Goal: Transaction & Acquisition: Purchase product/service

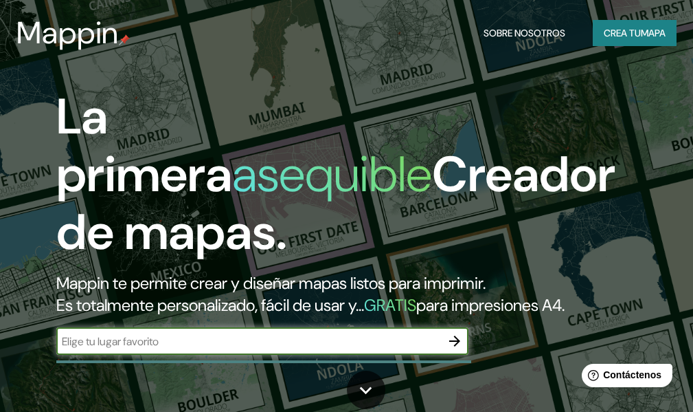
click at [271, 339] on input "text" at bounding box center [248, 341] width 385 height 16
type input "Salta [GEOGRAPHIC_DATA]"
click at [456, 344] on icon "button" at bounding box center [454, 340] width 11 height 11
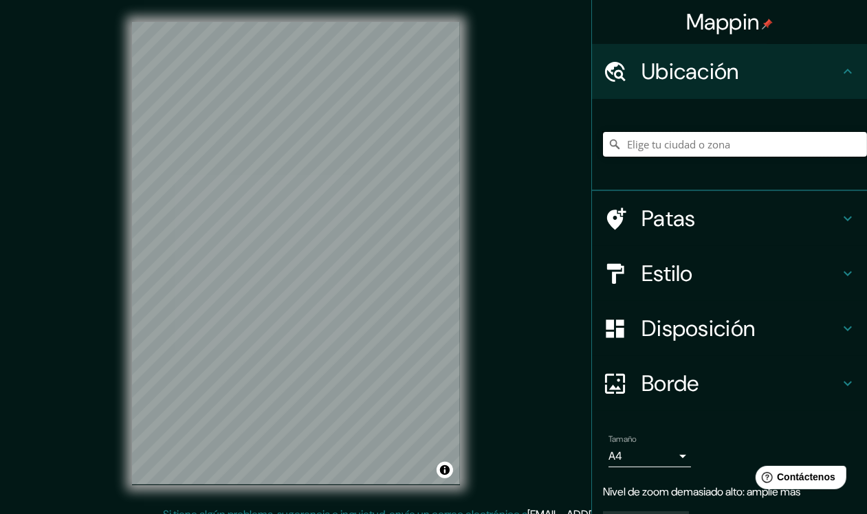
click at [634, 145] on input "Elige tu ciudad o zona" at bounding box center [735, 144] width 264 height 25
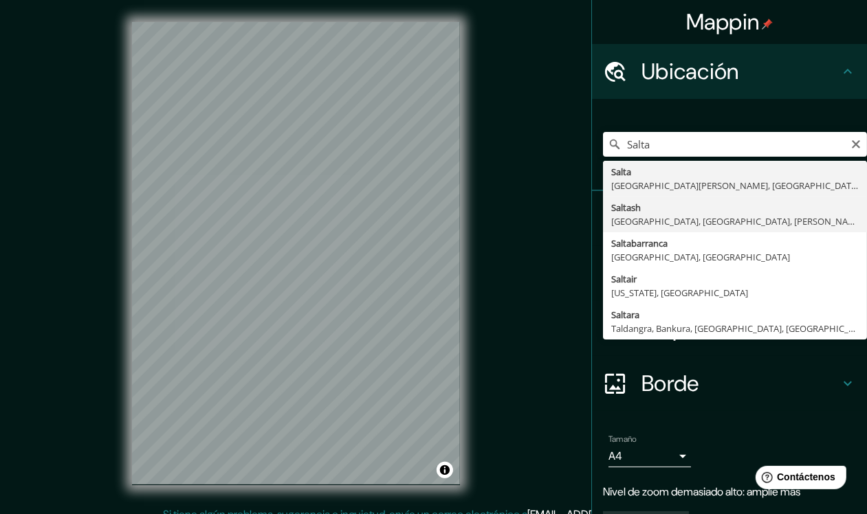
type input "Salta, [GEOGRAPHIC_DATA][PERSON_NAME], [GEOGRAPHIC_DATA]"
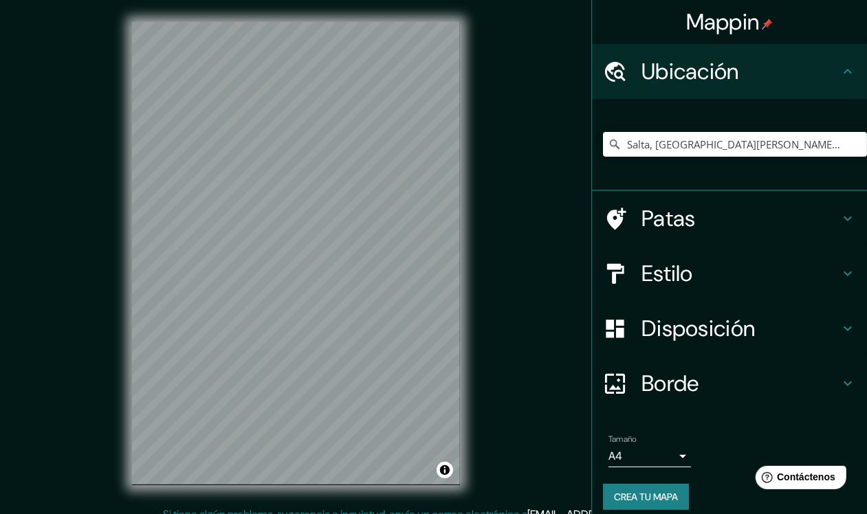
click at [649, 411] on body "Mappin Ubicación Salta, [GEOGRAPHIC_DATA][PERSON_NAME], [GEOGRAPHIC_DATA] Patas…" at bounding box center [433, 257] width 867 height 514
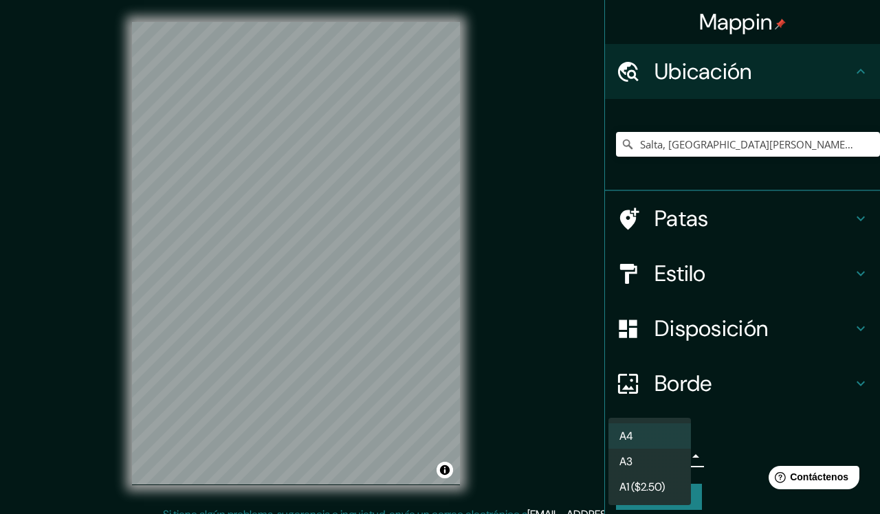
click at [546, 392] on div at bounding box center [440, 257] width 880 height 514
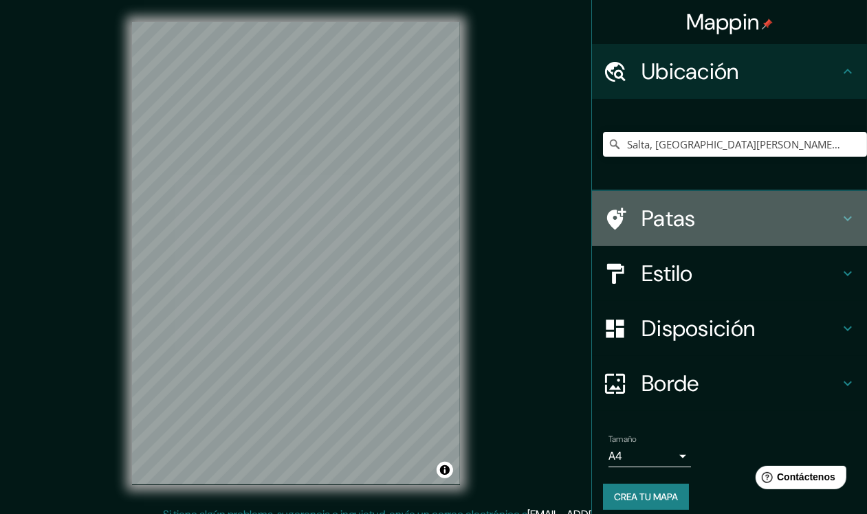
click at [693, 215] on div "Patas" at bounding box center [729, 218] width 275 height 55
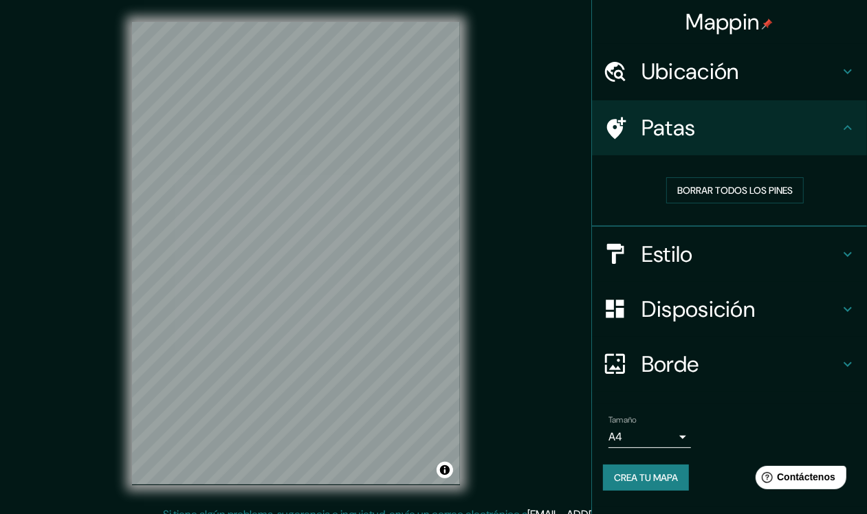
click at [693, 122] on icon at bounding box center [847, 128] width 16 height 16
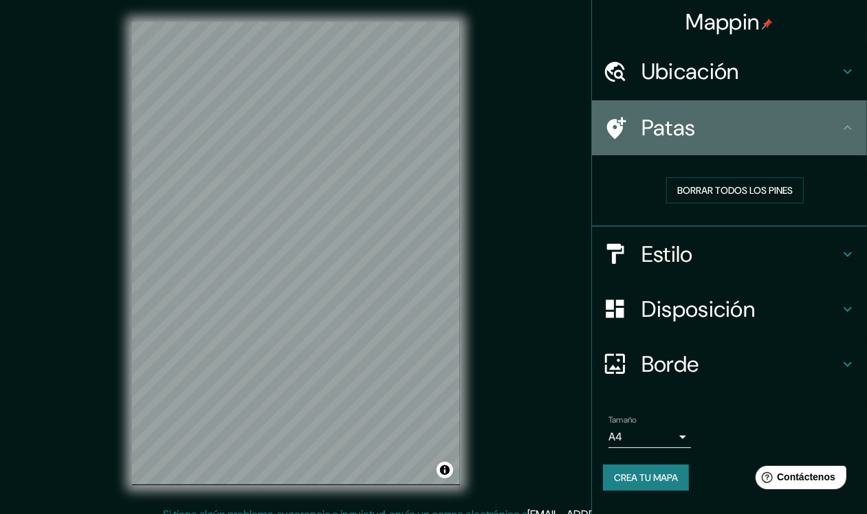
click at [693, 128] on icon at bounding box center [847, 128] width 16 height 16
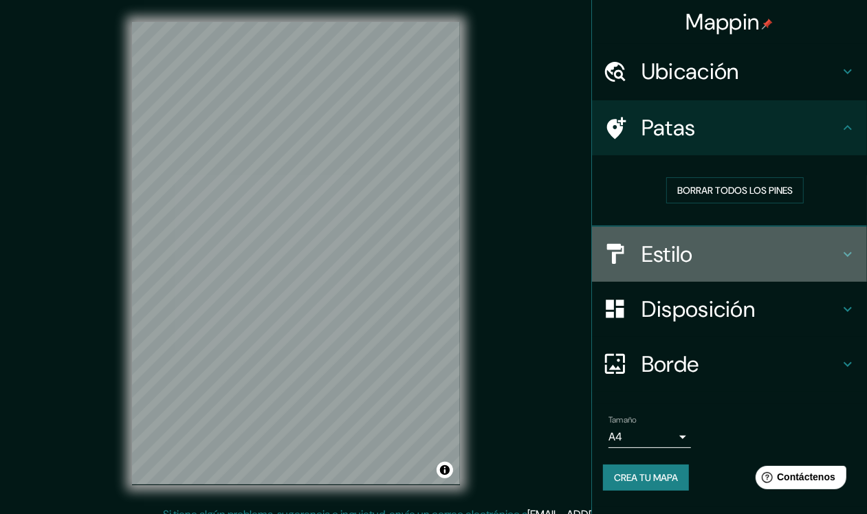
click at [693, 249] on icon at bounding box center [847, 254] width 16 height 16
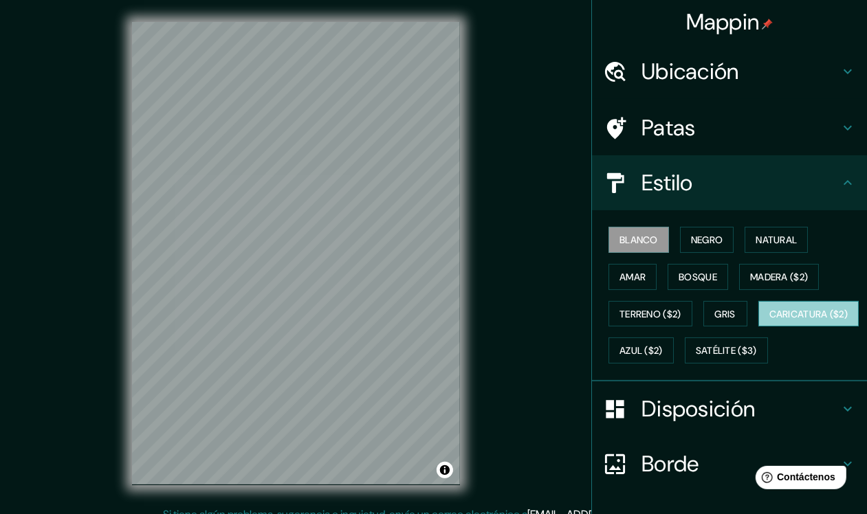
click at [693, 320] on font "Caricatura ($2)" at bounding box center [808, 314] width 79 height 12
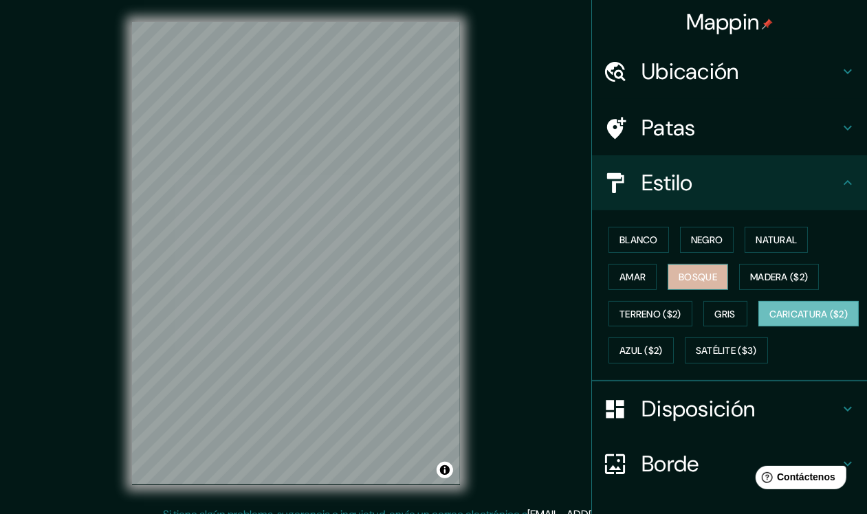
click at [684, 274] on font "Bosque" at bounding box center [697, 277] width 38 height 12
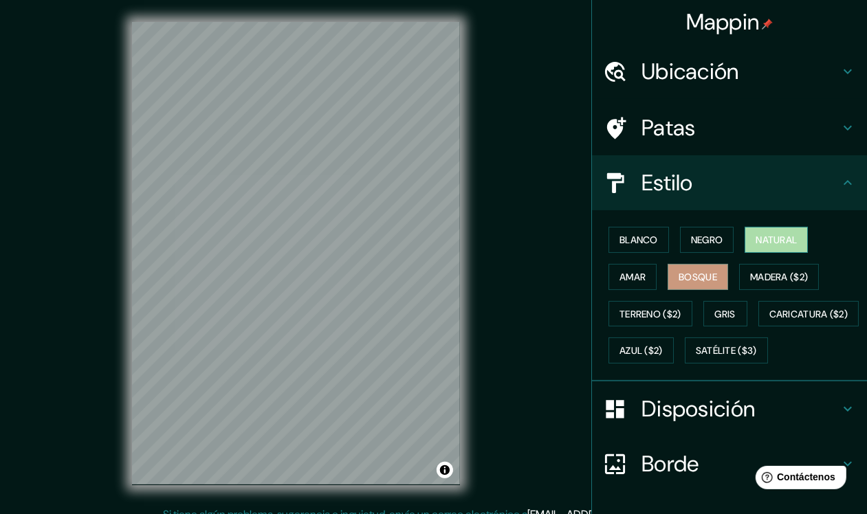
click at [693, 231] on font "Natural" at bounding box center [775, 240] width 41 height 18
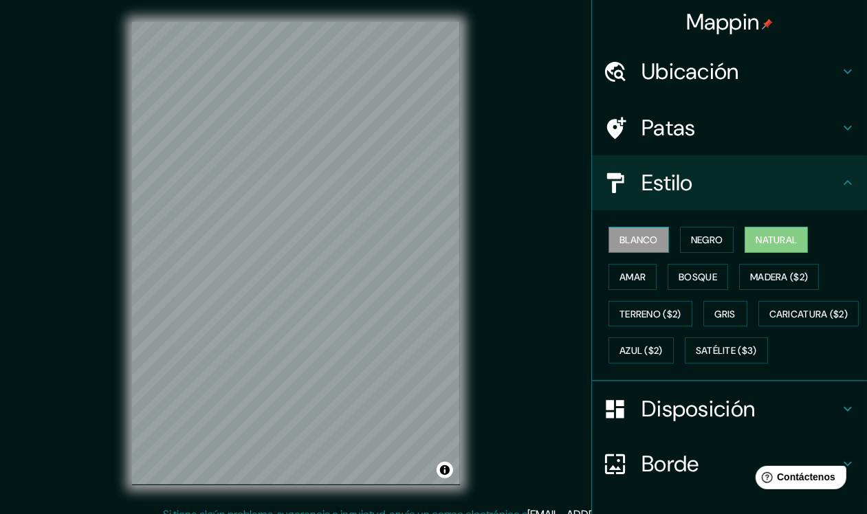
click at [636, 239] on font "Blanco" at bounding box center [638, 240] width 38 height 12
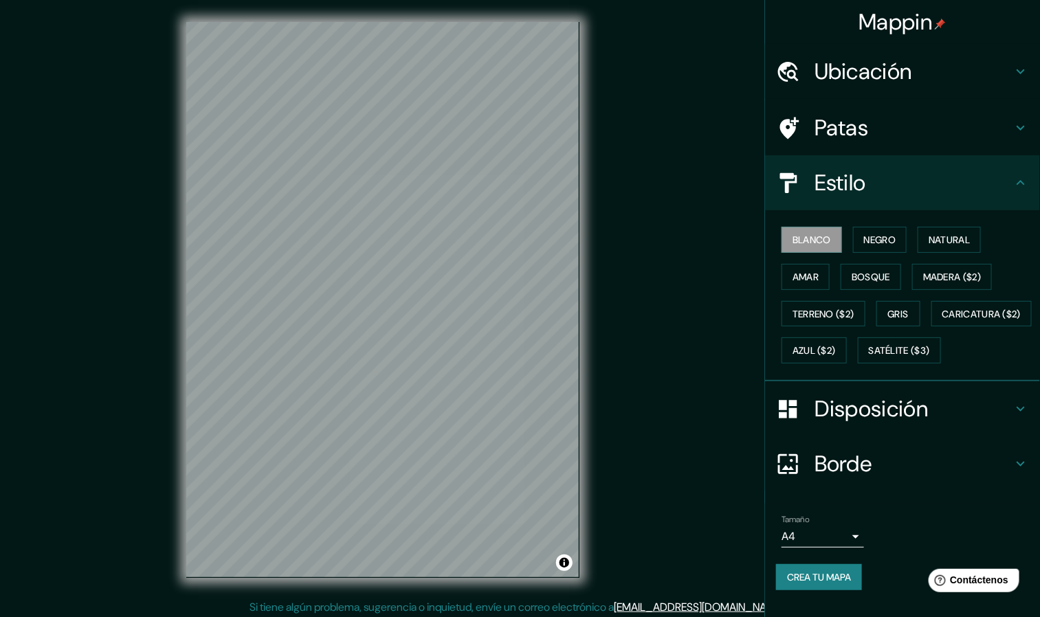
drag, startPoint x: 878, startPoint y: 0, endPoint x: 31, endPoint y: 93, distance: 852.4
click at [31, 91] on div "© Mapbox © OpenStreetMap Improve this map" at bounding box center [383, 299] width 936 height 555
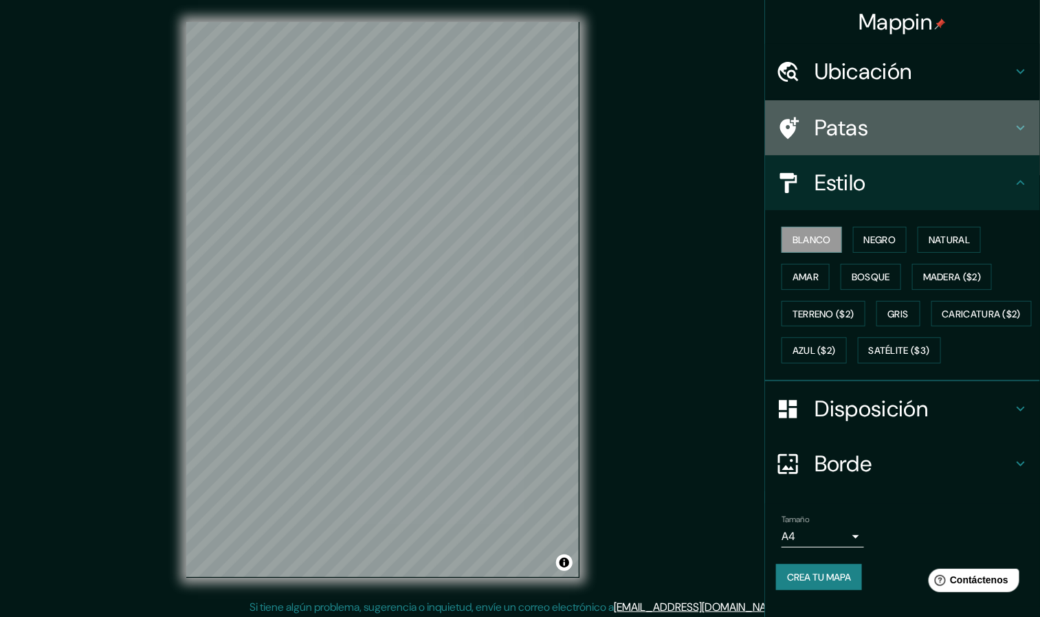
click at [693, 129] on h4 "Patas" at bounding box center [913, 127] width 198 height 27
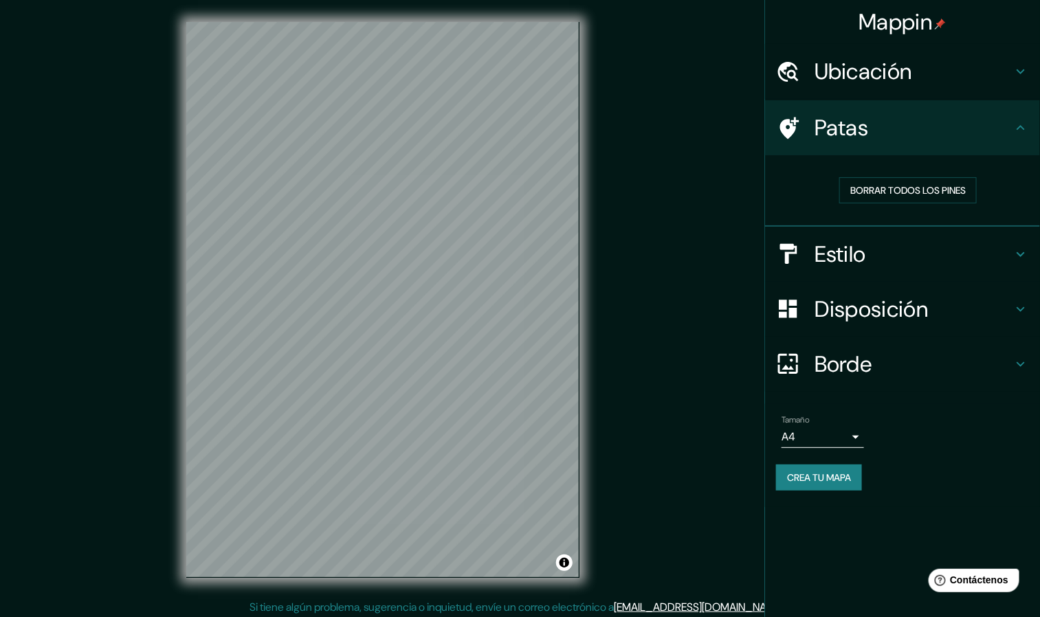
click at [693, 128] on h4 "Patas" at bounding box center [913, 127] width 198 height 27
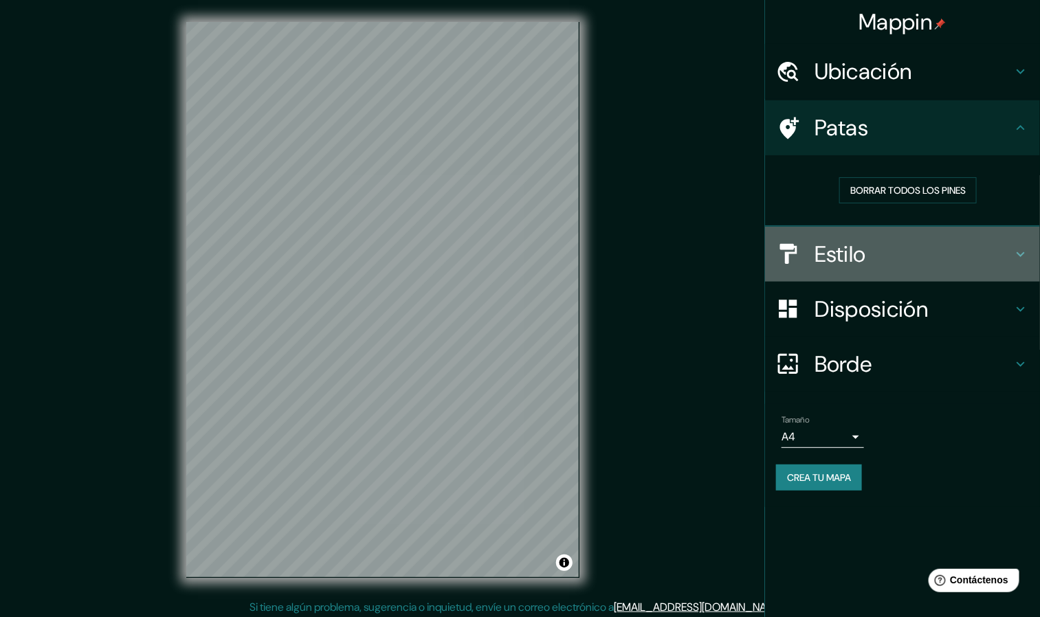
click at [693, 248] on h4 "Estilo" at bounding box center [913, 254] width 198 height 27
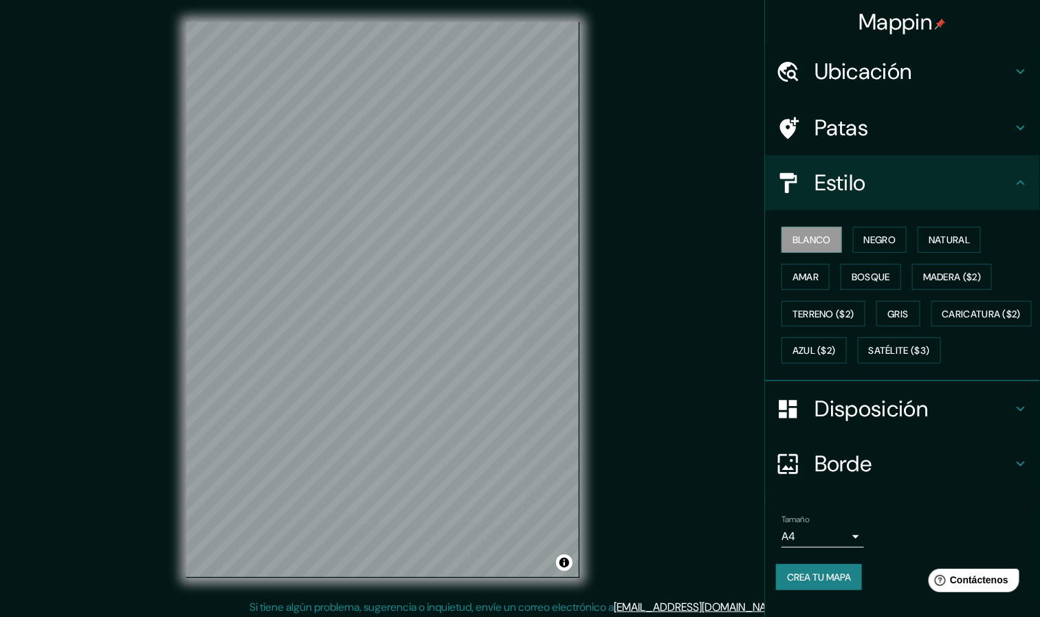
click at [693, 411] on h4 "Disposición" at bounding box center [913, 408] width 198 height 27
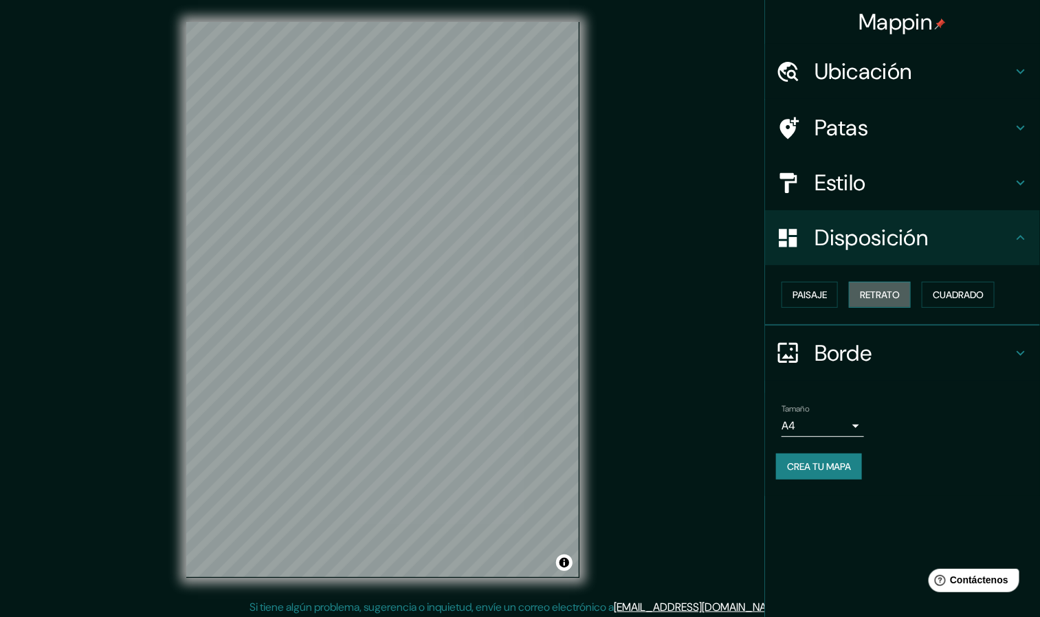
click at [693, 300] on font "Retrato" at bounding box center [880, 295] width 40 height 12
click at [693, 296] on font "Cuadrado" at bounding box center [958, 295] width 51 height 12
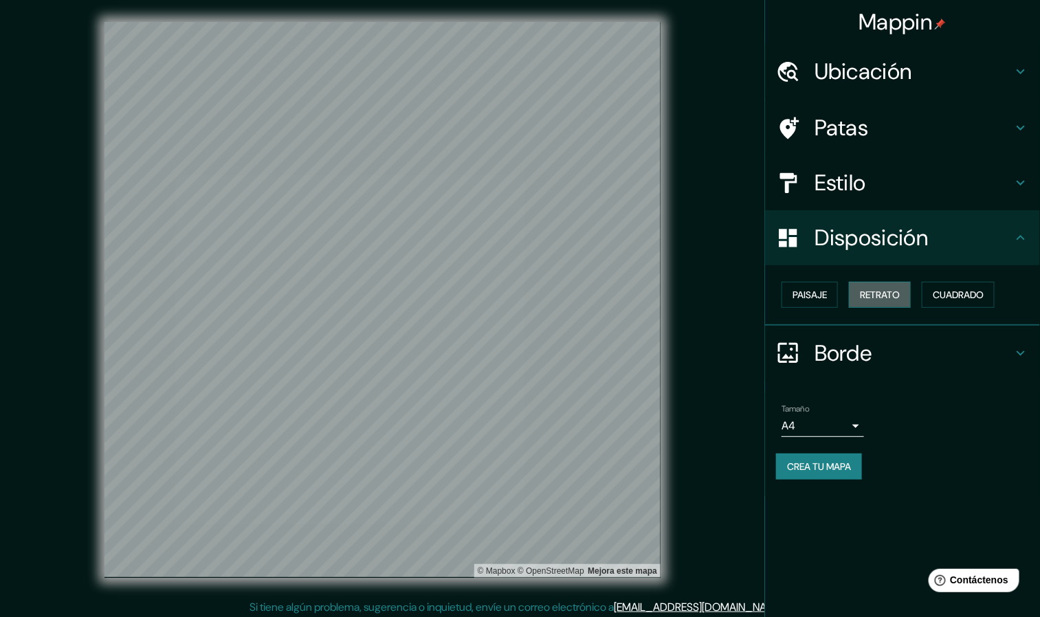
click at [693, 293] on font "Retrato" at bounding box center [880, 295] width 40 height 12
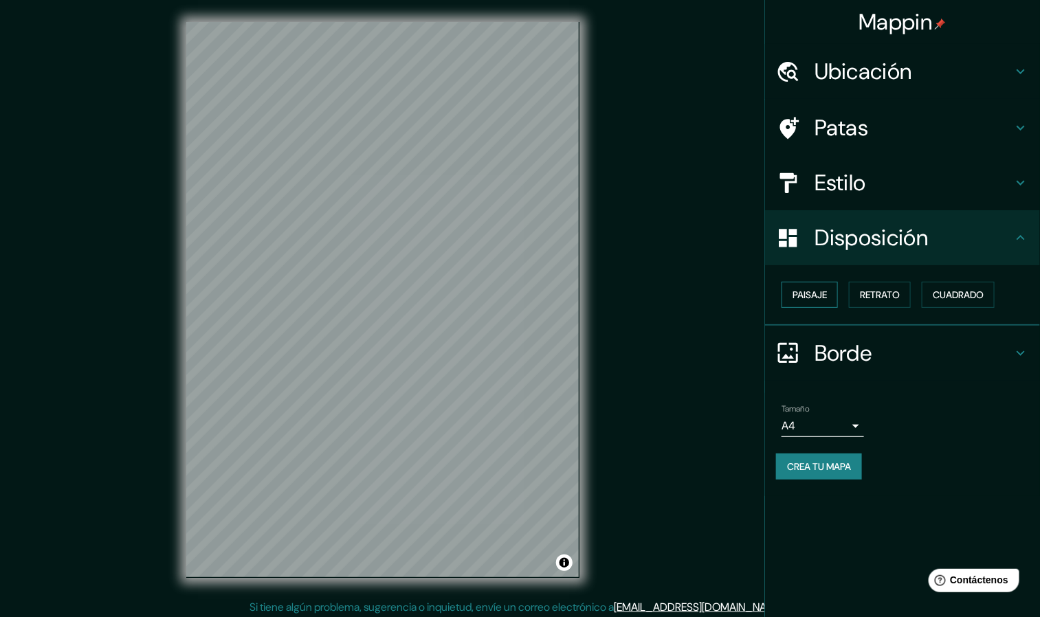
click at [693, 283] on button "Paisaje" at bounding box center [809, 295] width 56 height 26
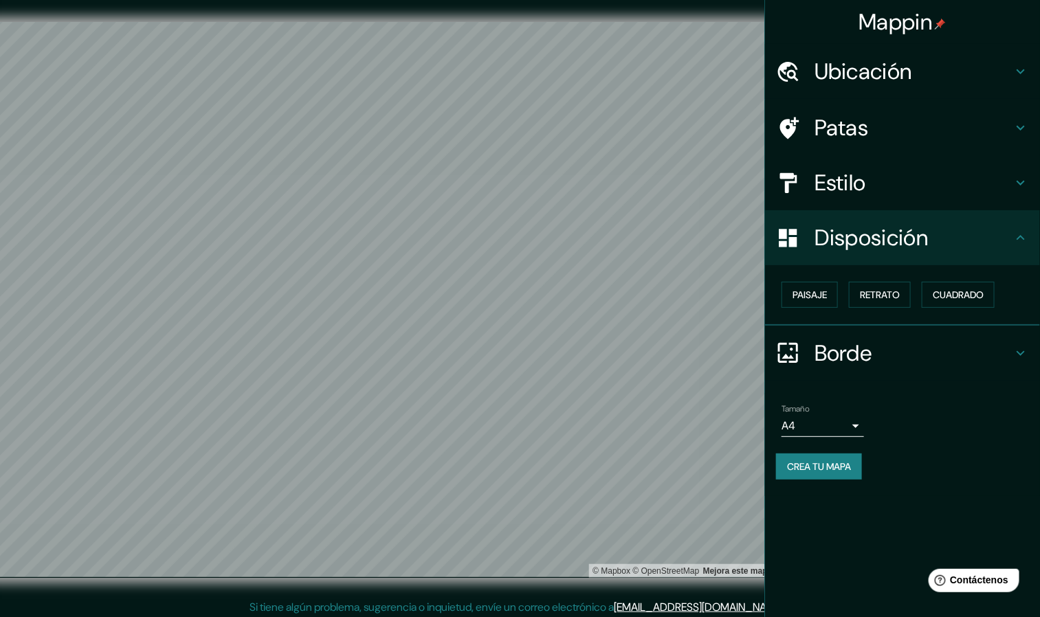
click at [693, 349] on h4 "Borde" at bounding box center [913, 352] width 198 height 27
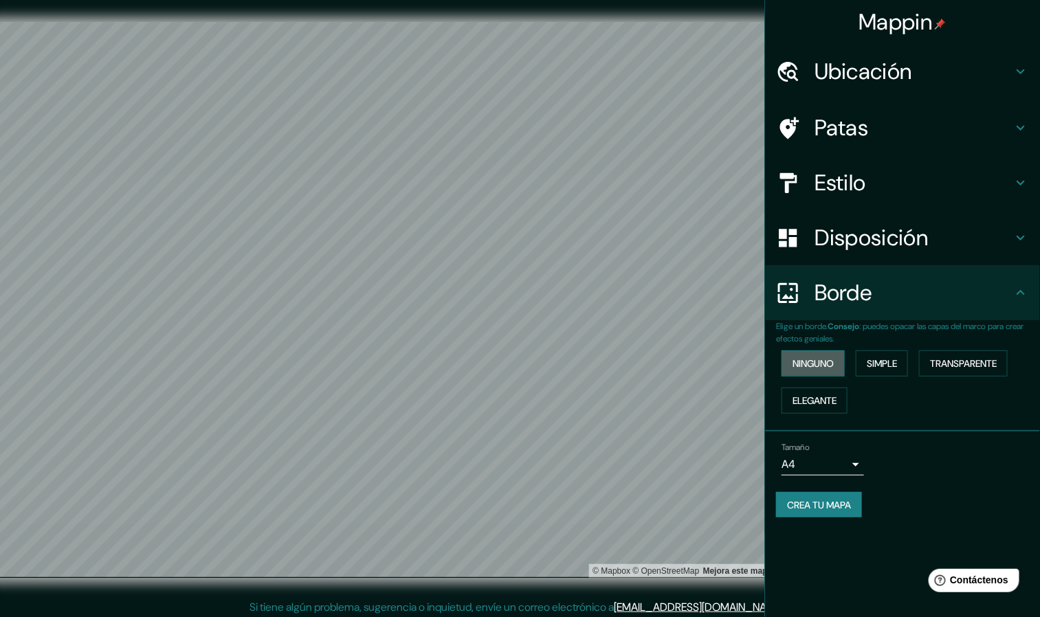
click at [693, 359] on button "Ninguno" at bounding box center [812, 363] width 63 height 26
click at [693, 355] on font "Simple" at bounding box center [882, 364] width 30 height 18
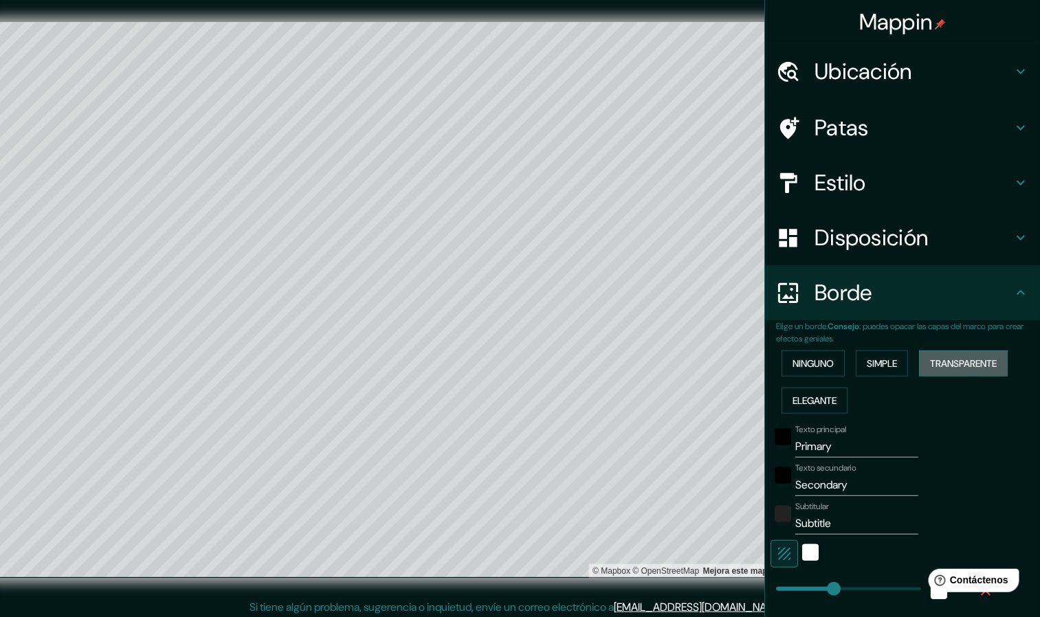
click at [693, 357] on font "Transparente" at bounding box center [963, 363] width 67 height 12
click at [693, 394] on font "Elegante" at bounding box center [814, 400] width 44 height 12
click at [693, 357] on font "Ninguno" at bounding box center [812, 363] width 41 height 12
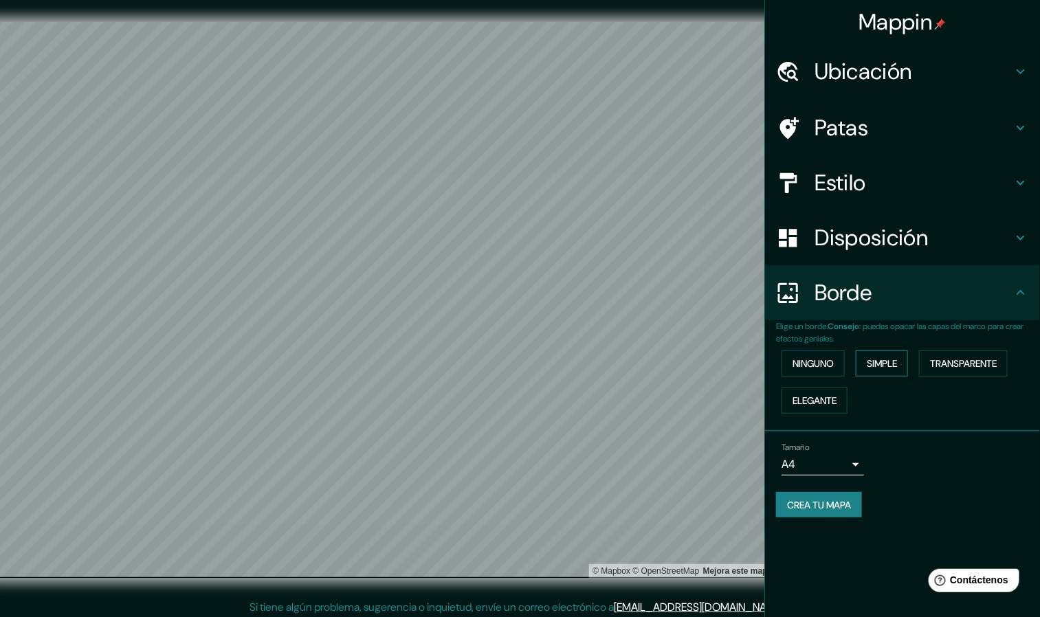
click at [693, 364] on button "Simple" at bounding box center [882, 363] width 52 height 26
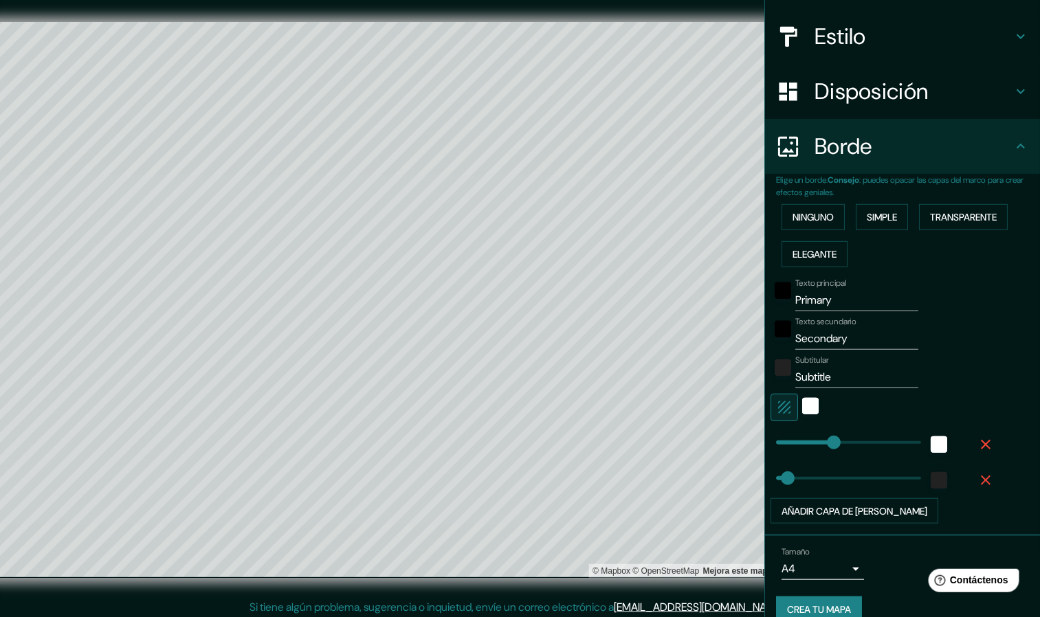
scroll to position [168, 0]
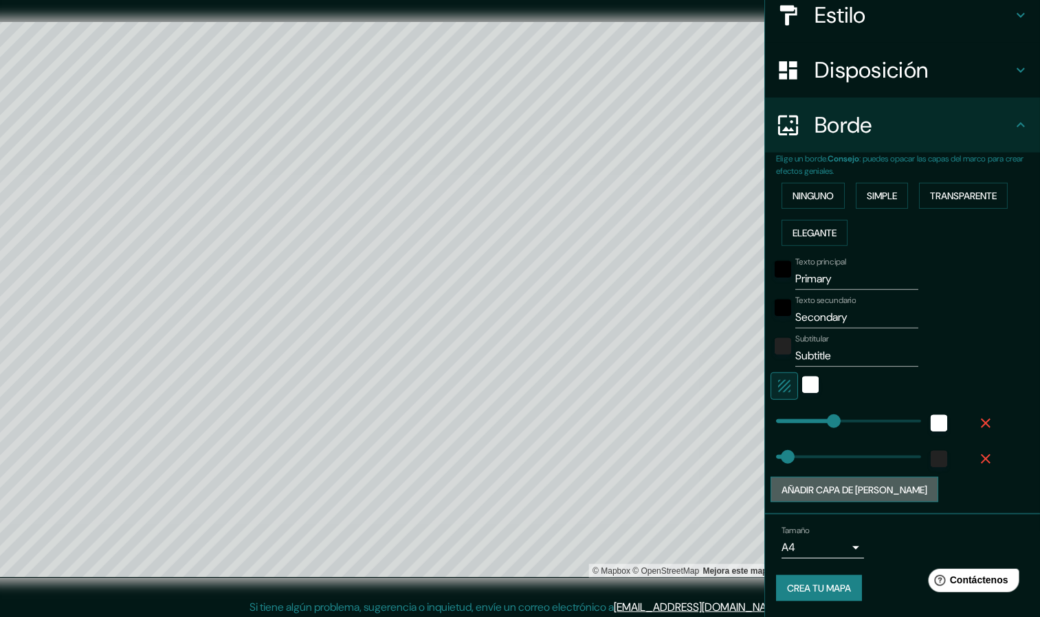
click at [693, 411] on font "Añadir capa de [PERSON_NAME]" at bounding box center [854, 490] width 146 height 12
type input "457"
type input "91"
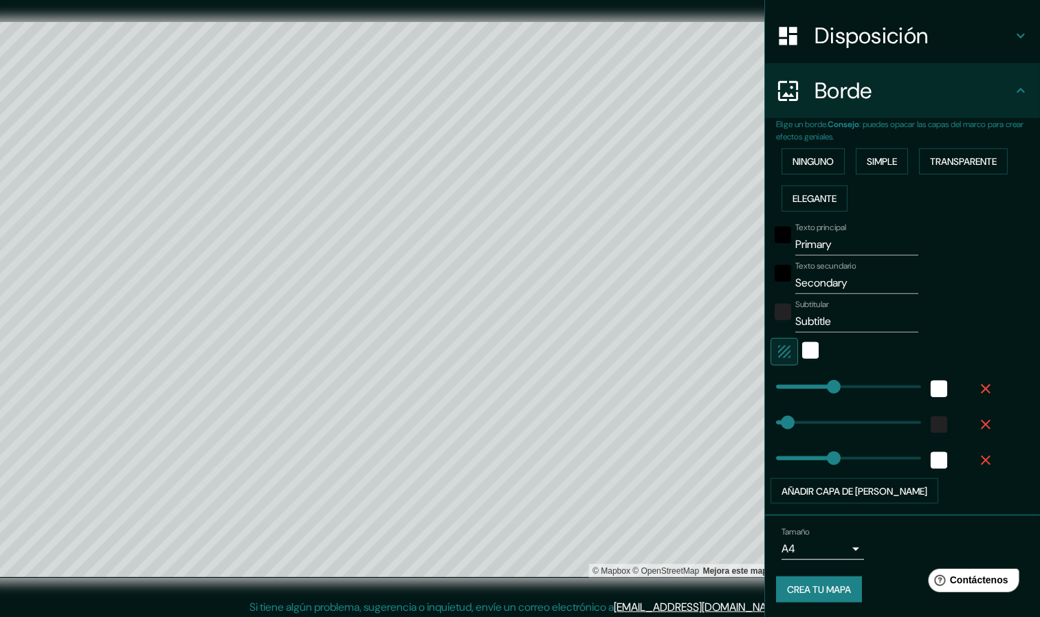
scroll to position [204, 0]
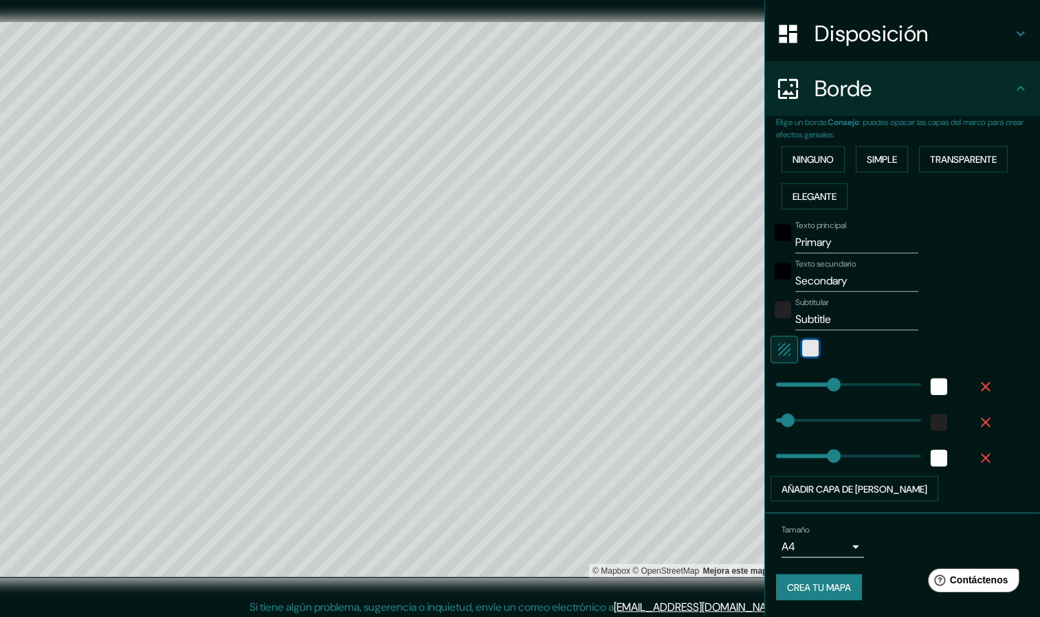
click at [693, 348] on div "blanco" at bounding box center [810, 348] width 16 height 16
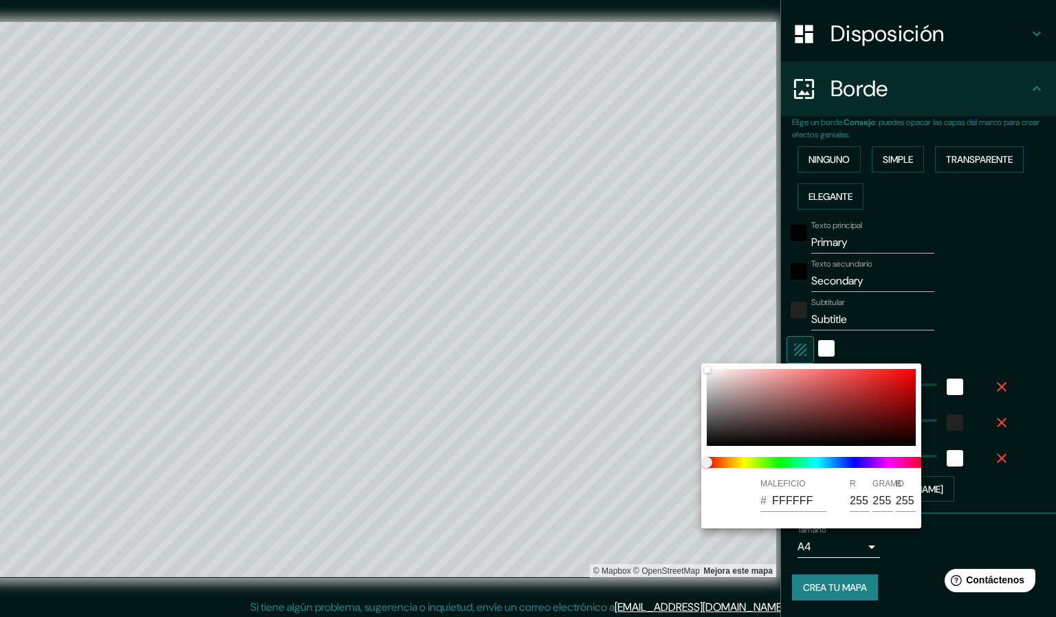
click at [693, 346] on div at bounding box center [528, 308] width 1056 height 617
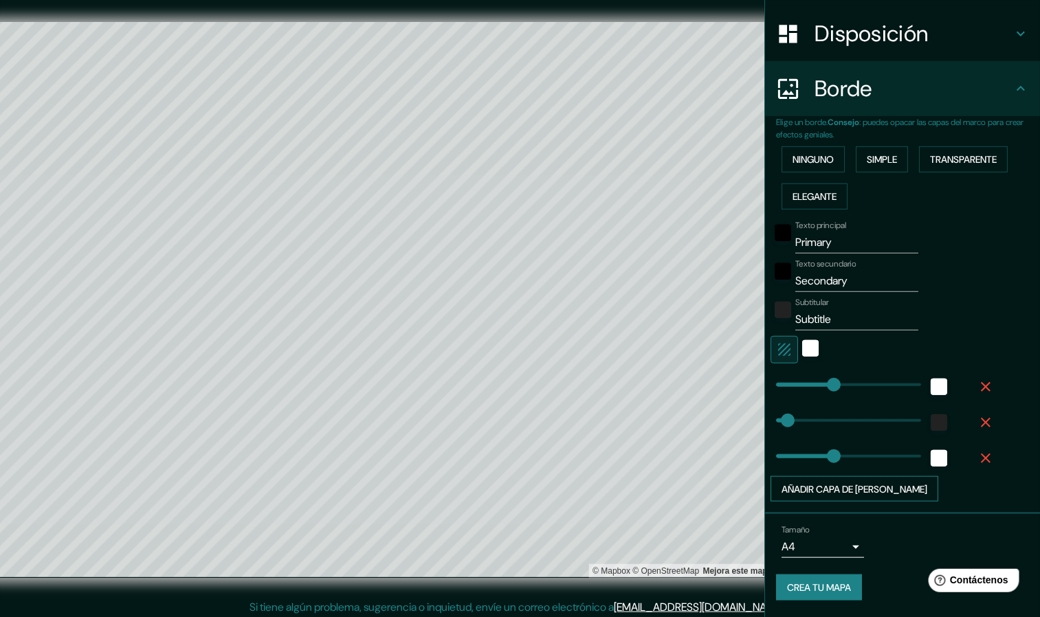
click at [693, 411] on font "Añadir capa de [PERSON_NAME]" at bounding box center [854, 489] width 146 height 12
type input "457"
type input "91"
type input "457"
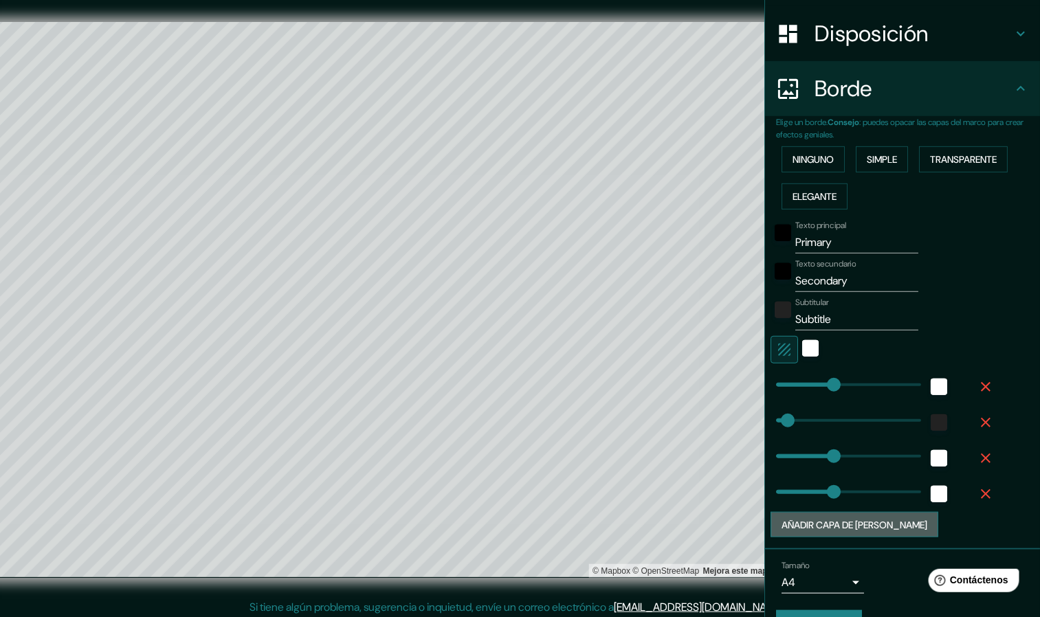
click at [693, 411] on font "Añadir capa de [PERSON_NAME]" at bounding box center [854, 525] width 146 height 12
type input "457"
type input "91"
type input "457"
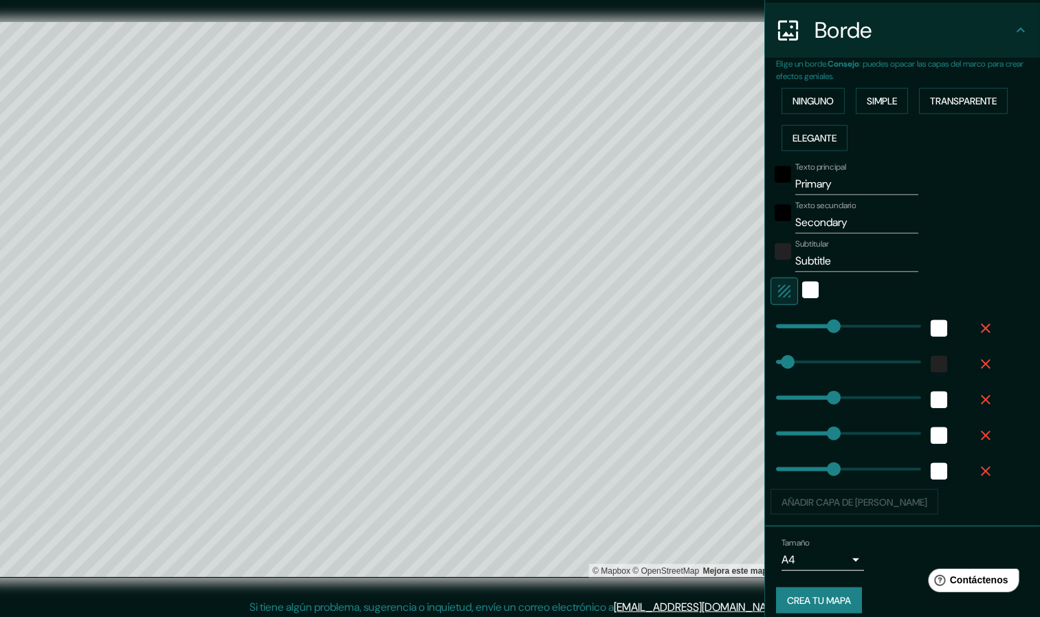
scroll to position [275, 0]
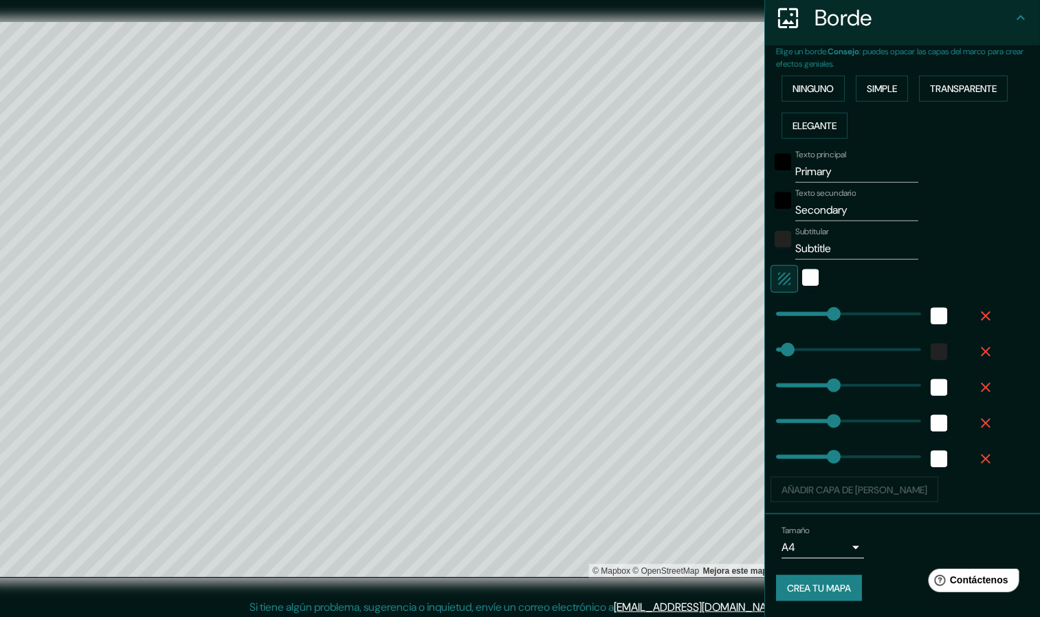
click at [693, 384] on icon "button" at bounding box center [985, 387] width 16 height 16
type input "457"
type input "91"
type input "457"
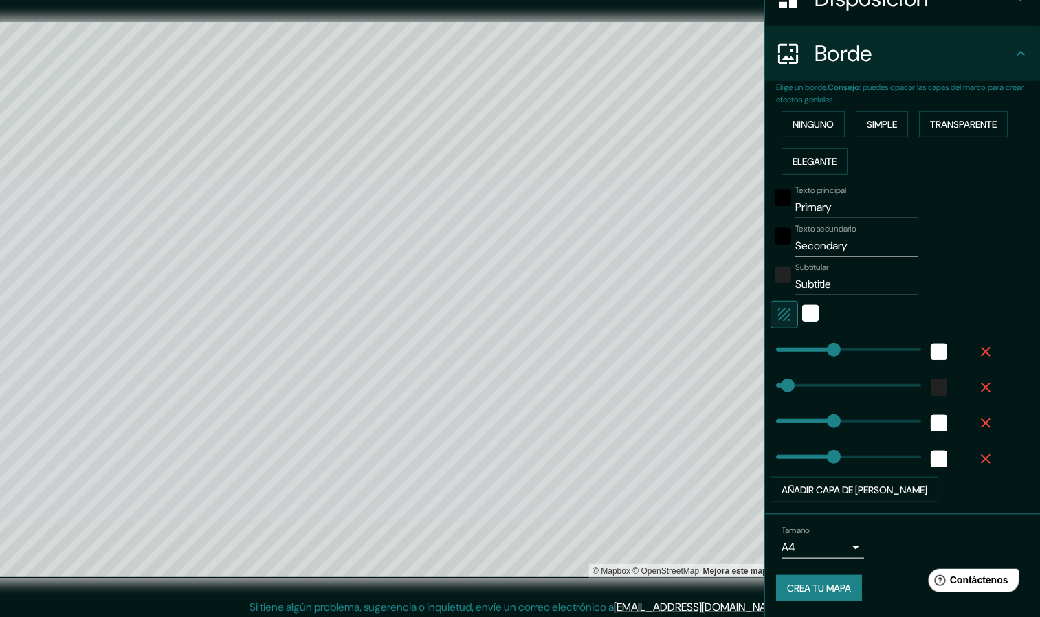
click at [693, 384] on icon "button" at bounding box center [985, 387] width 16 height 16
type input "457"
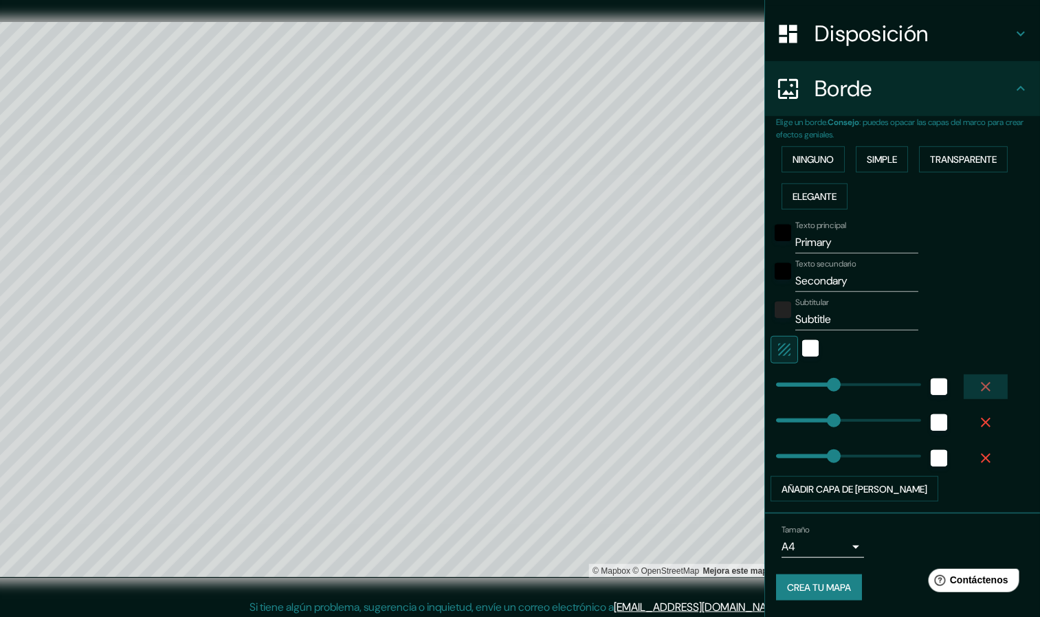
click at [693, 384] on icon "button" at bounding box center [985, 387] width 16 height 16
type input "457"
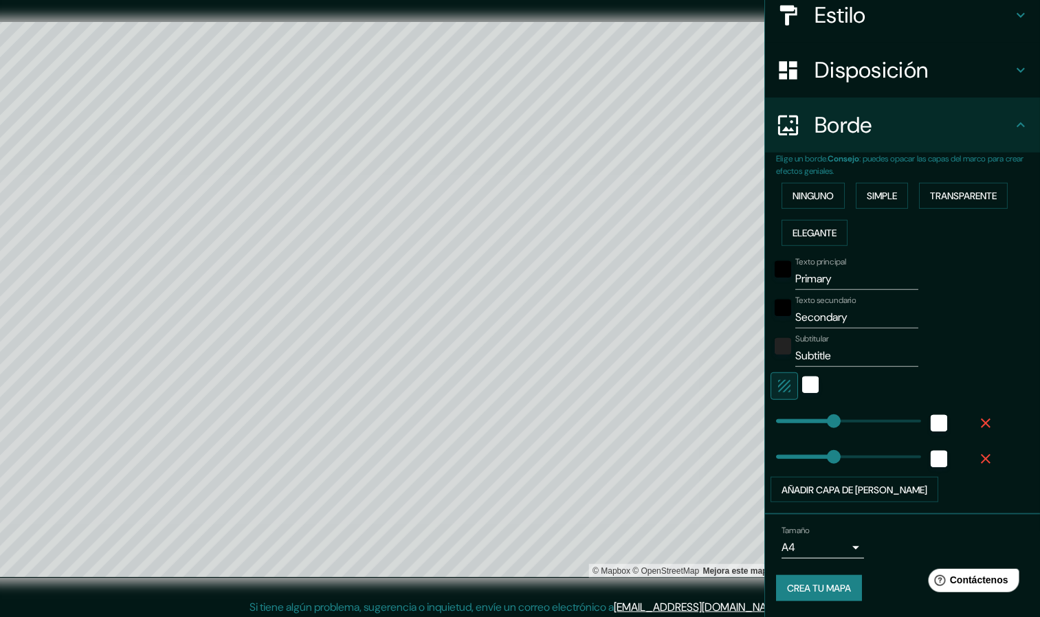
click at [693, 384] on div at bounding box center [882, 385] width 225 height 27
click at [693, 411] on button "button" at bounding box center [985, 423] width 44 height 25
type input "457"
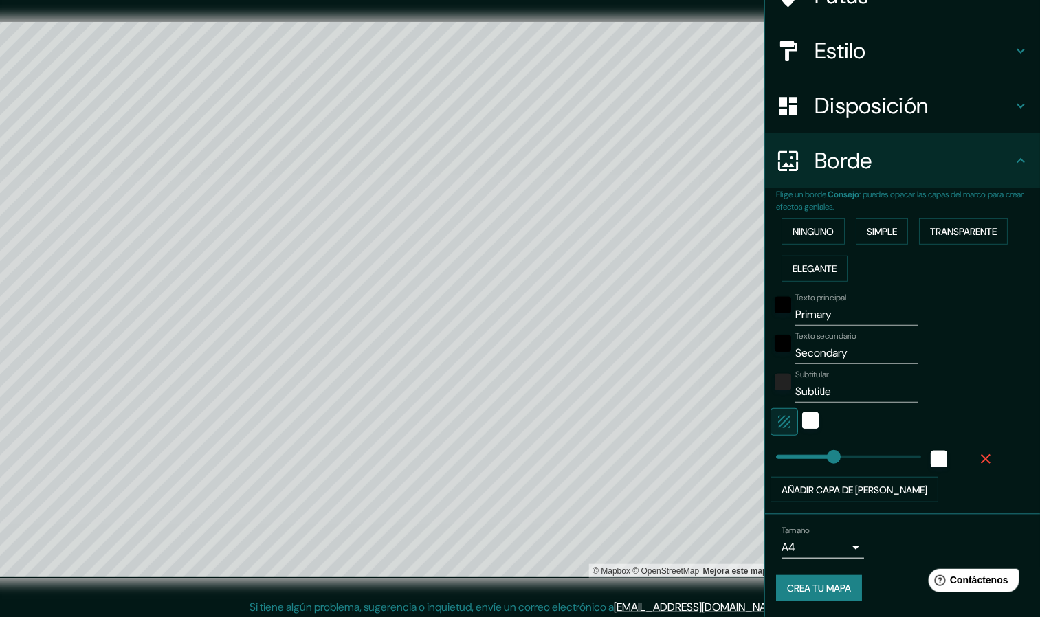
click at [693, 411] on icon "button" at bounding box center [985, 459] width 16 height 16
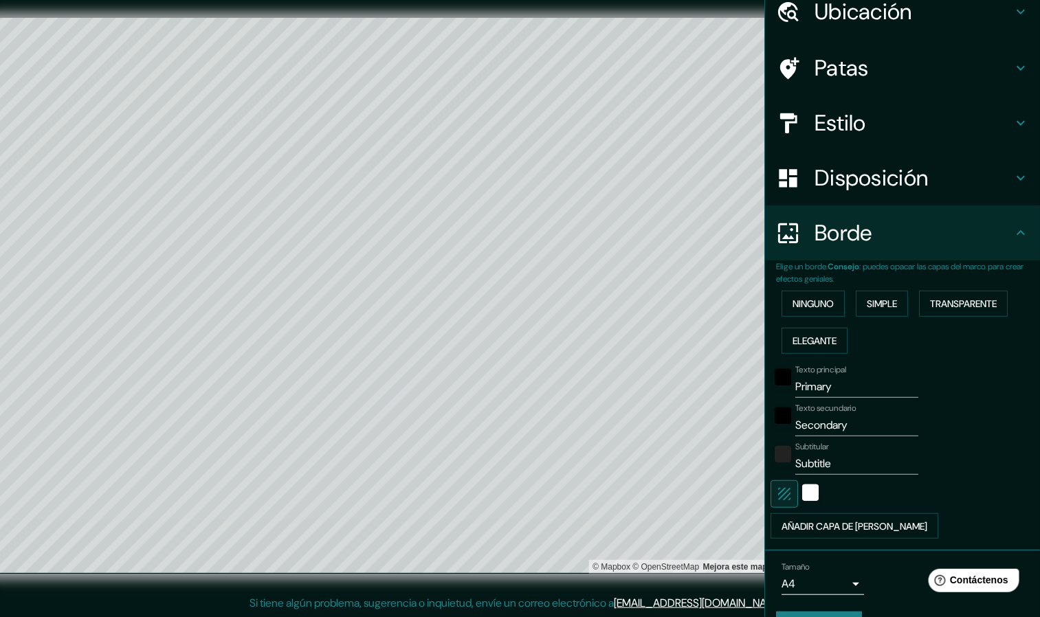
scroll to position [0, 0]
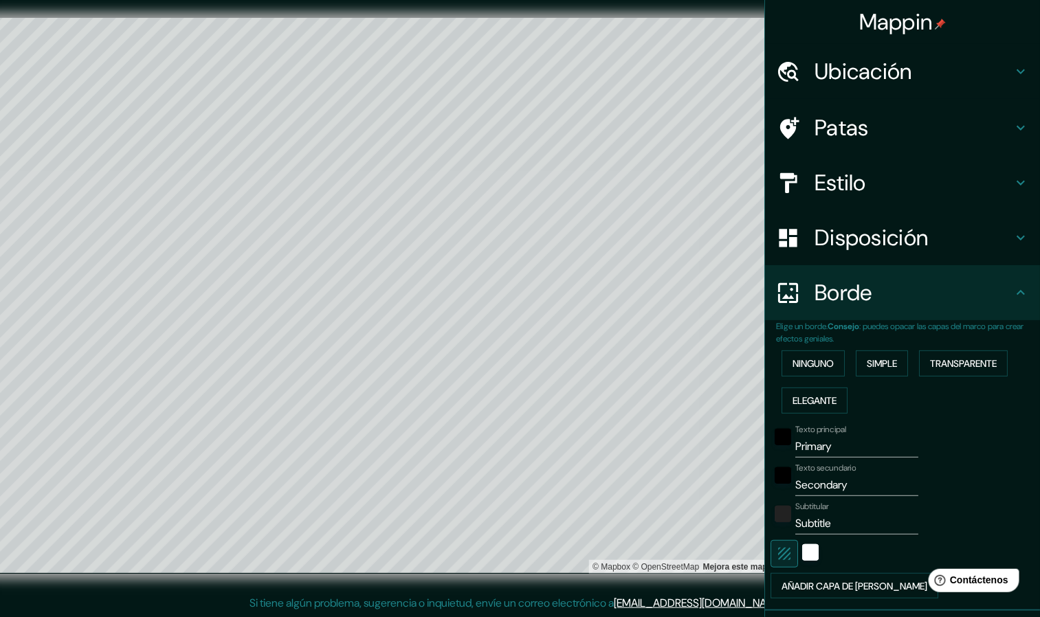
click at [693, 124] on h4 "Patas" at bounding box center [913, 127] width 198 height 27
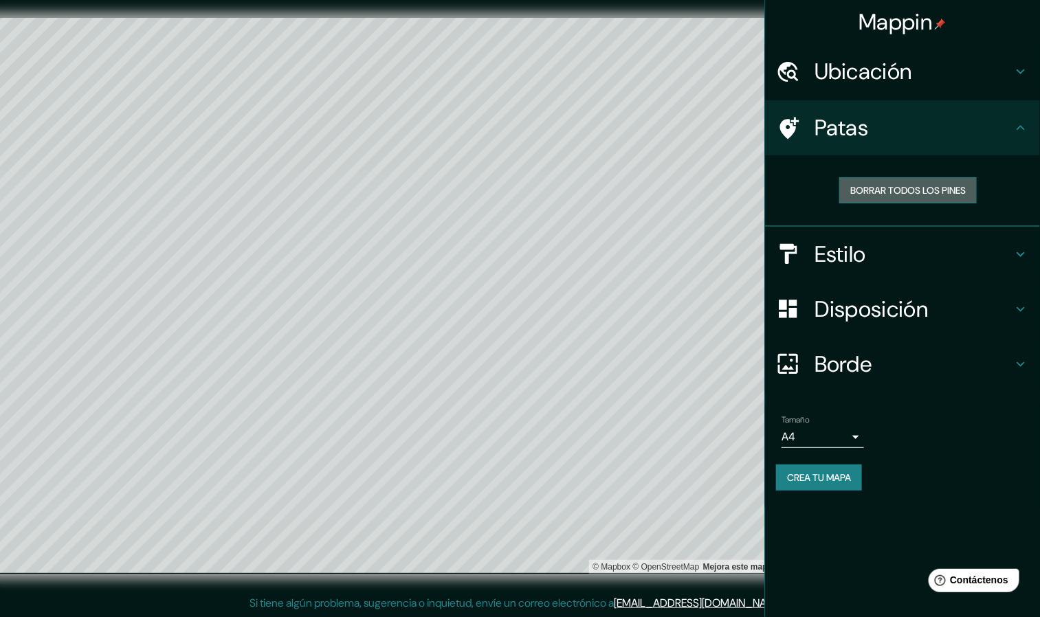
click at [693, 194] on font "Borrar todos los pines" at bounding box center [907, 190] width 115 height 12
click at [693, 181] on font "Borrar todos los pines" at bounding box center [907, 190] width 115 height 18
click at [693, 134] on h4 "Patas" at bounding box center [913, 127] width 198 height 27
click at [693, 68] on h4 "Ubicación" at bounding box center [913, 71] width 198 height 27
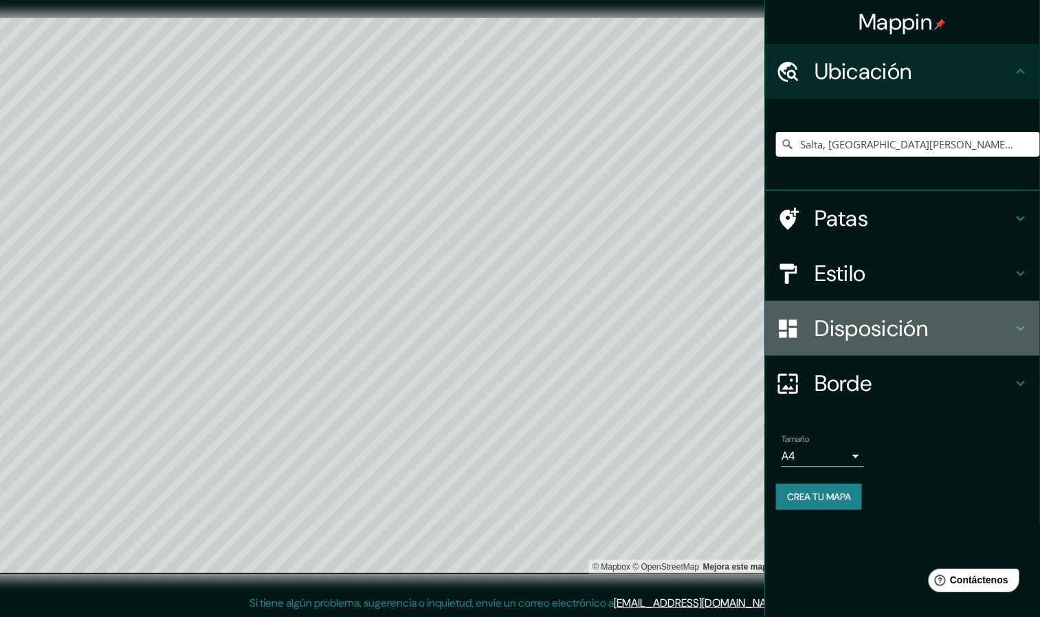
click at [693, 322] on h4 "Disposición" at bounding box center [913, 328] width 198 height 27
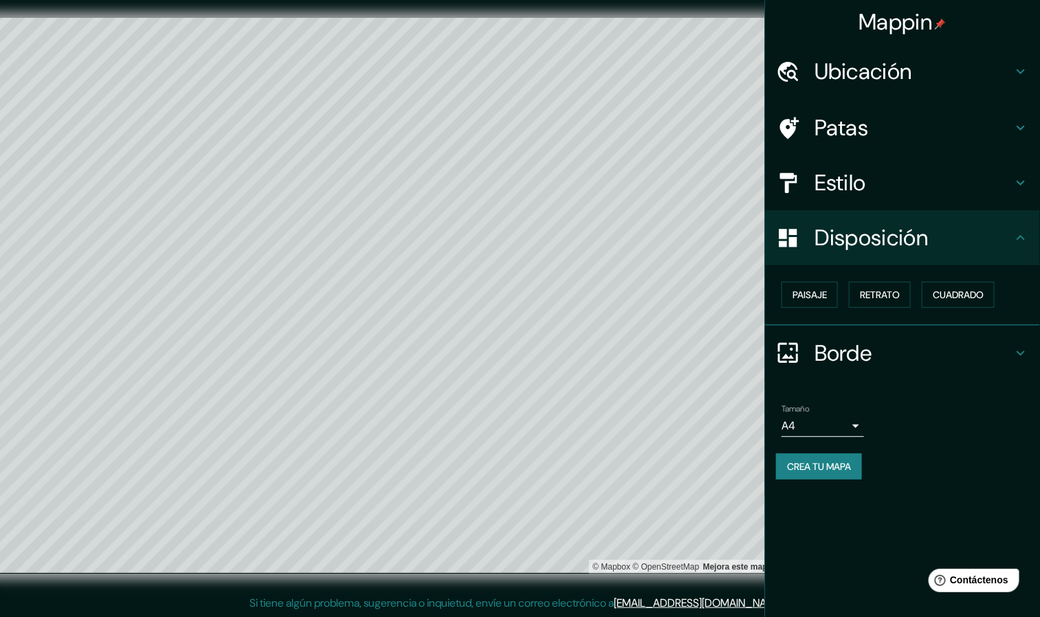
click at [693, 164] on div "Estilo" at bounding box center [902, 182] width 275 height 55
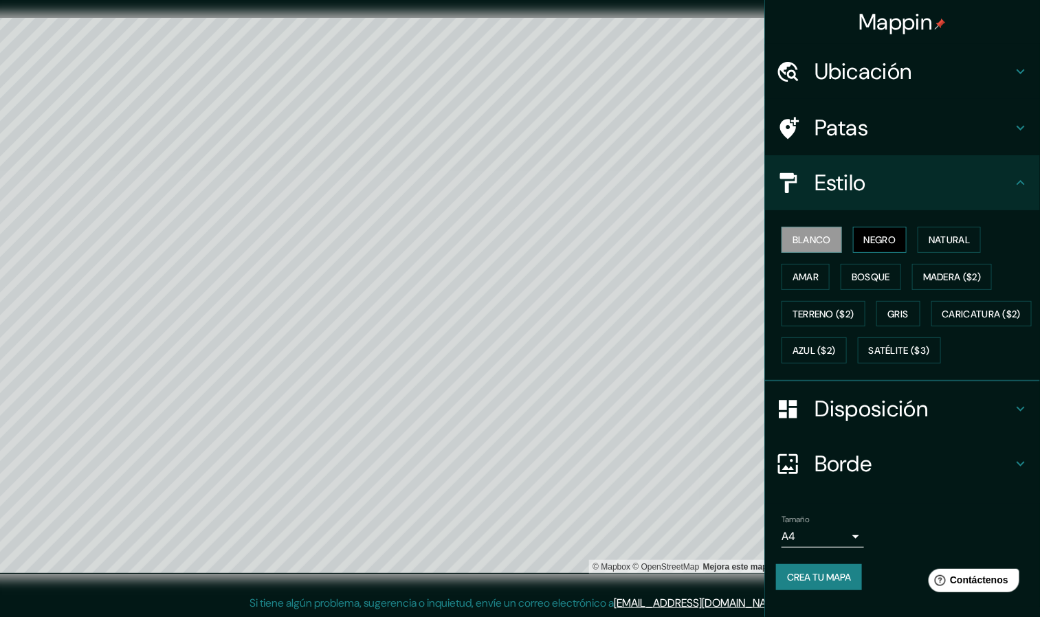
click at [693, 241] on font "Negro" at bounding box center [880, 240] width 32 height 12
click at [693, 248] on button "Natural" at bounding box center [948, 240] width 63 height 26
click at [693, 277] on font "Amar" at bounding box center [805, 277] width 26 height 12
click at [693, 275] on font "Bosque" at bounding box center [870, 277] width 38 height 12
click at [693, 274] on font "Madera ($2)" at bounding box center [952, 277] width 58 height 12
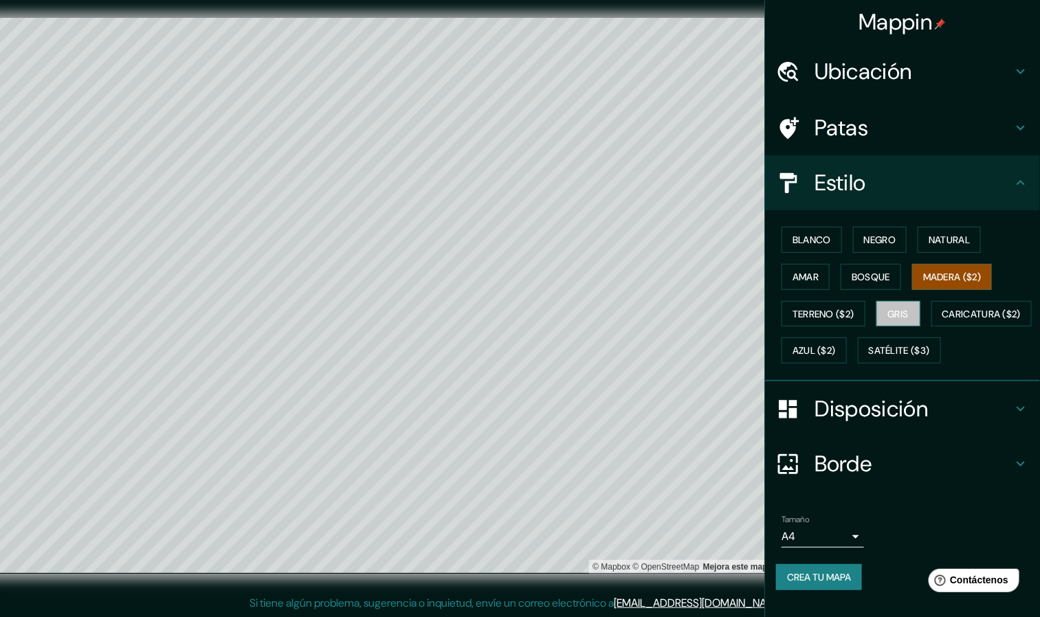
click at [693, 309] on font "Gris" at bounding box center [898, 314] width 21 height 12
click at [693, 353] on font "Azul ($2)" at bounding box center [813, 351] width 43 height 12
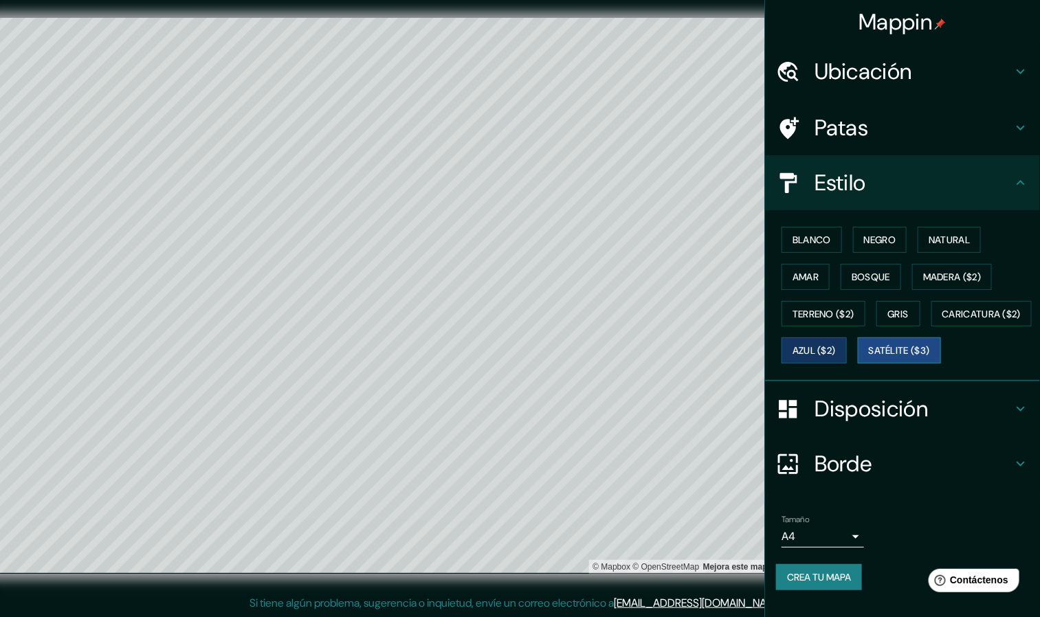
click at [693, 359] on font "Satélite ($3)" at bounding box center [899, 351] width 61 height 18
click at [361, 411] on html "Mappin Ubicación Salta, [GEOGRAPHIC_DATA][PERSON_NAME], [GEOGRAPHIC_DATA] Patas…" at bounding box center [520, 304] width 1040 height 617
click at [520, 5] on div "© Mapbox © OpenStreetMap Mejorar este mapa © Maxar" at bounding box center [383, 295] width 980 height 599
click at [392, 411] on div "© Mapbox © OpenStreetMap Mejorar este mapa © Maxar" at bounding box center [383, 295] width 980 height 599
click at [693, 411] on font "Mejorar este mapa" at bounding box center [702, 567] width 72 height 10
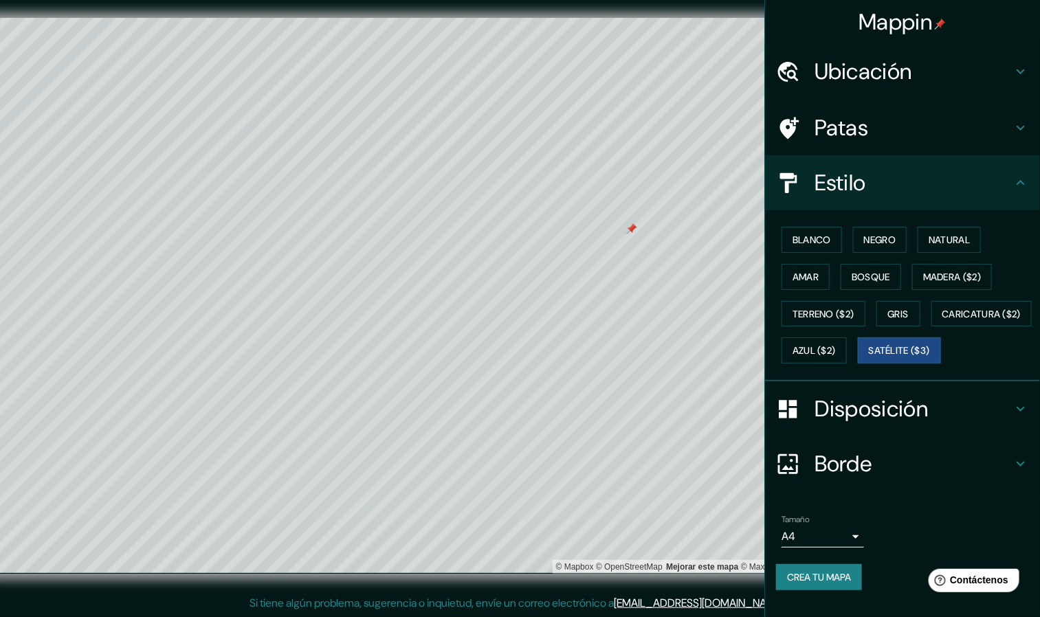
scroll to position [25, 0]
click at [693, 320] on font "Caricatura ($2)" at bounding box center [981, 314] width 79 height 12
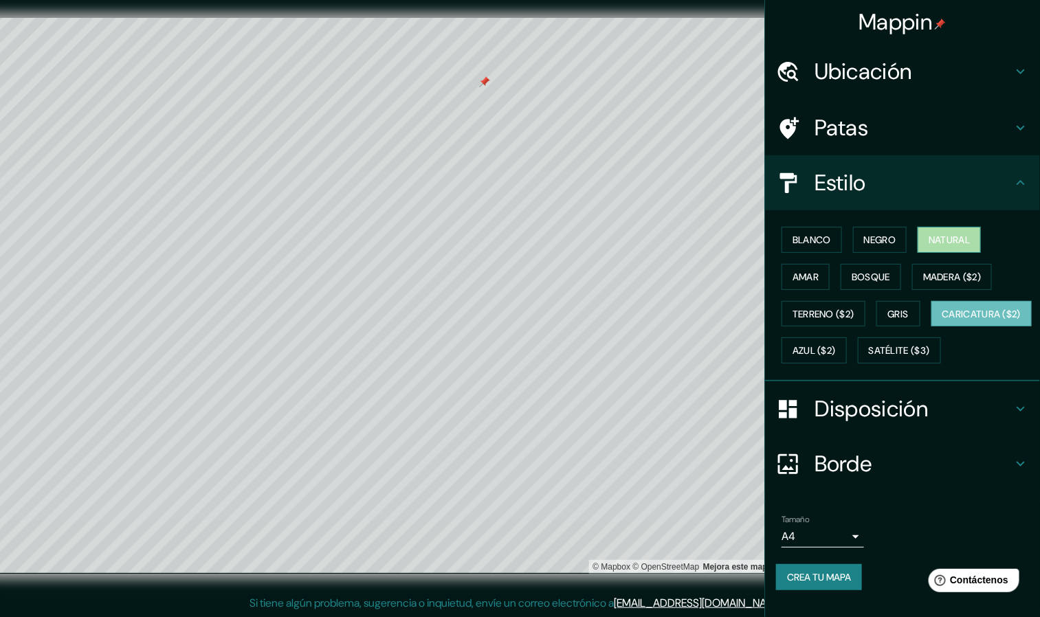
click at [693, 234] on font "Natural" at bounding box center [948, 240] width 41 height 12
click at [693, 227] on button "Negro" at bounding box center [880, 240] width 54 height 26
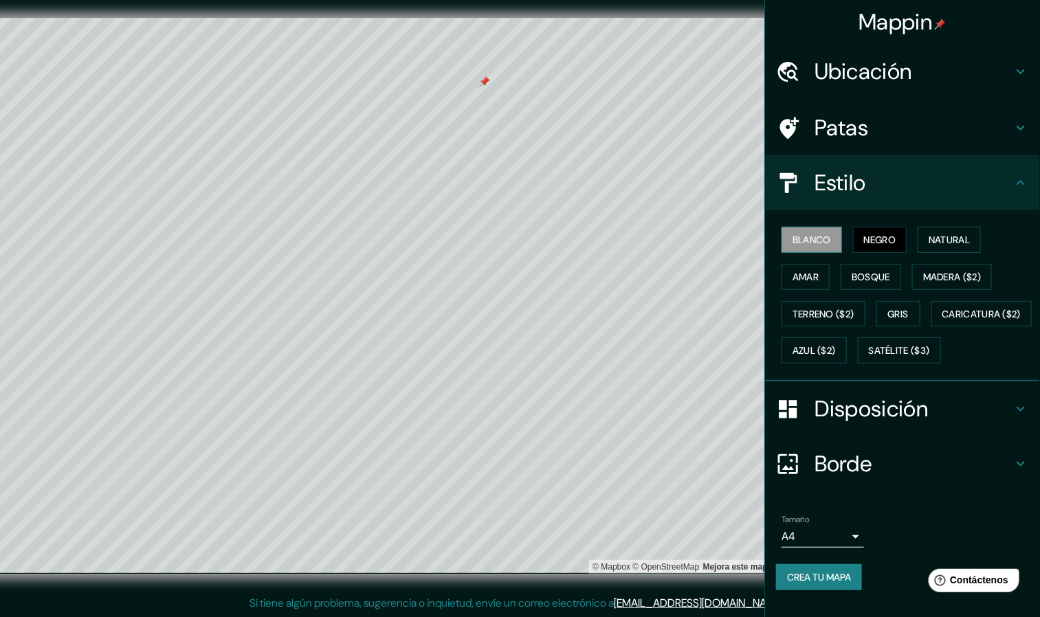
click at [693, 234] on font "Blanco" at bounding box center [811, 240] width 38 height 12
click at [693, 234] on font "Natural" at bounding box center [948, 240] width 41 height 12
drag, startPoint x: 876, startPoint y: 74, endPoint x: 882, endPoint y: 38, distance: 36.9
click at [693, 58] on ul "Ubicación Salta, [GEOGRAPHIC_DATA][PERSON_NAME], [GEOGRAPHIC_DATA] Patas Estilo…" at bounding box center [902, 325] width 275 height 563
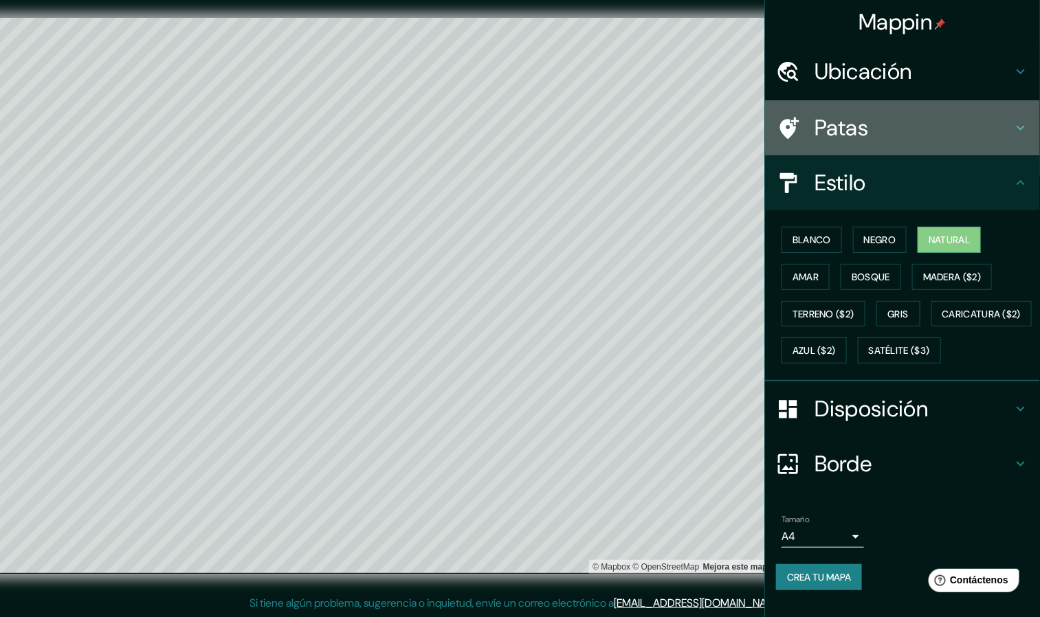
click at [693, 100] on div "Patas" at bounding box center [902, 127] width 275 height 55
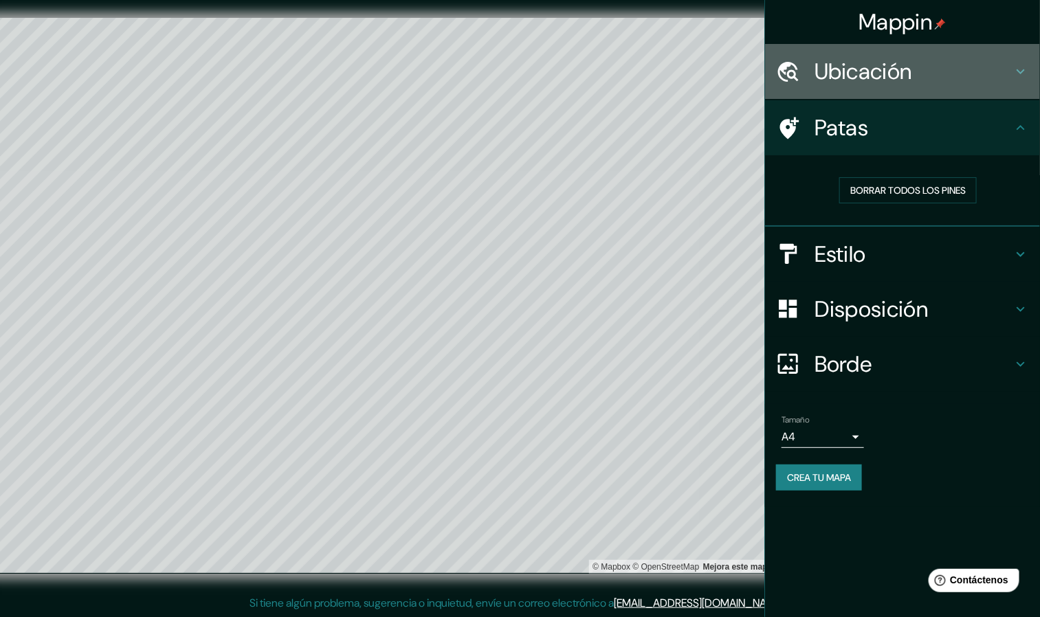
click at [693, 75] on h4 "Ubicación" at bounding box center [913, 71] width 198 height 27
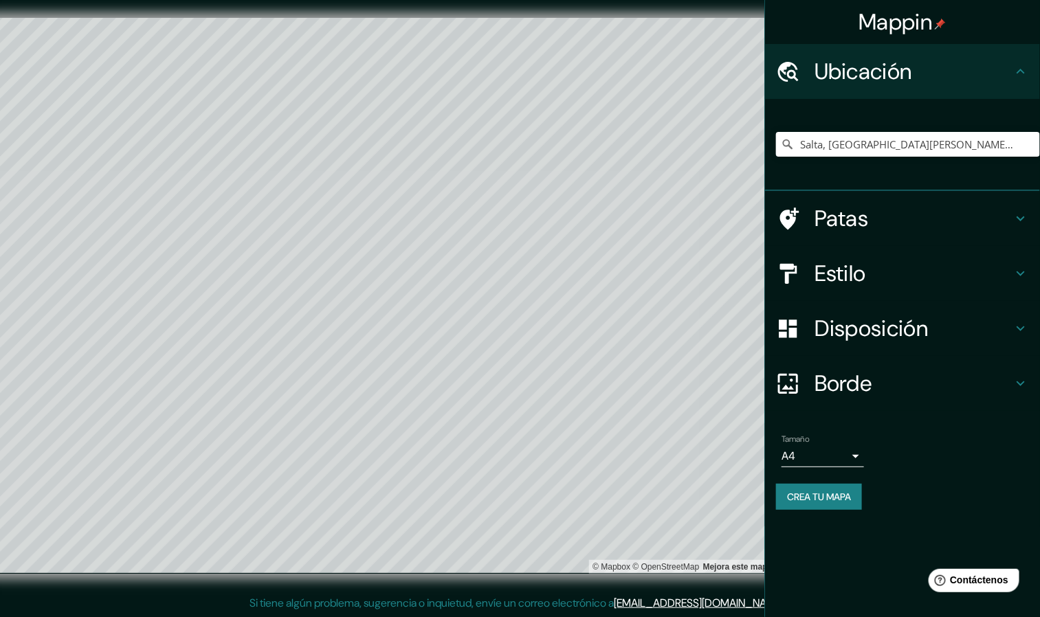
click at [693, 69] on h4 "Ubicación" at bounding box center [913, 71] width 198 height 27
click at [693, 263] on h4 "Estilo" at bounding box center [913, 273] width 198 height 27
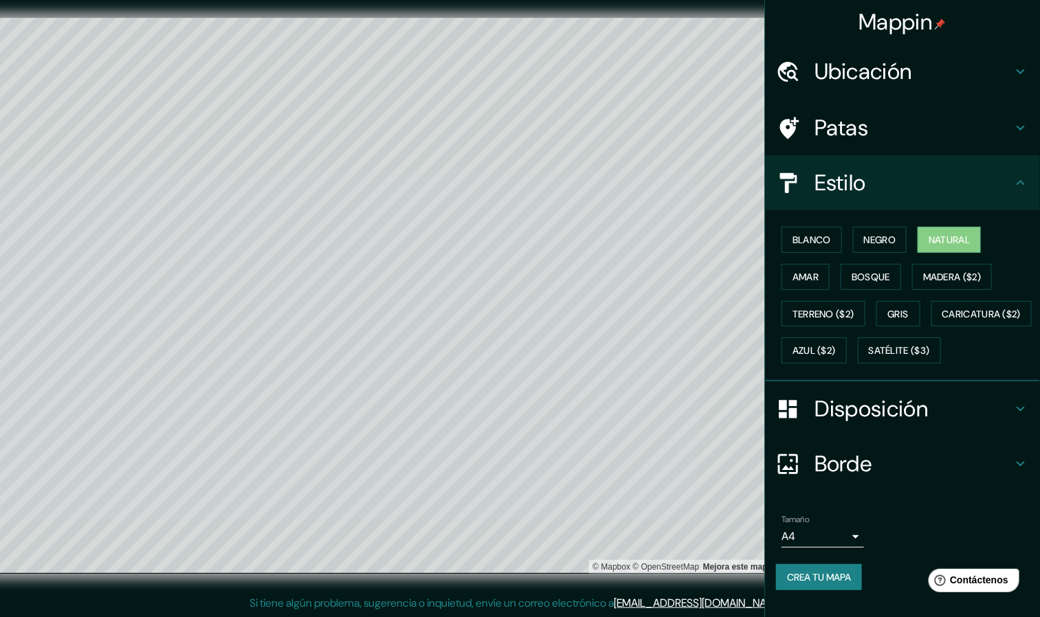
click at [693, 411] on h4 "Disposición" at bounding box center [913, 408] width 198 height 27
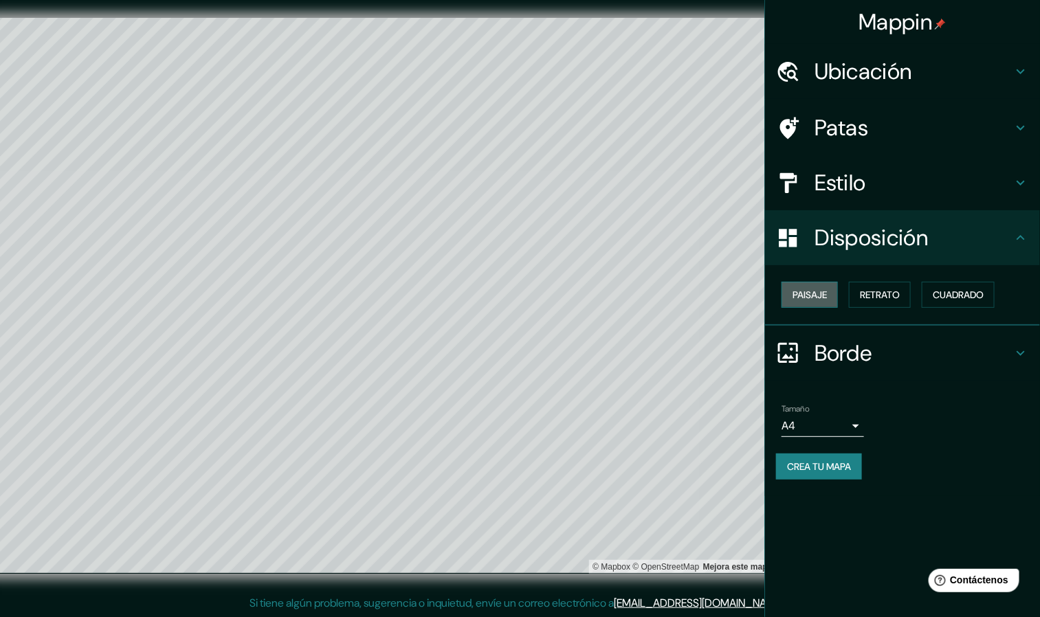
click at [693, 301] on font "Paisaje" at bounding box center [809, 295] width 34 height 18
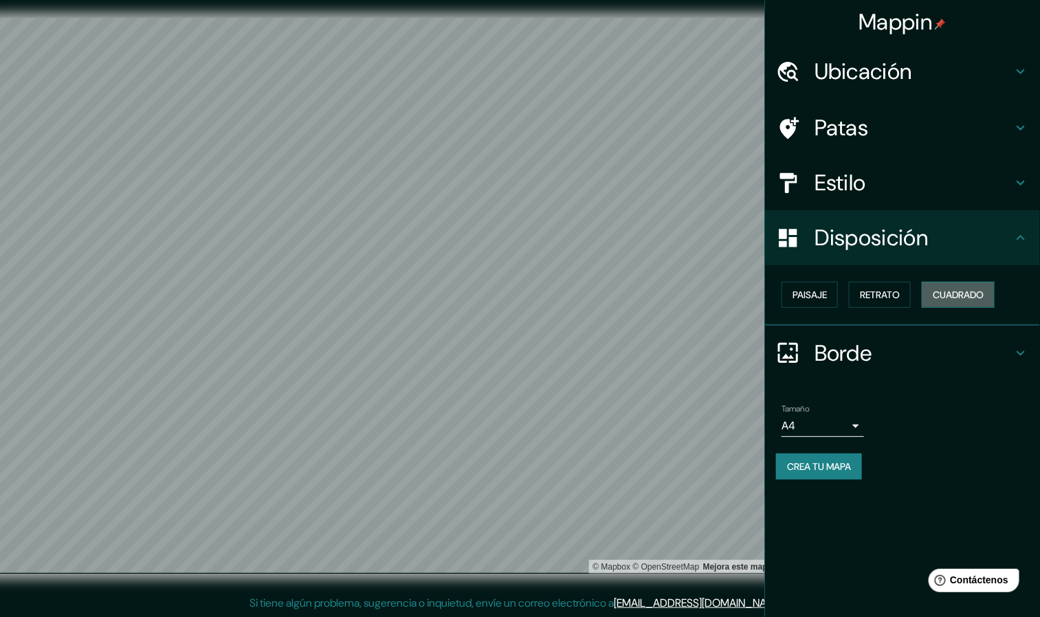
click at [693, 297] on font "Cuadrado" at bounding box center [958, 295] width 51 height 12
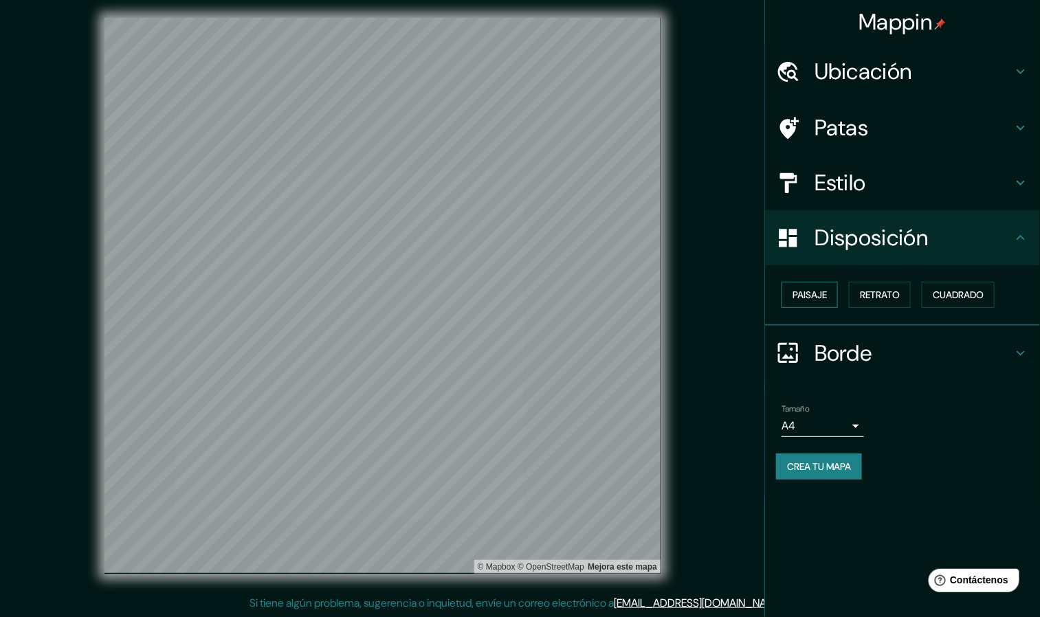
click at [693, 289] on font "Paisaje" at bounding box center [809, 295] width 34 height 12
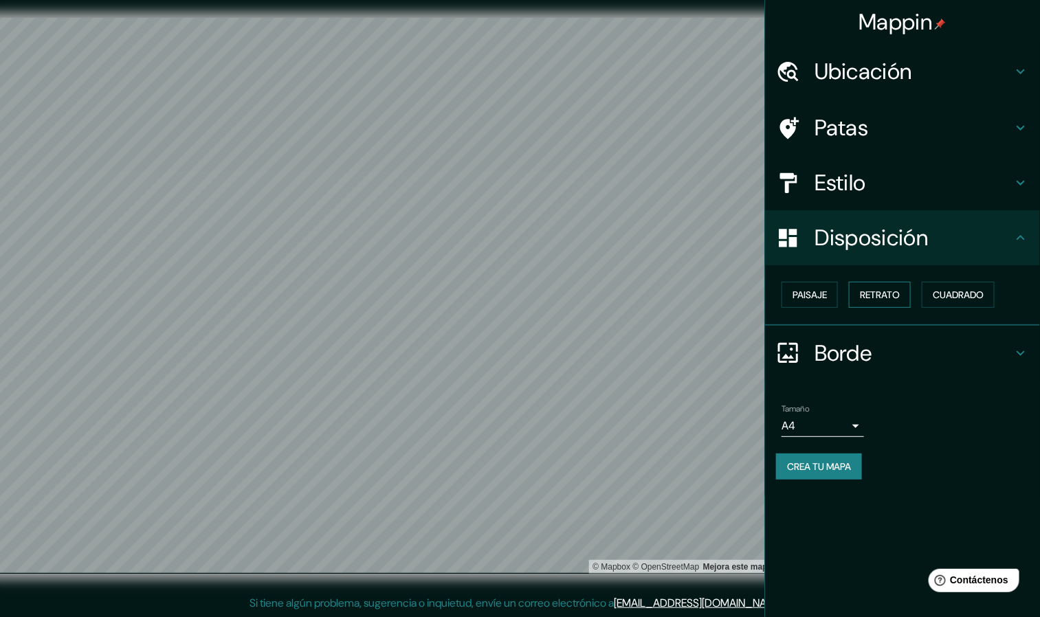
click at [693, 293] on font "Retrato" at bounding box center [880, 295] width 40 height 12
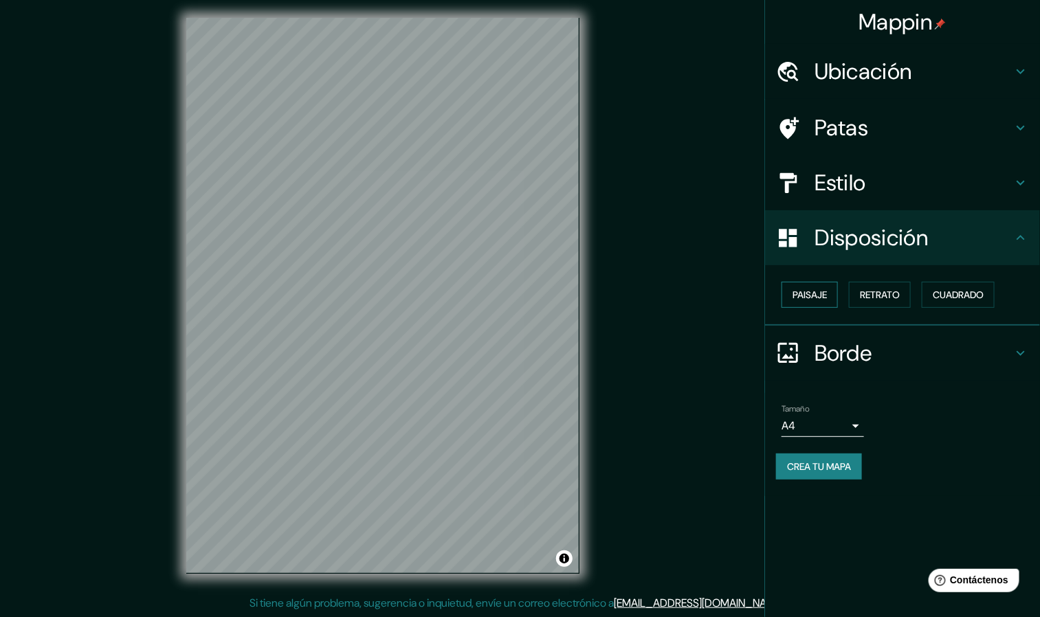
click at [693, 291] on font "Paisaje" at bounding box center [809, 295] width 34 height 12
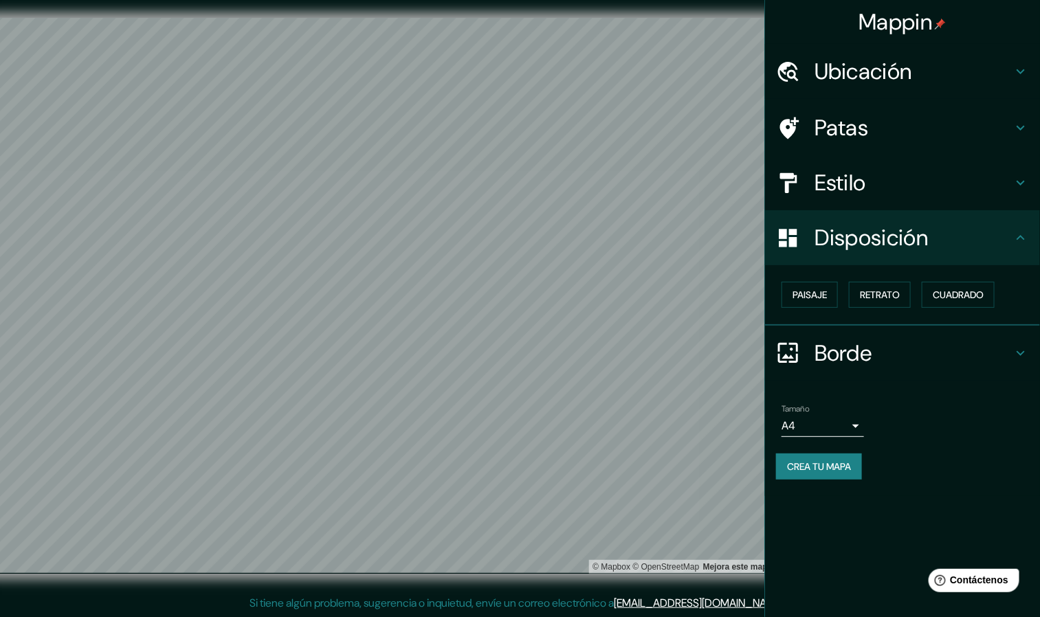
click at [693, 353] on icon at bounding box center [1020, 353] width 16 height 16
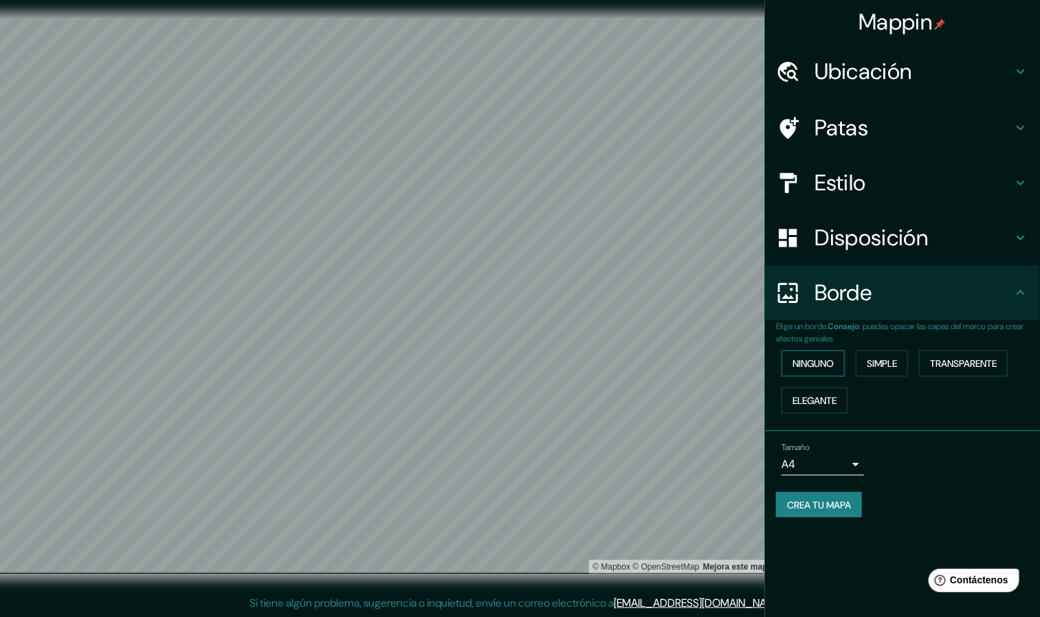
click at [693, 366] on button "Ninguno" at bounding box center [812, 363] width 63 height 26
click at [693, 357] on font "Simple" at bounding box center [882, 363] width 30 height 12
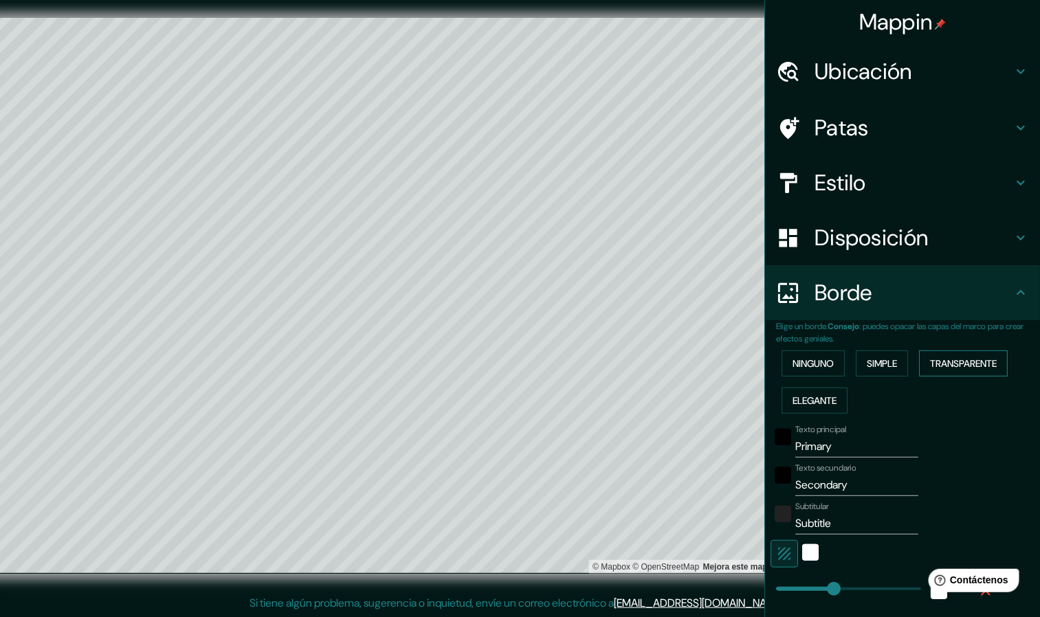
click at [693, 361] on font "Transparente" at bounding box center [963, 363] width 67 height 12
click at [693, 368] on font "Ninguno" at bounding box center [812, 363] width 41 height 12
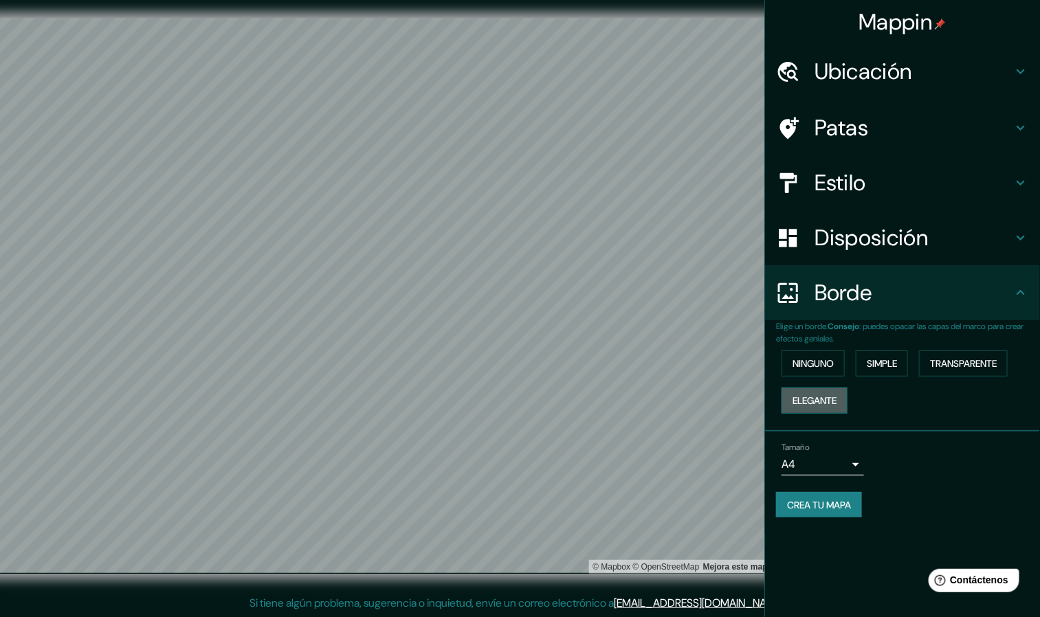
click at [693, 392] on font "Elegante" at bounding box center [814, 401] width 44 height 18
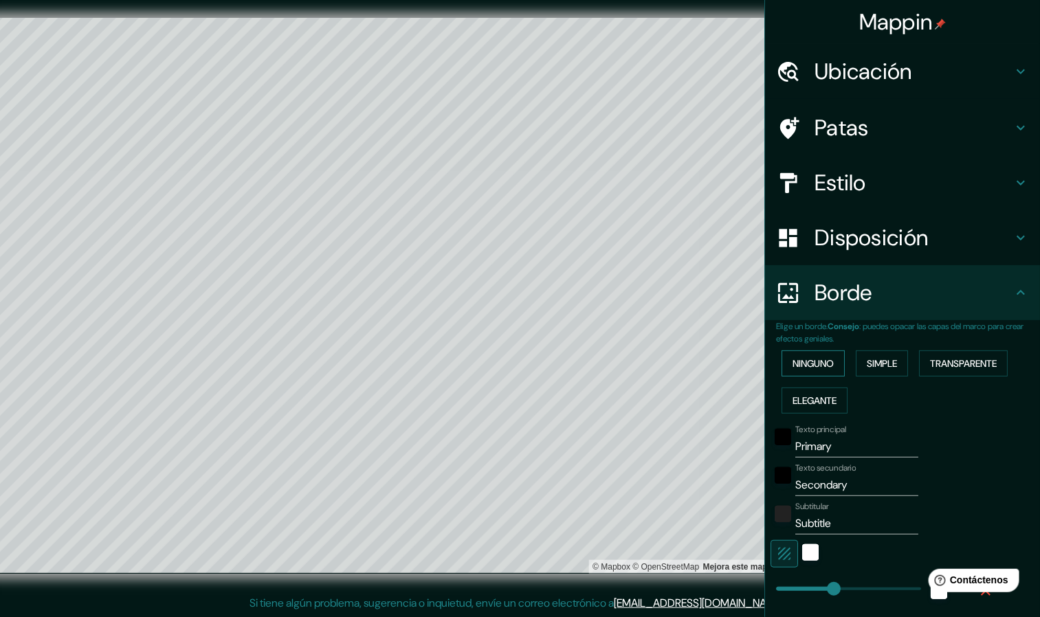
click at [693, 361] on font "Ninguno" at bounding box center [812, 363] width 41 height 12
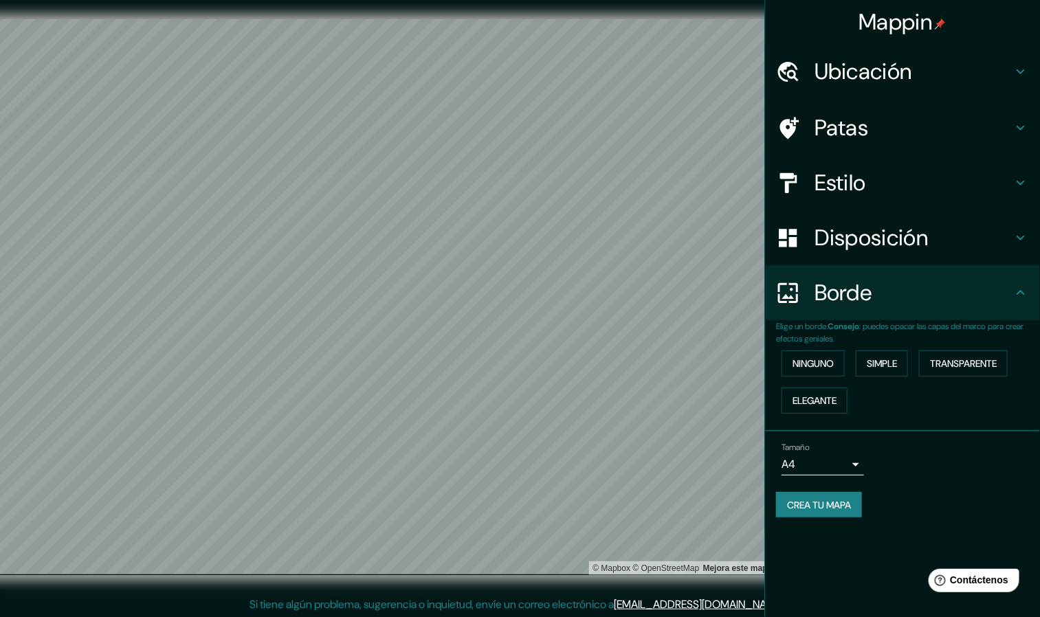
scroll to position [4, 0]
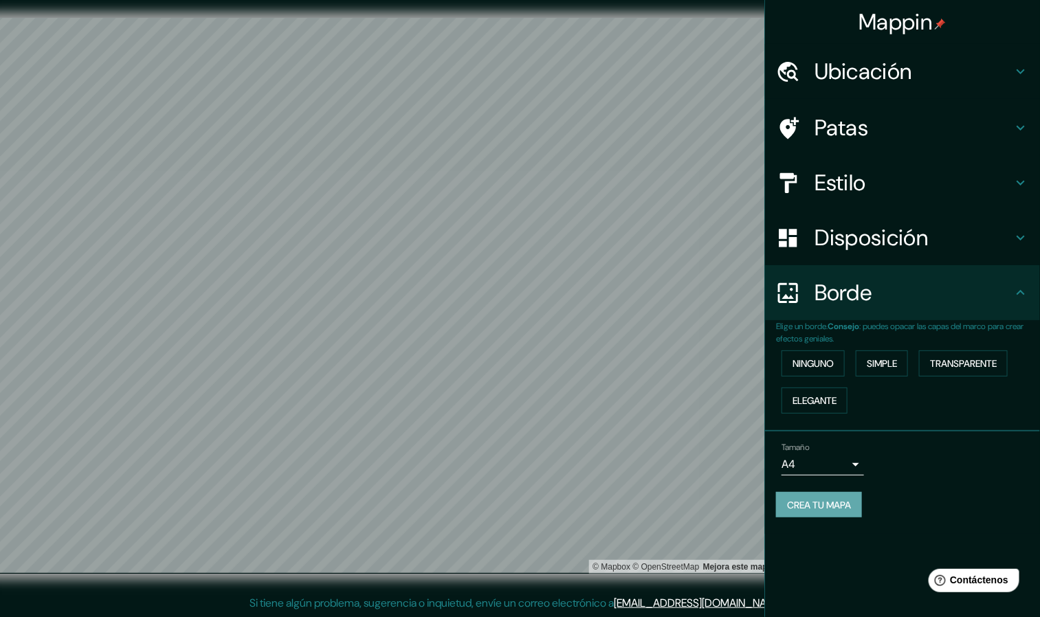
click at [693, 411] on font "Crea tu mapa" at bounding box center [819, 505] width 64 height 12
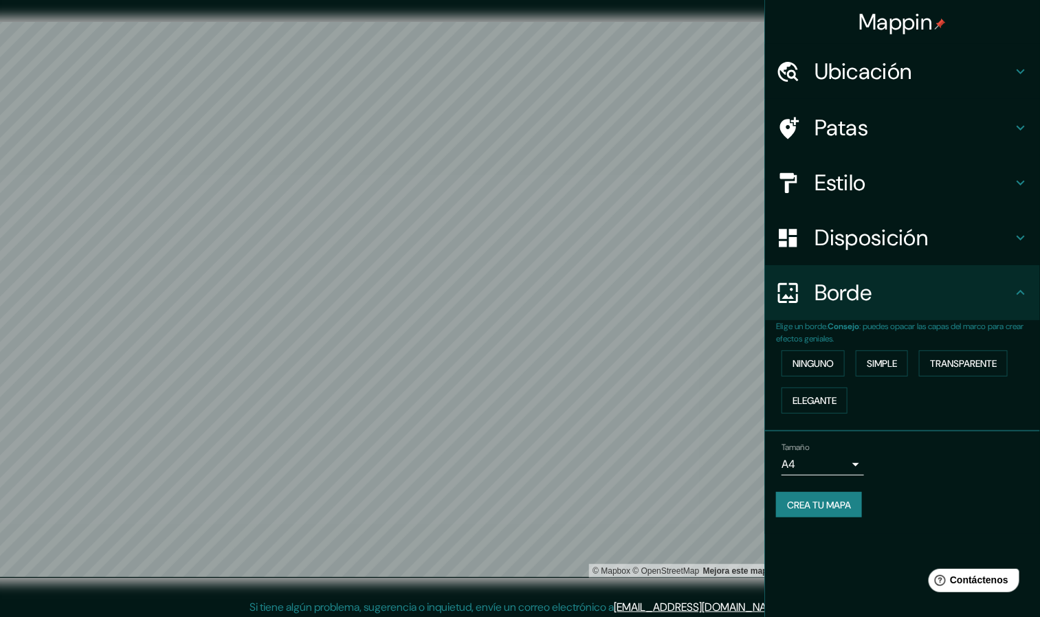
click at [693, 13] on font "Mappin" at bounding box center [896, 22] width 74 height 29
click at [693, 58] on font "Ubicación" at bounding box center [863, 71] width 98 height 29
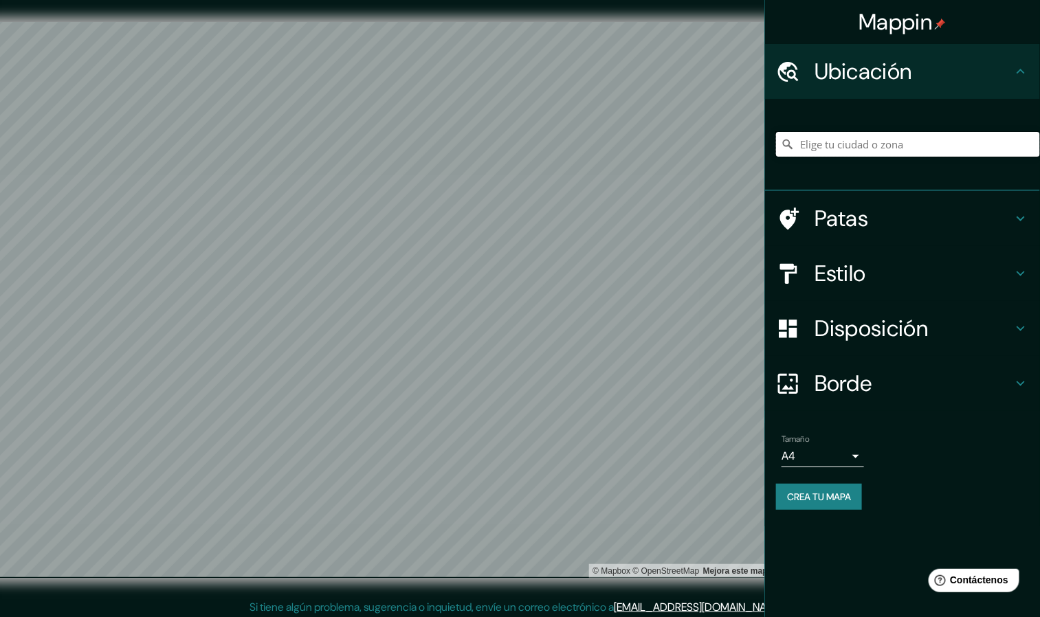
click at [693, 147] on input "Elige tu ciudad o zona" at bounding box center [908, 144] width 264 height 25
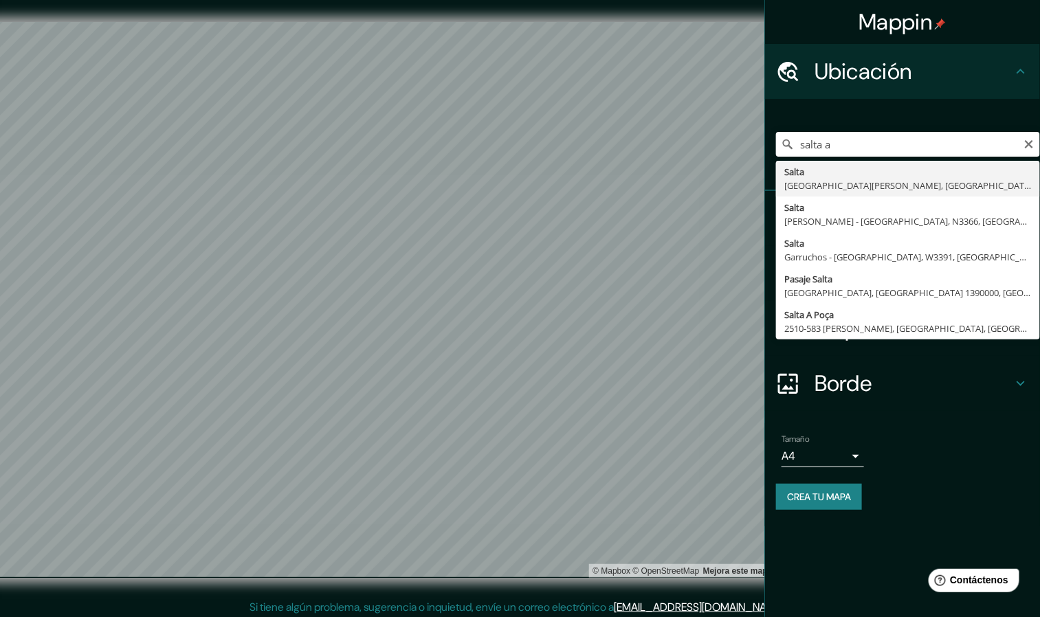
type input "Salta, [GEOGRAPHIC_DATA][PERSON_NAME], [GEOGRAPHIC_DATA]"
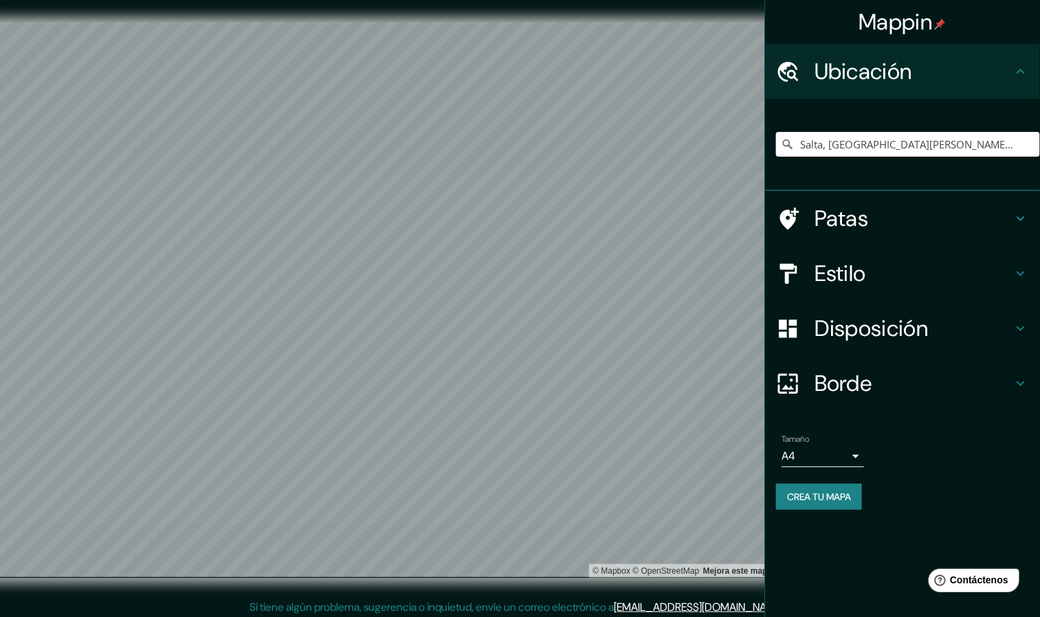
click at [522, 411] on div "© Mapbox © OpenStreetMap Mejora este mapa" at bounding box center [383, 299] width 830 height 599
click at [693, 214] on h4 "Patas" at bounding box center [913, 218] width 198 height 27
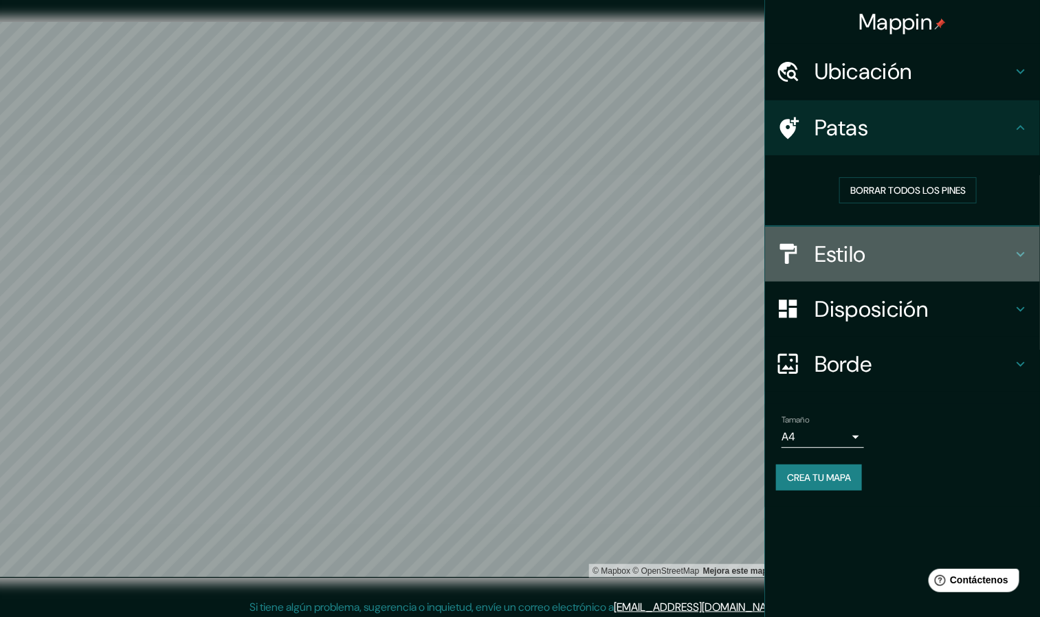
click at [693, 237] on div "Estilo" at bounding box center [902, 254] width 275 height 55
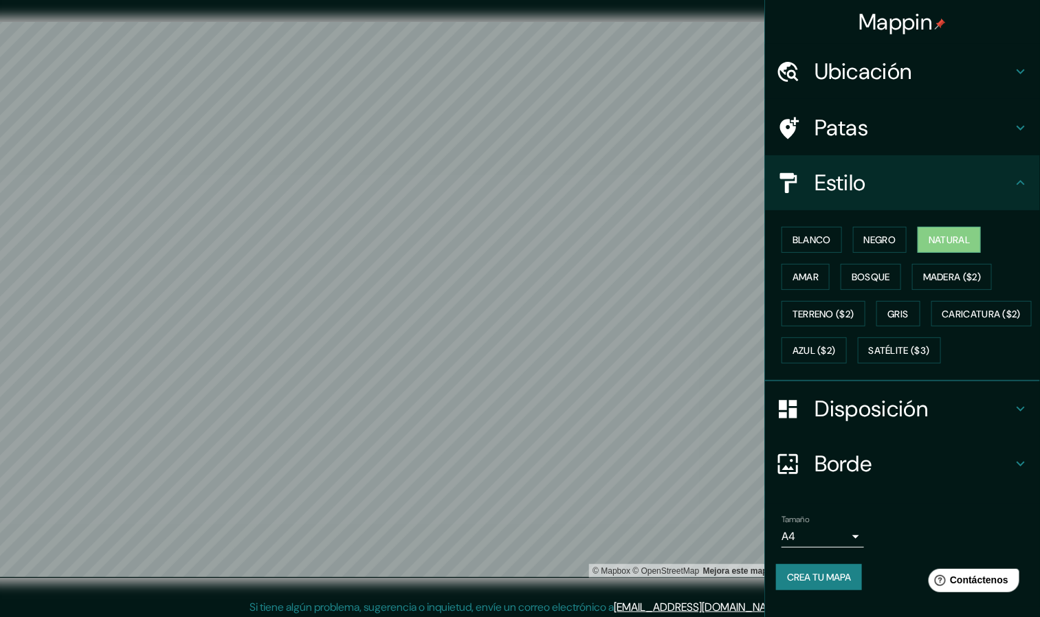
click at [693, 411] on h4 "Disposición" at bounding box center [913, 408] width 198 height 27
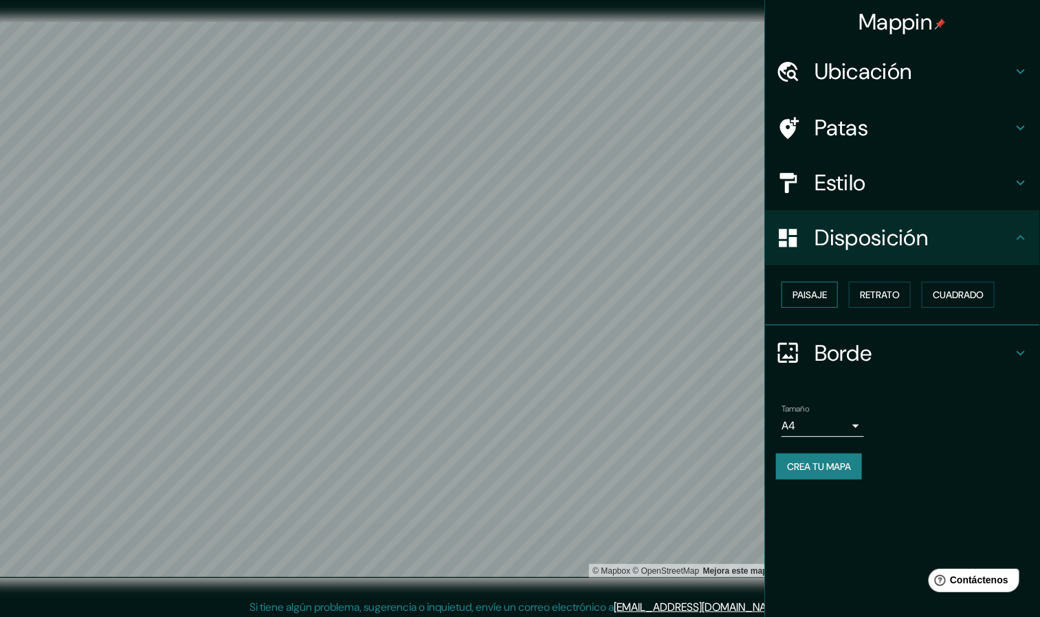
click at [693, 291] on font "Paisaje" at bounding box center [809, 295] width 34 height 12
click at [693, 291] on font "Retrato" at bounding box center [880, 295] width 40 height 12
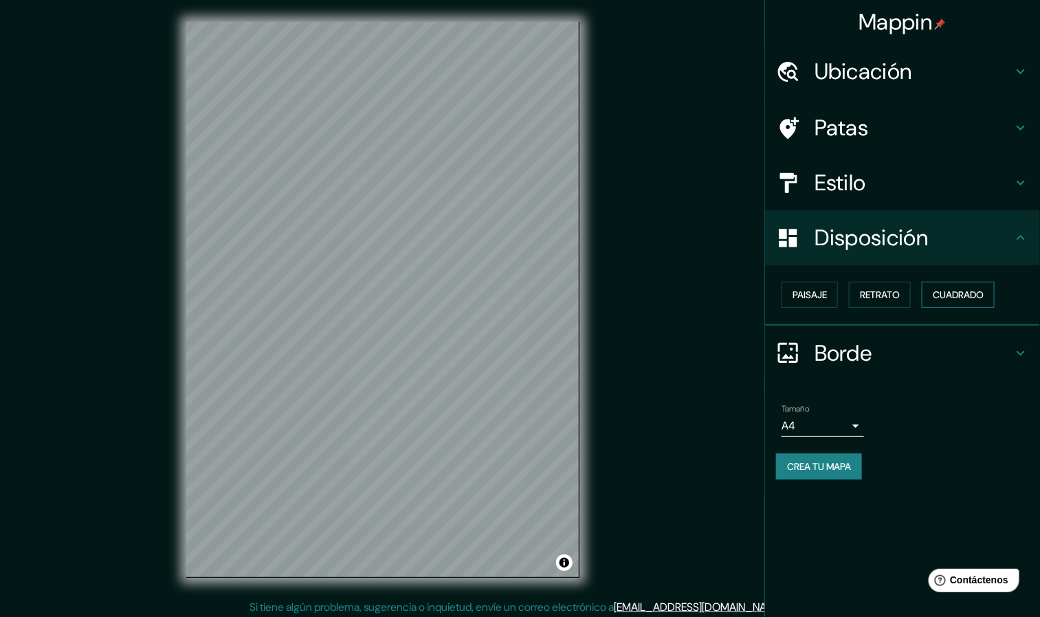
click at [693, 293] on font "Cuadrado" at bounding box center [958, 295] width 51 height 12
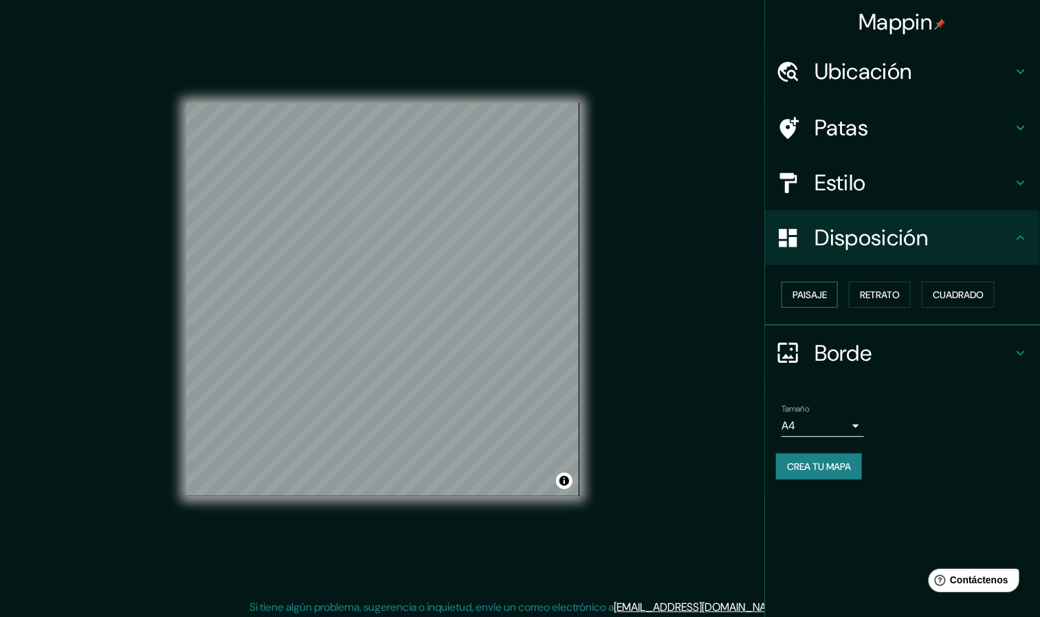
click at [693, 291] on button "Paisaje" at bounding box center [809, 295] width 56 height 26
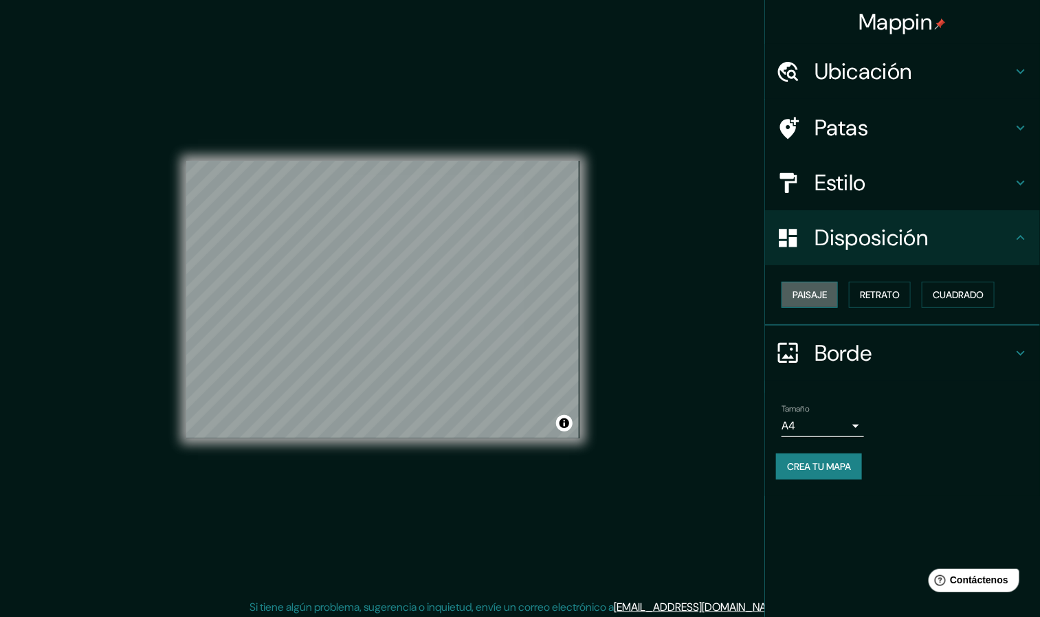
click at [693, 291] on font "Paisaje" at bounding box center [809, 295] width 34 height 12
click at [693, 289] on font "Cuadrado" at bounding box center [958, 295] width 51 height 12
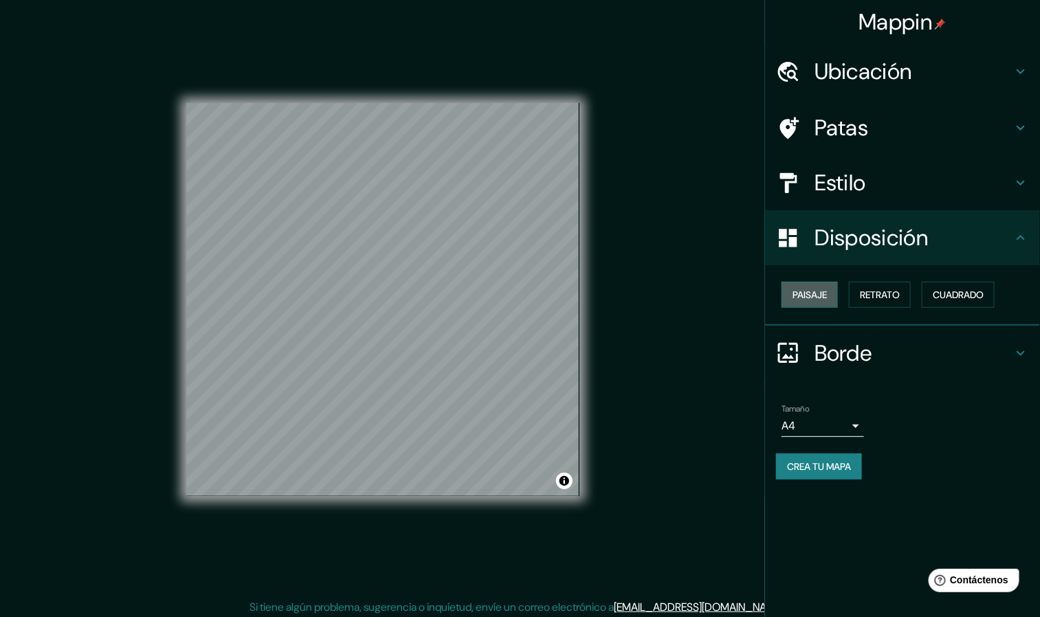
click at [693, 285] on button "Paisaje" at bounding box center [809, 295] width 56 height 26
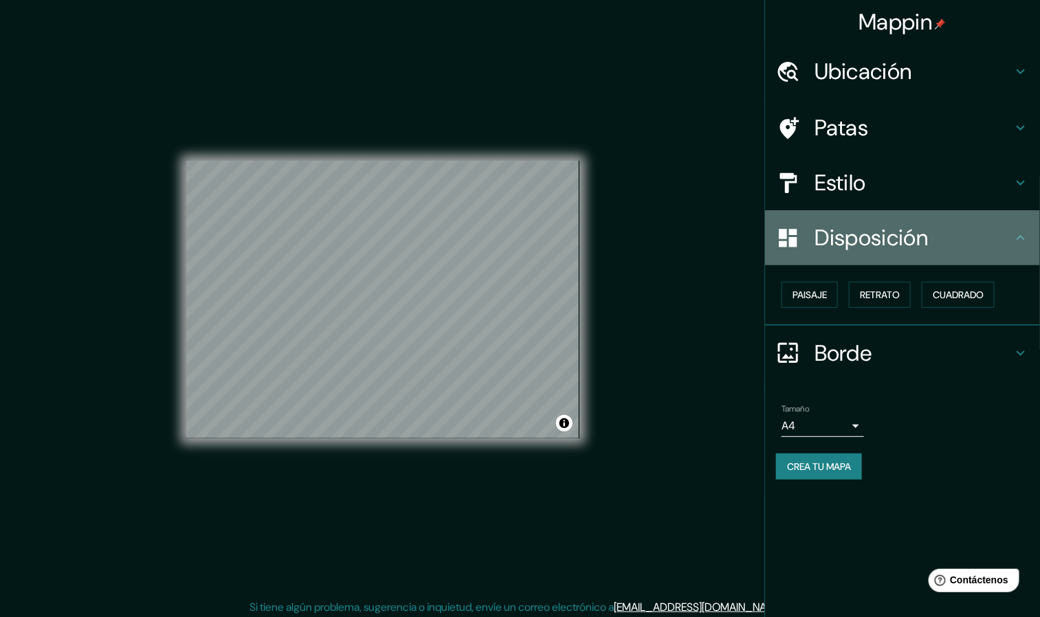
click at [693, 232] on font "Disposición" at bounding box center [870, 237] width 113 height 29
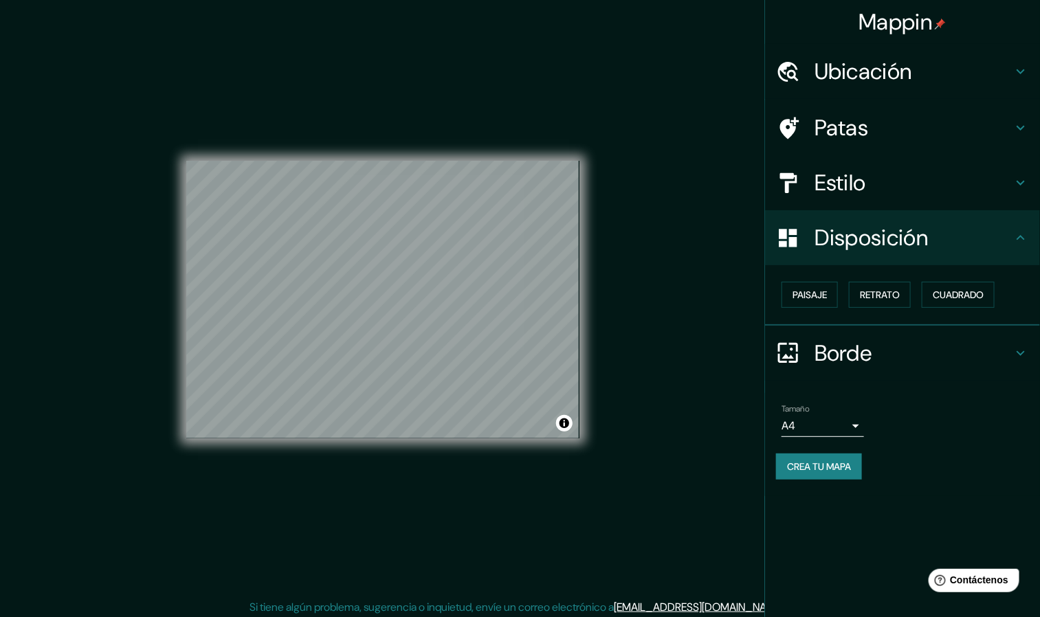
click at [693, 350] on font "Borde" at bounding box center [843, 353] width 58 height 29
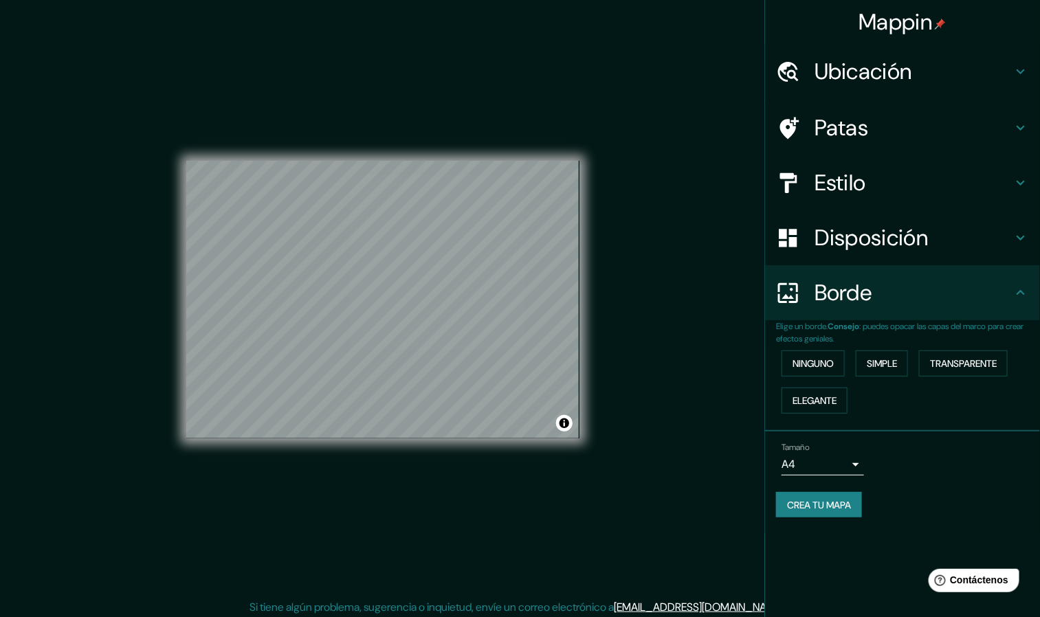
click at [693, 337] on font ": puedes opacar las capas del marco para crear efectos geniales." at bounding box center [899, 332] width 247 height 23
click at [693, 355] on font "Ninguno" at bounding box center [812, 364] width 41 height 18
click at [693, 351] on button "Simple" at bounding box center [882, 363] width 52 height 26
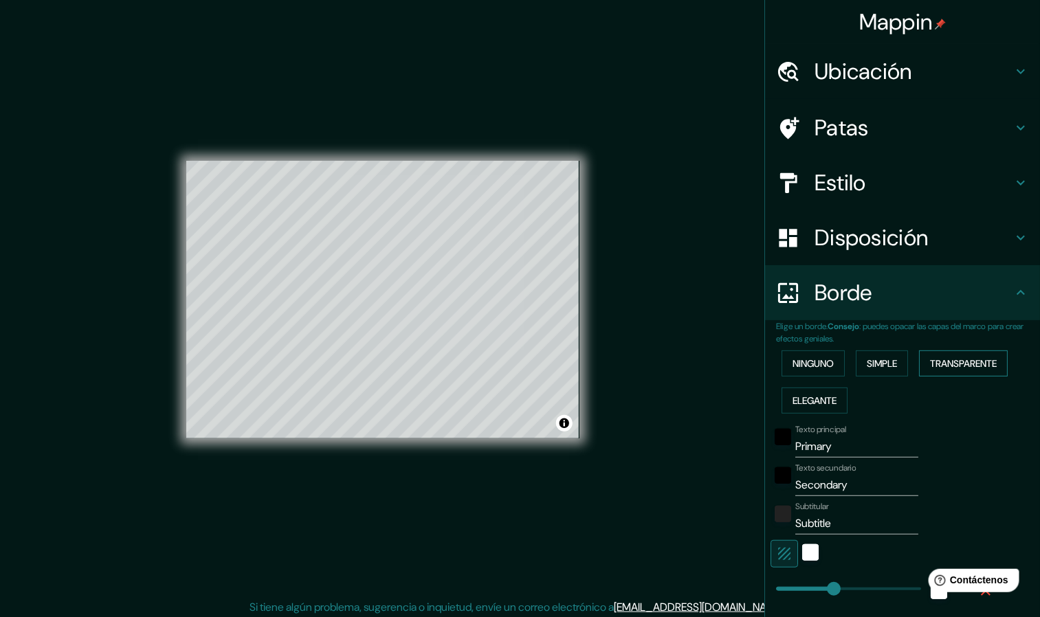
click at [693, 355] on font "Transparente" at bounding box center [963, 364] width 67 height 18
click at [693, 386] on div "Ninguno Simple Transparente Elegante" at bounding box center [908, 382] width 264 height 74
click at [693, 359] on font "Ninguno" at bounding box center [812, 363] width 41 height 12
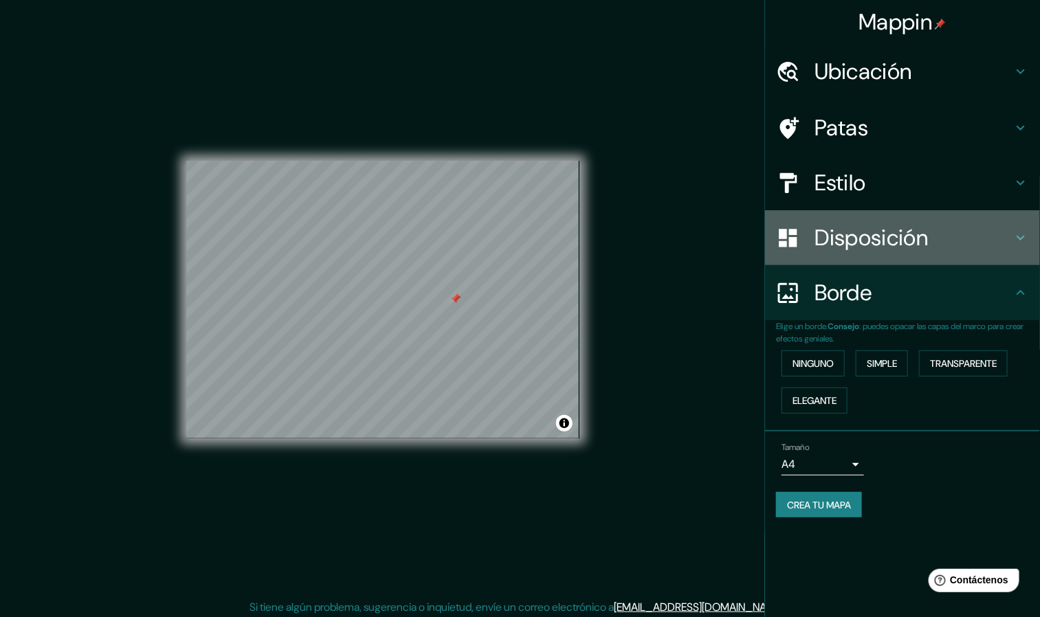
click at [693, 238] on font "Disposición" at bounding box center [870, 237] width 113 height 29
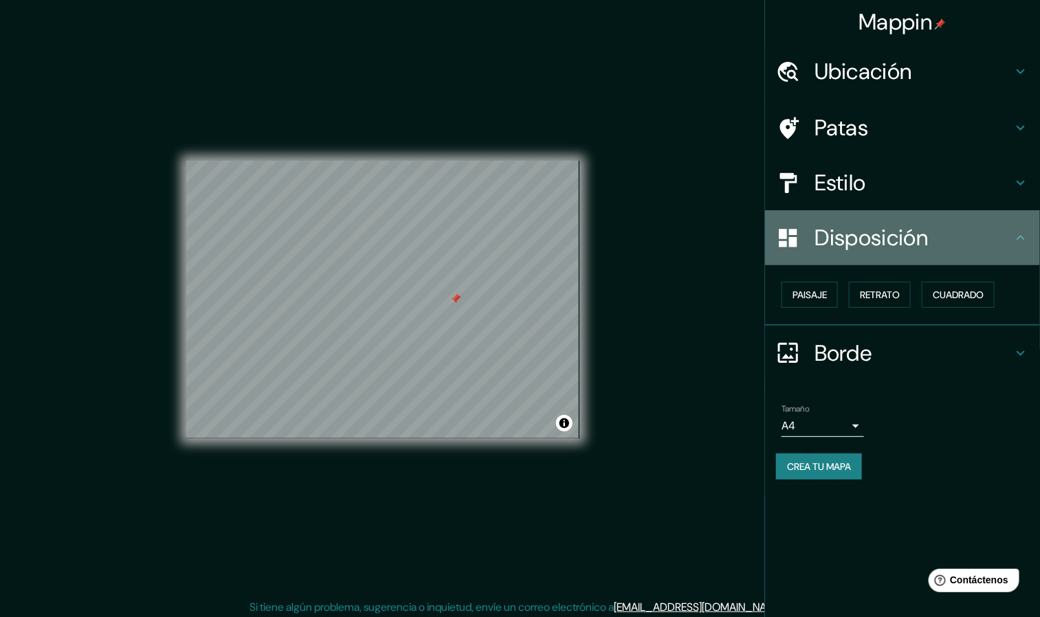
click at [693, 227] on div "Disposición" at bounding box center [902, 237] width 275 height 55
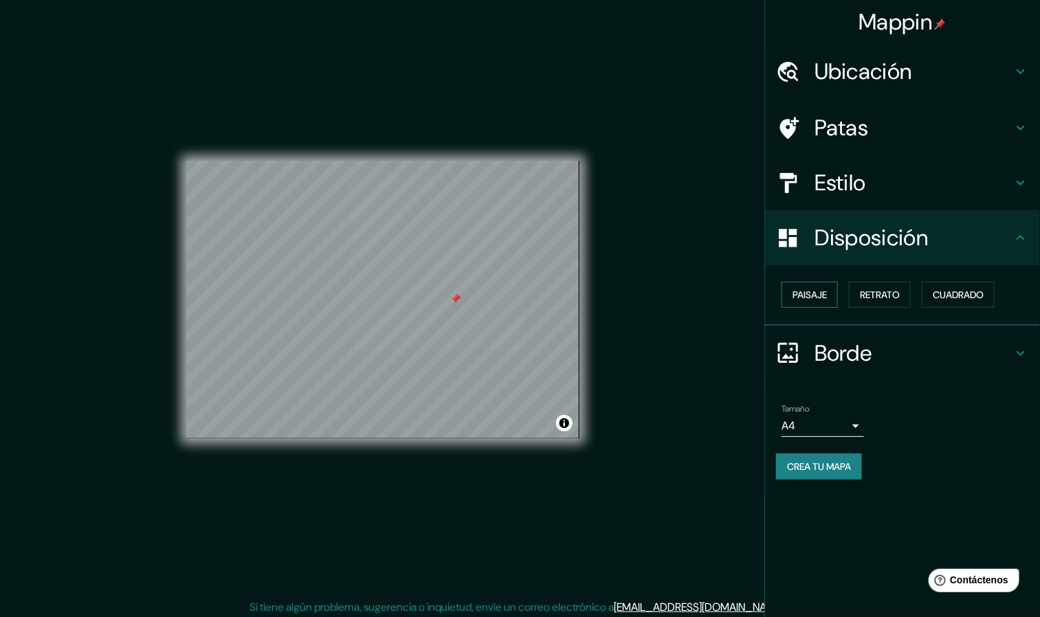
click at [693, 289] on font "Paisaje" at bounding box center [809, 295] width 34 height 12
click at [693, 289] on font "Retrato" at bounding box center [880, 295] width 40 height 12
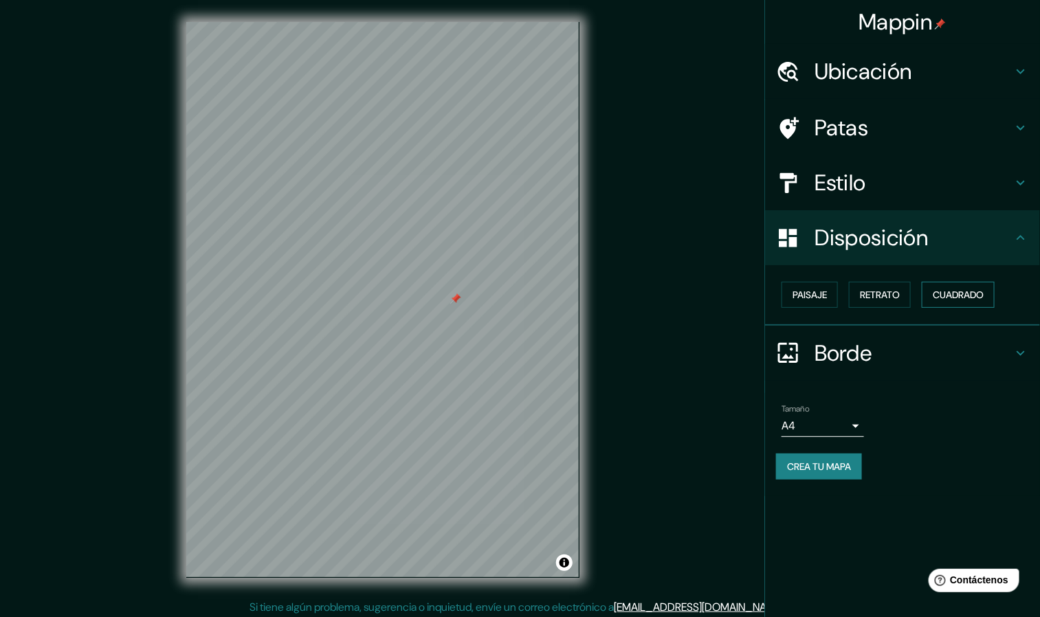
click at [693, 295] on font "Cuadrado" at bounding box center [958, 295] width 51 height 12
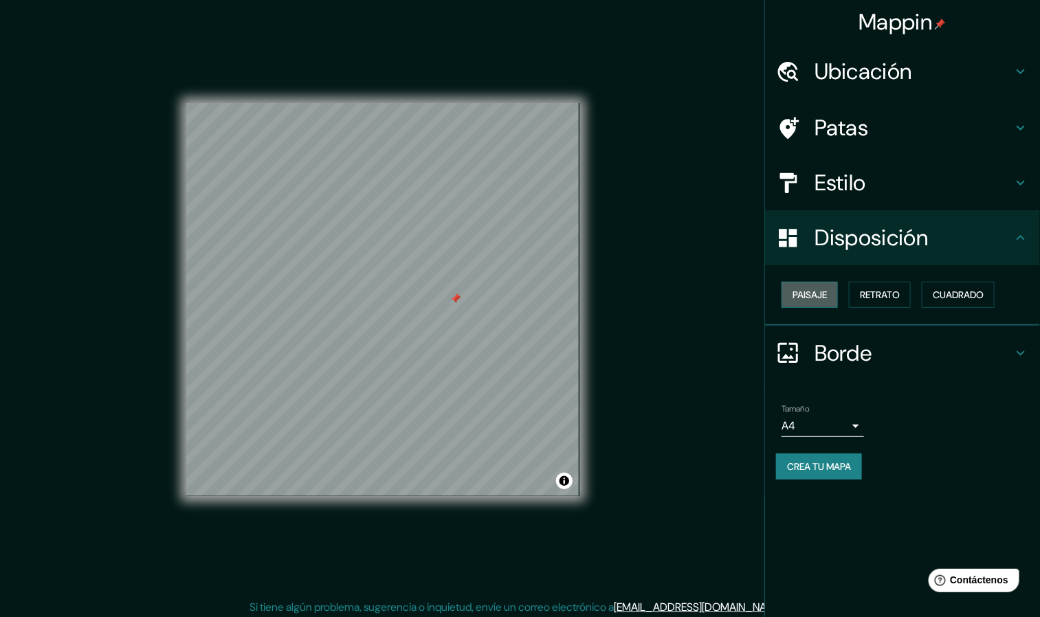
click at [693, 293] on font "Paisaje" at bounding box center [809, 295] width 34 height 12
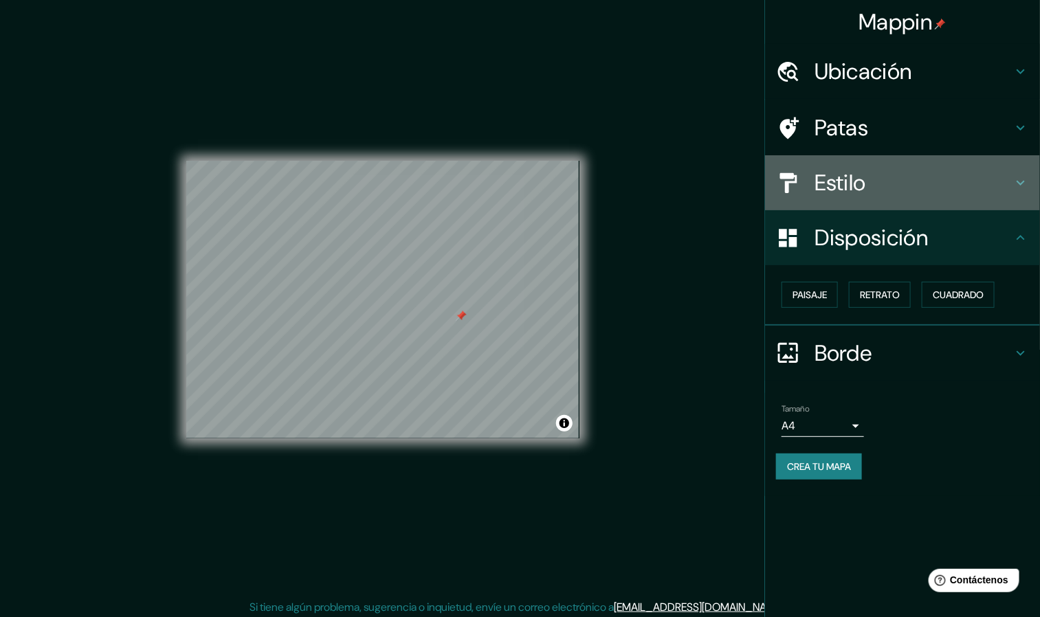
click at [693, 163] on div "Estilo" at bounding box center [902, 182] width 275 height 55
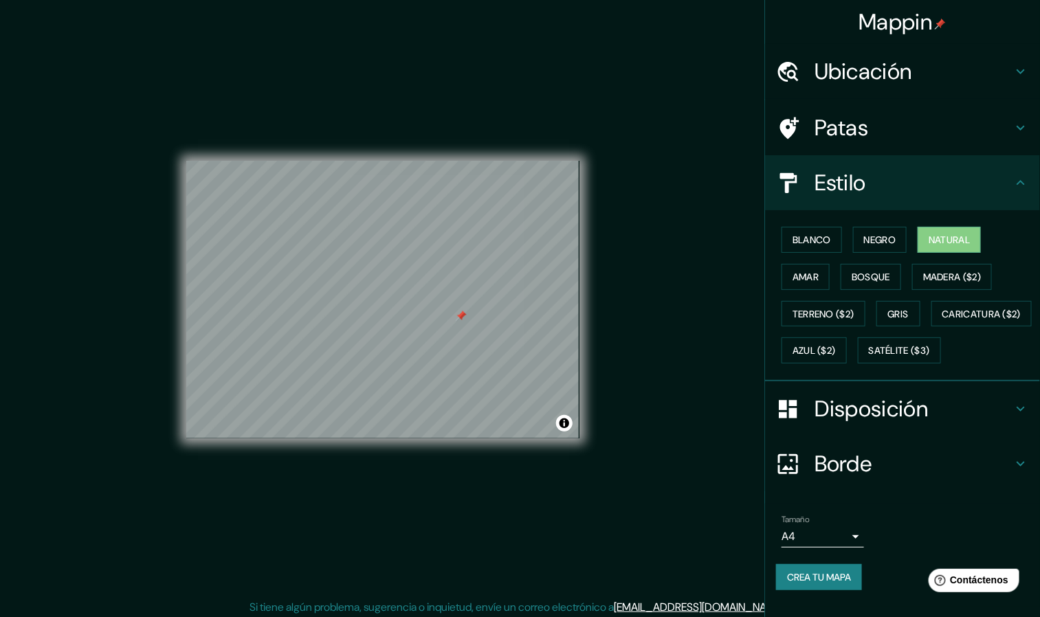
click at [693, 133] on h4 "Patas" at bounding box center [913, 127] width 198 height 27
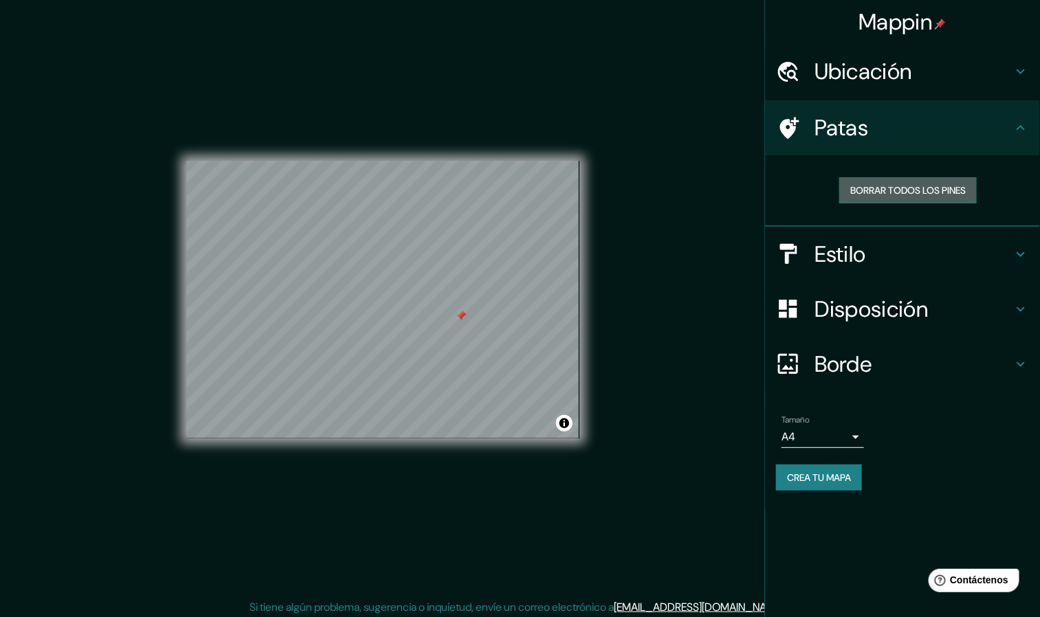
click at [693, 181] on font "Borrar todos los pines" at bounding box center [907, 190] width 115 height 18
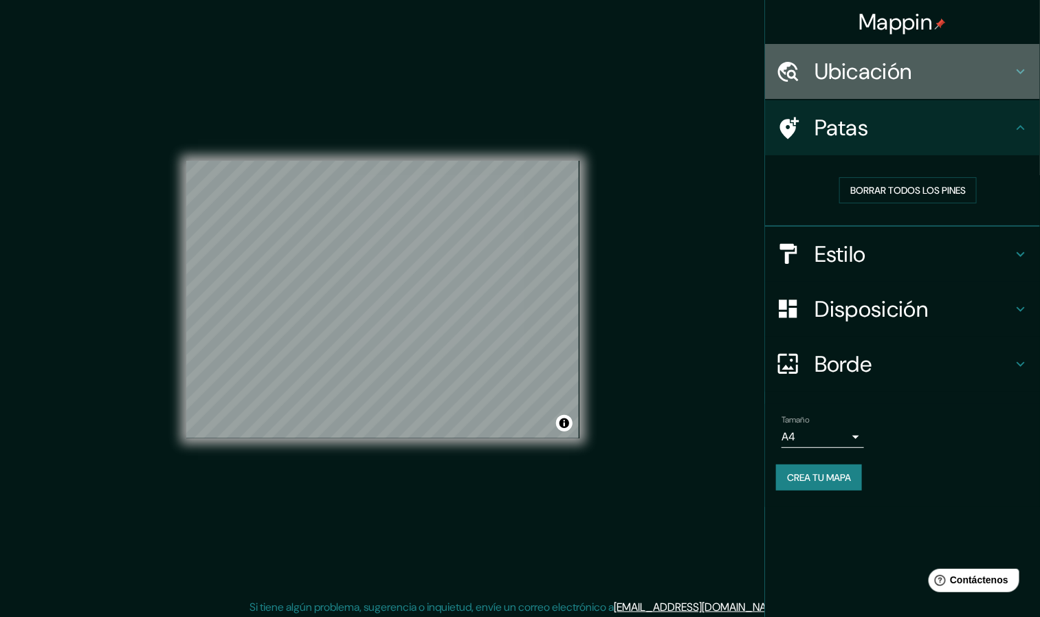
click at [693, 67] on font "Ubicación" at bounding box center [863, 71] width 98 height 29
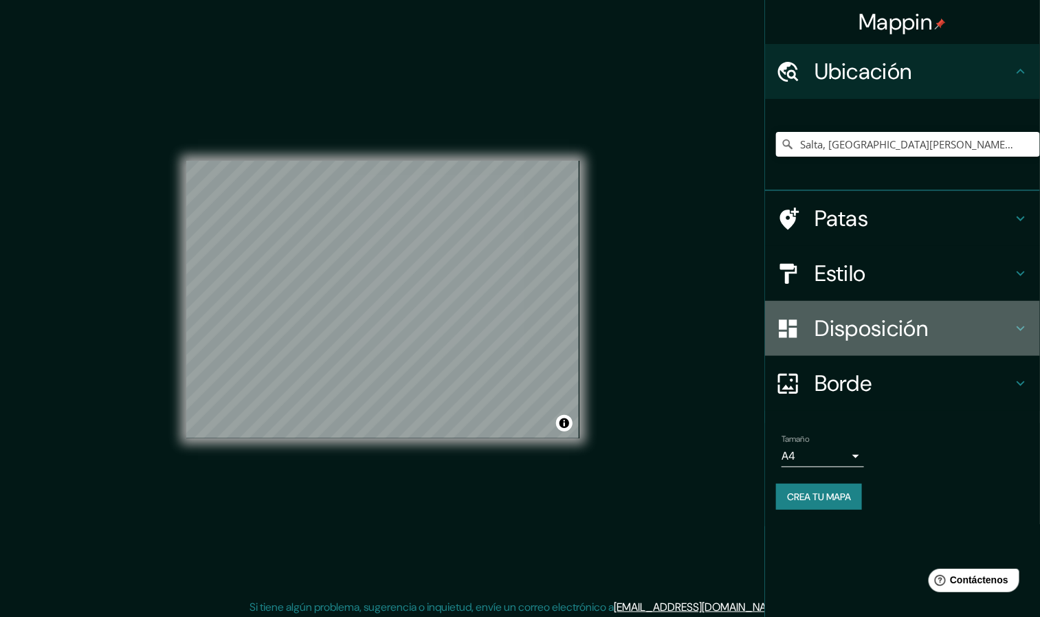
click at [693, 328] on font "Disposición" at bounding box center [870, 328] width 113 height 29
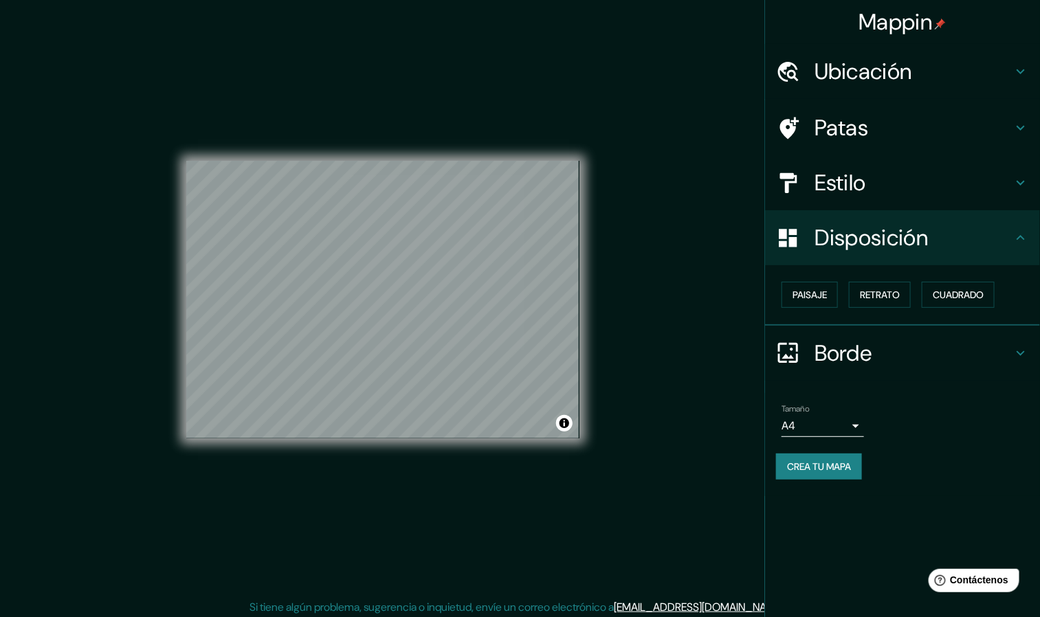
click at [693, 345] on font "Borde" at bounding box center [843, 353] width 58 height 29
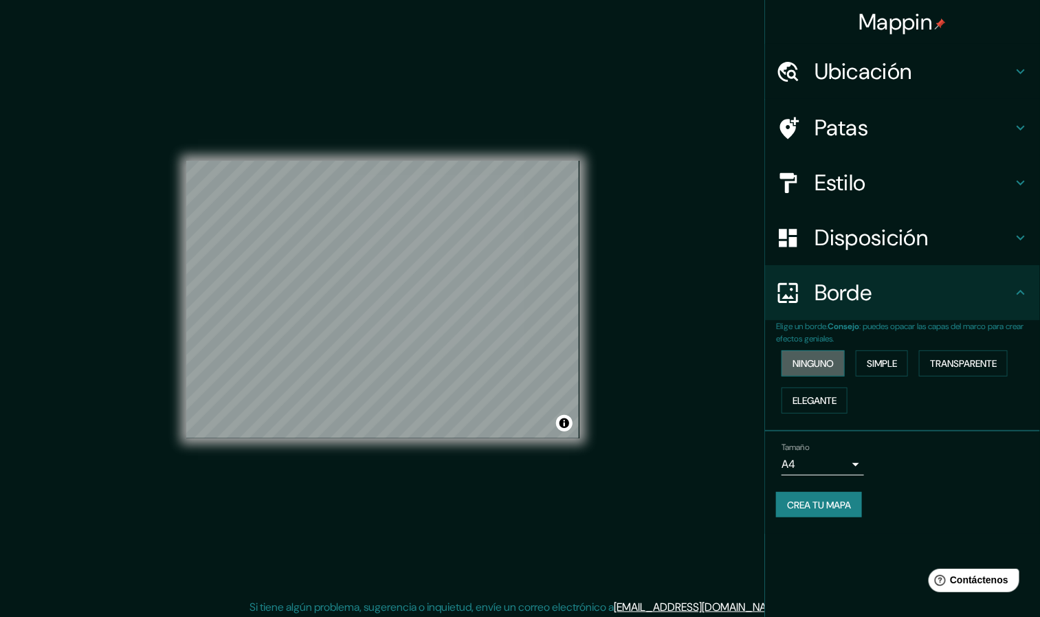
click at [693, 361] on font "Ninguno" at bounding box center [812, 363] width 41 height 12
click at [693, 359] on font "Ninguno" at bounding box center [812, 363] width 41 height 12
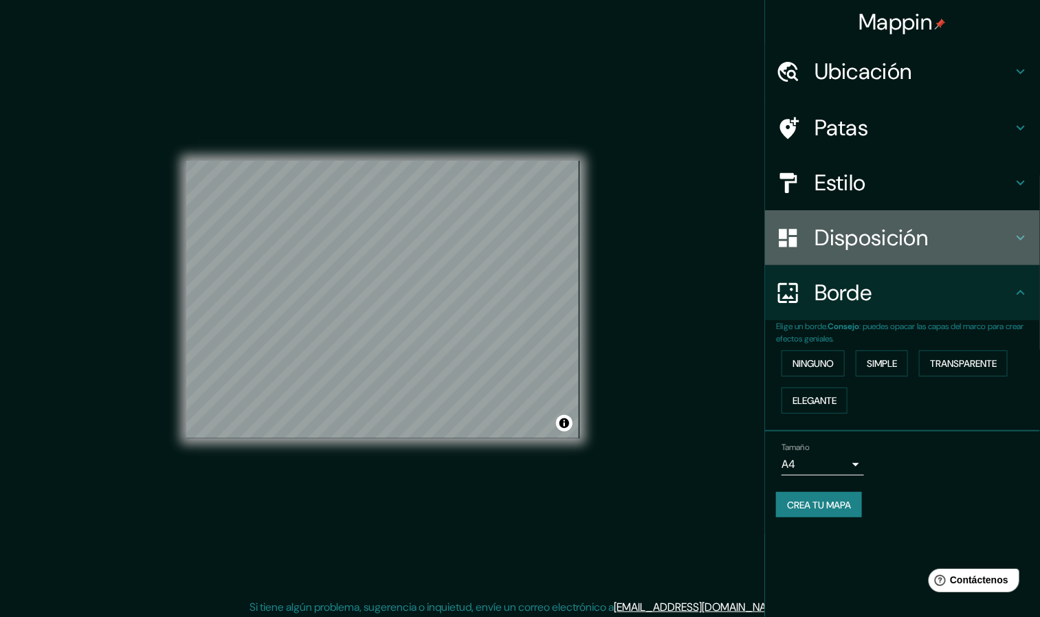
click at [693, 236] on font "Disposición" at bounding box center [870, 237] width 113 height 29
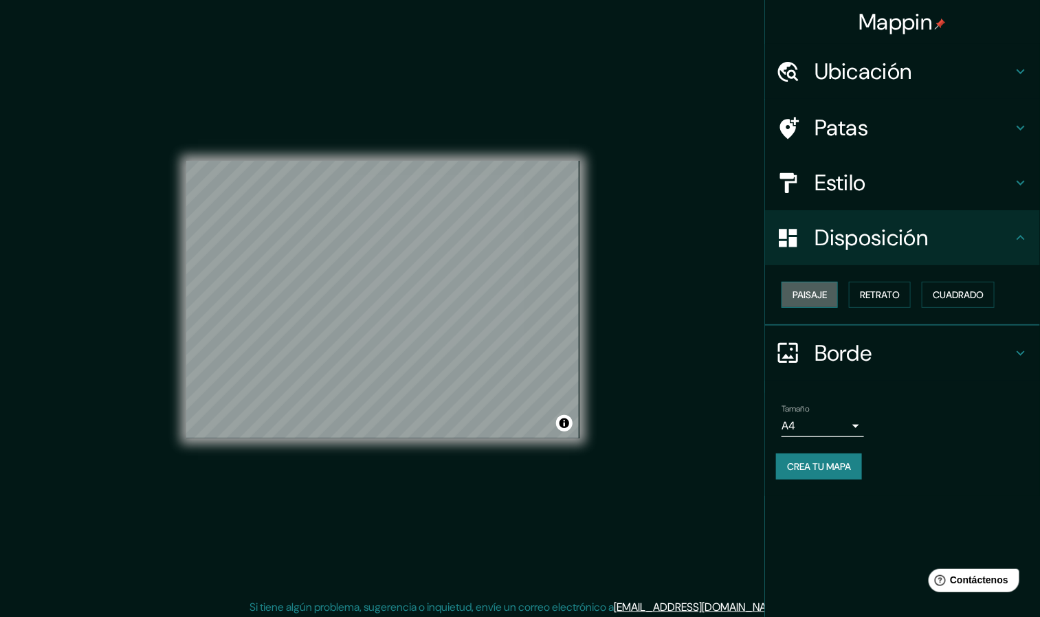
click at [693, 295] on font "Paisaje" at bounding box center [809, 295] width 34 height 12
click at [693, 270] on div "Paisaje Retrato Cuadrado" at bounding box center [902, 295] width 275 height 60
click at [693, 286] on font "Retrato" at bounding box center [880, 295] width 40 height 18
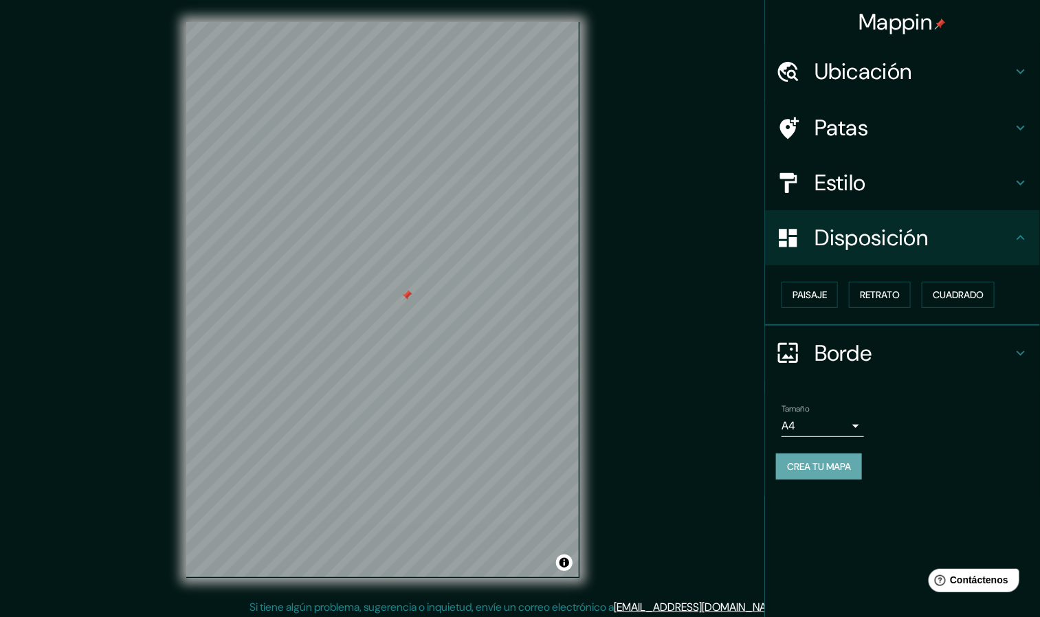
click at [693, 411] on button "Crea tu mapa" at bounding box center [819, 467] width 86 height 26
click at [693, 411] on font "Crea tu mapa" at bounding box center [819, 466] width 64 height 12
click at [693, 411] on div "Crea tu mapa" at bounding box center [902, 467] width 253 height 26
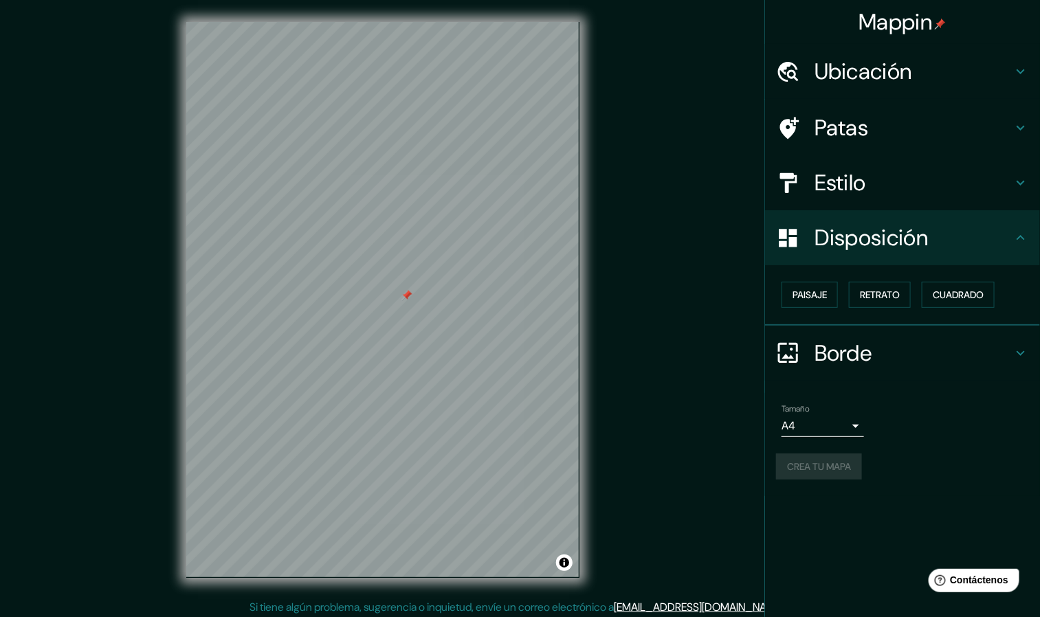
click at [693, 411] on div "Crea tu mapa" at bounding box center [902, 467] width 253 height 26
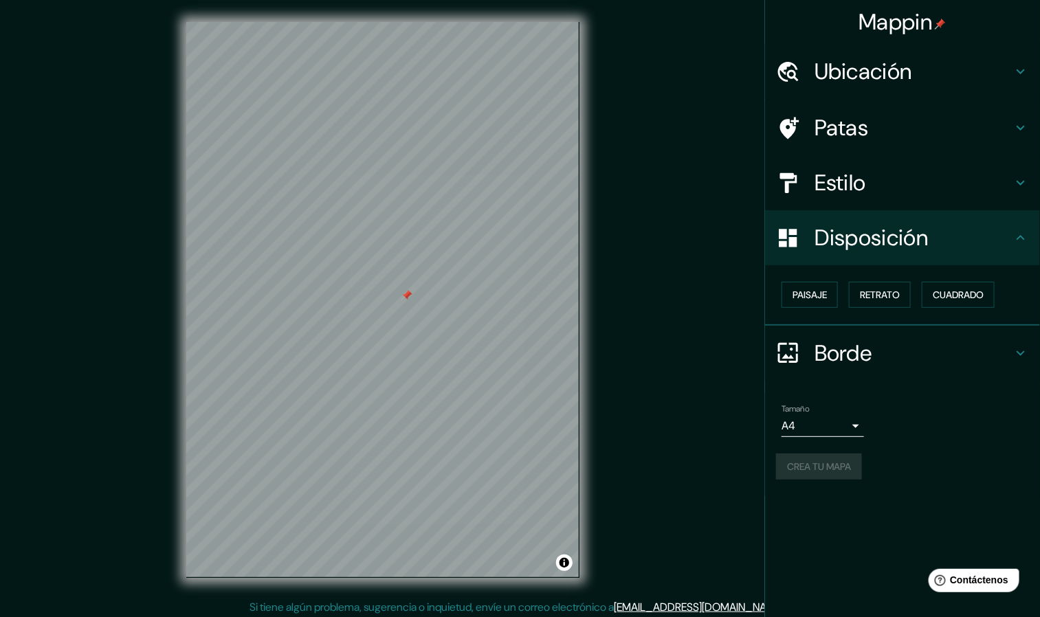
click at [693, 411] on div "Crea tu mapa" at bounding box center [902, 467] width 253 height 26
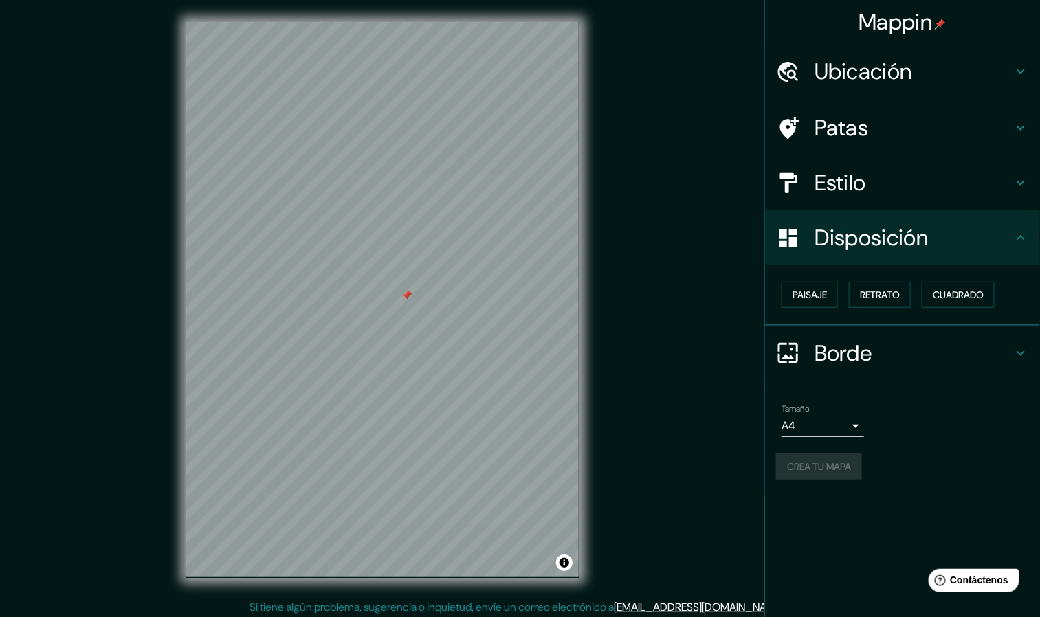
click at [693, 411] on div "Crea tu mapa" at bounding box center [902, 467] width 253 height 26
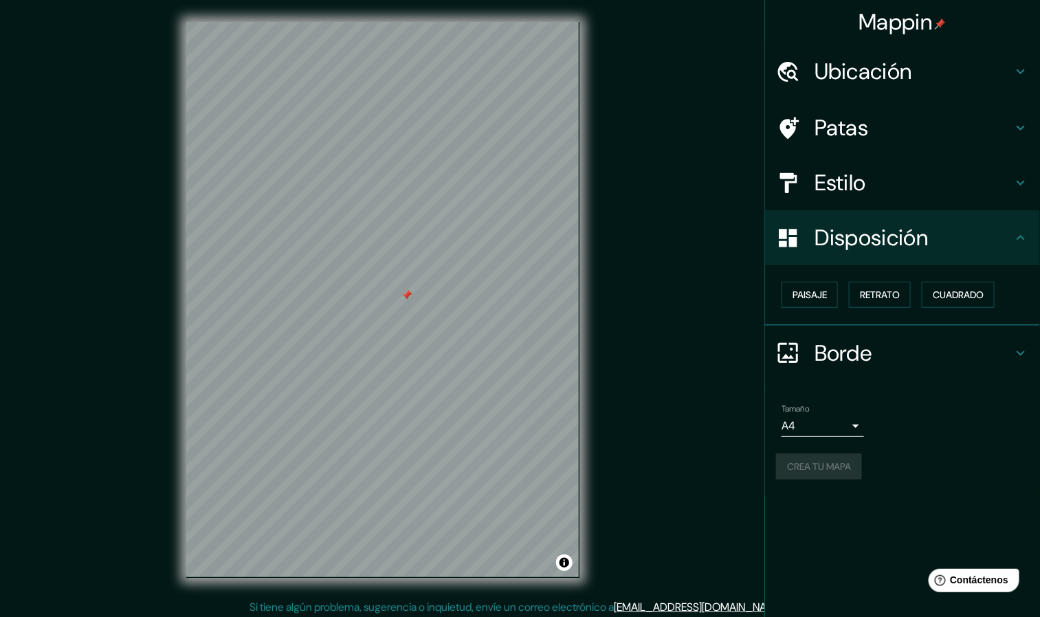
click at [693, 411] on div "Crea tu mapa" at bounding box center [902, 467] width 253 height 26
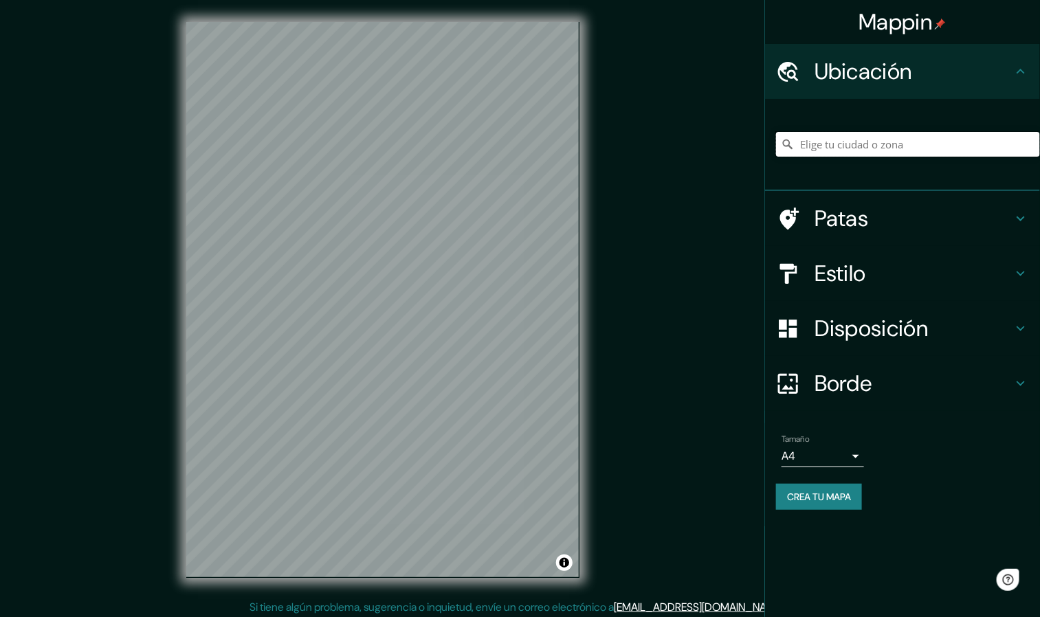
click at [866, 144] on input "Elige tu ciudad o zona" at bounding box center [908, 144] width 264 height 25
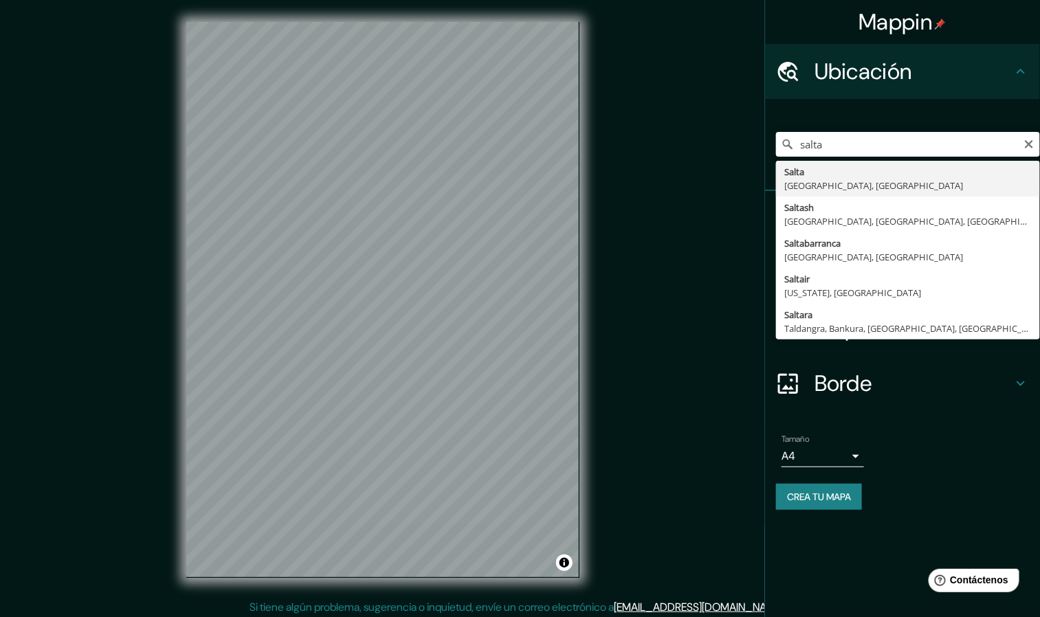
type input "Salta, [GEOGRAPHIC_DATA], [GEOGRAPHIC_DATA]"
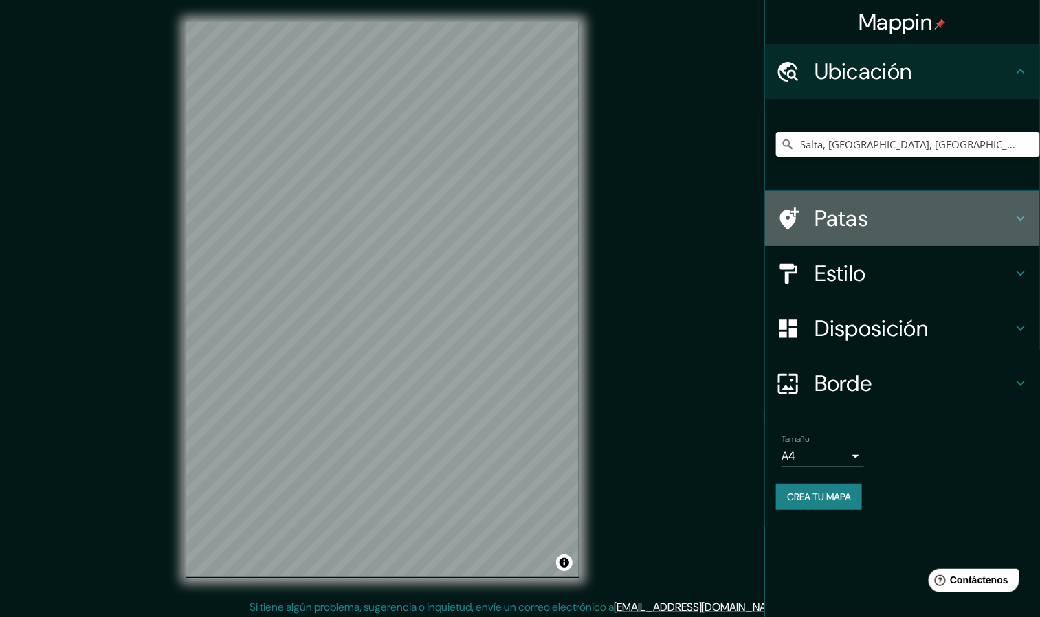
click at [858, 209] on font "Patas" at bounding box center [841, 218] width 54 height 29
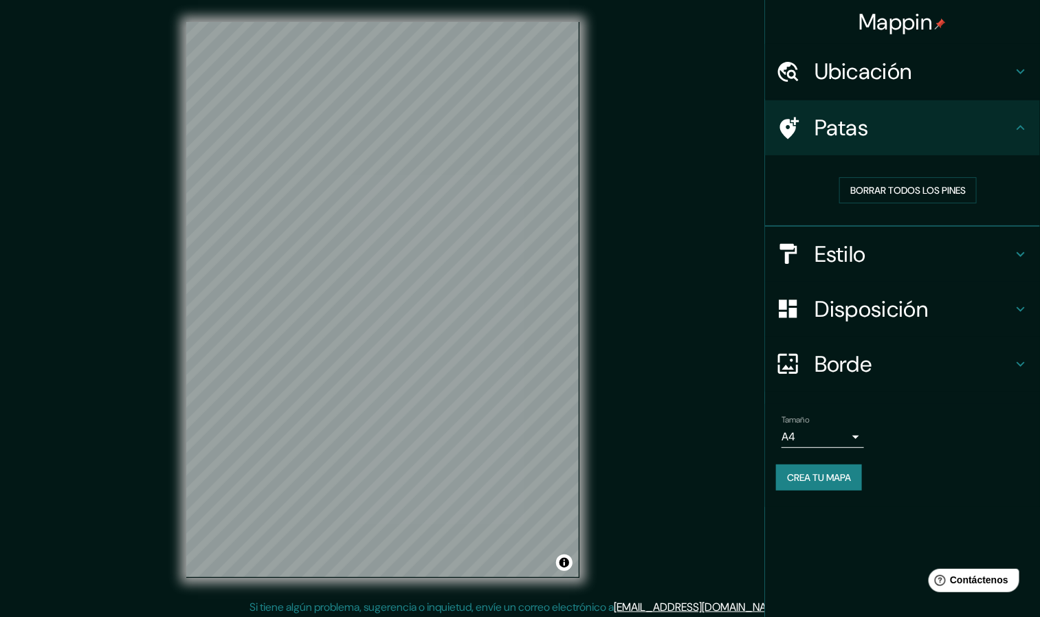
click at [920, 240] on div "Estilo" at bounding box center [902, 254] width 275 height 55
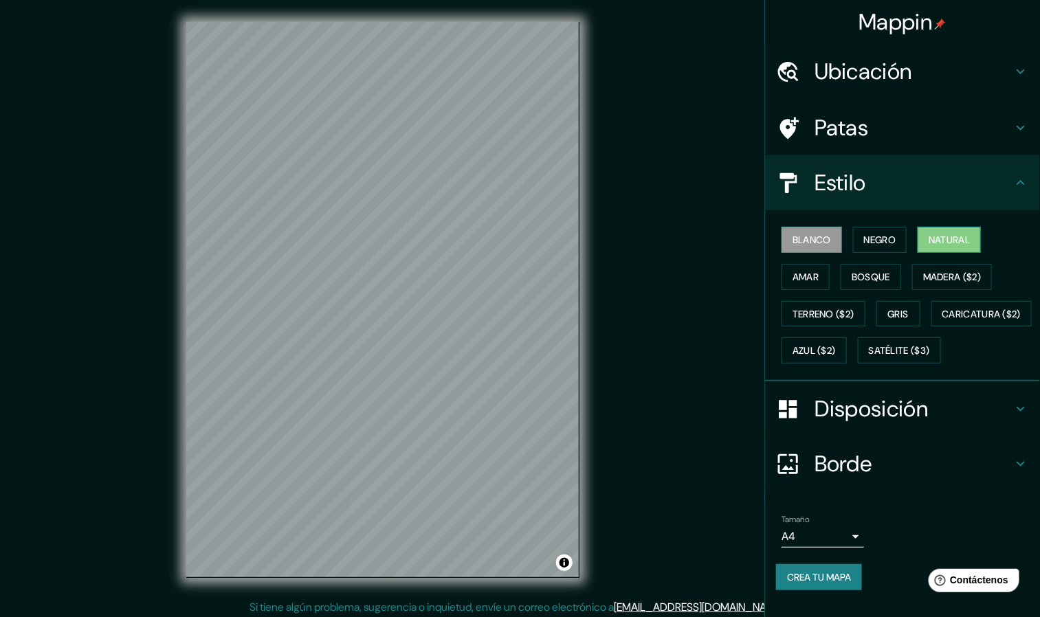
click at [933, 237] on font "Natural" at bounding box center [948, 240] width 41 height 12
click at [873, 423] on font "Disposición" at bounding box center [870, 408] width 113 height 29
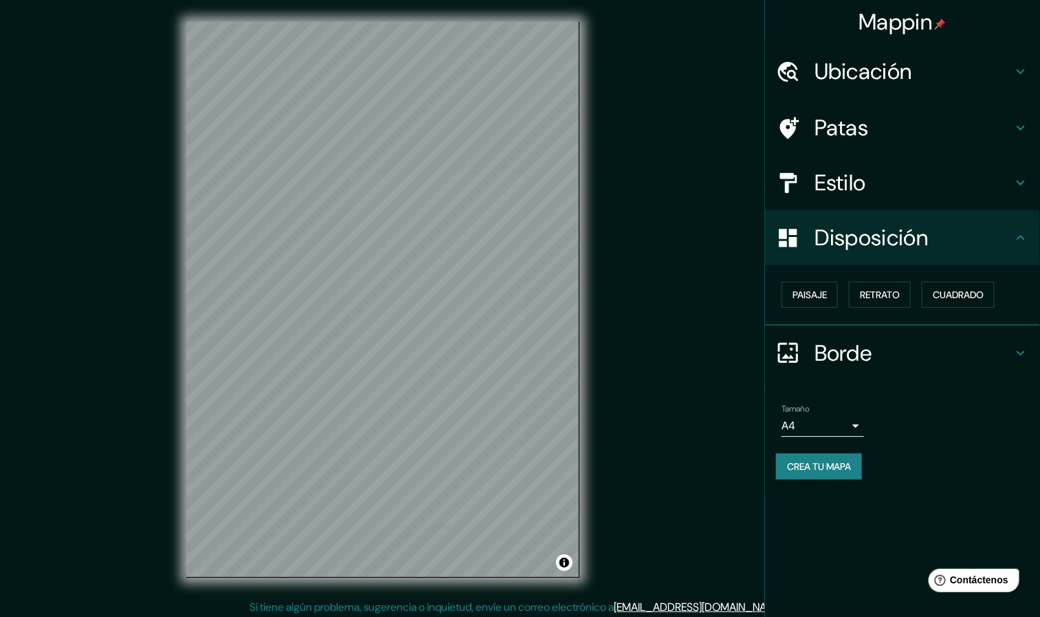
click at [885, 357] on h4 "Borde" at bounding box center [913, 352] width 198 height 27
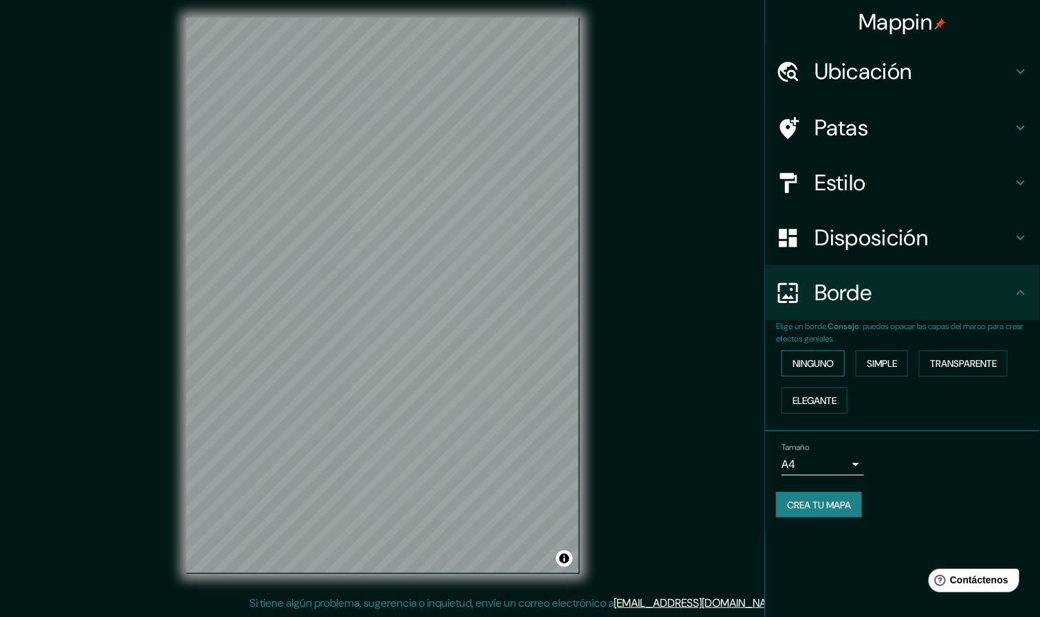
scroll to position [3, 0]
click at [813, 350] on button "Ninguno" at bounding box center [812, 363] width 63 height 26
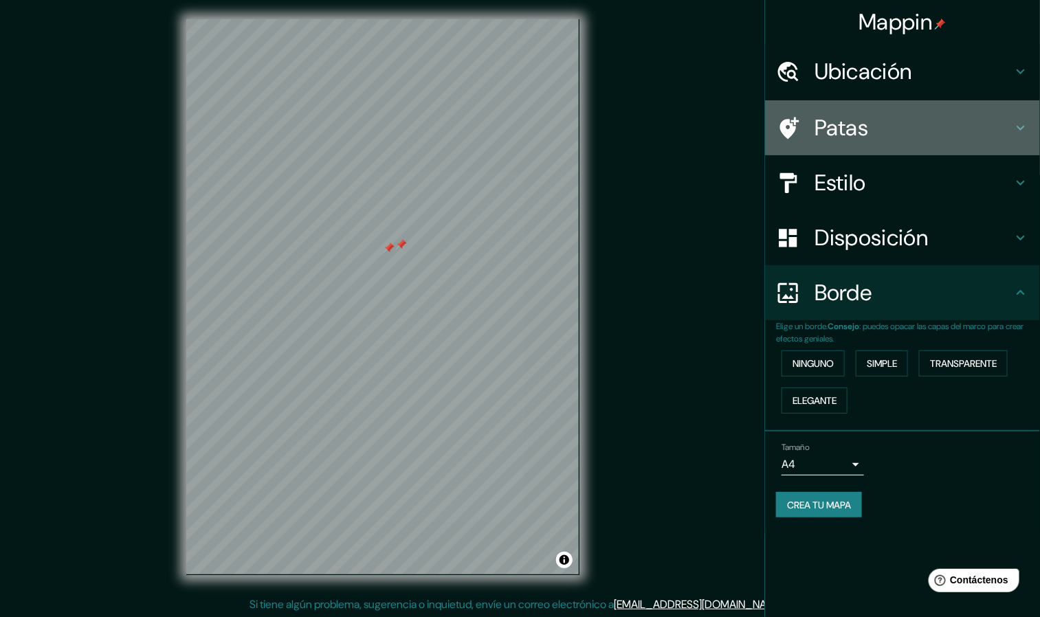
click at [884, 136] on h4 "Patas" at bounding box center [913, 127] width 198 height 27
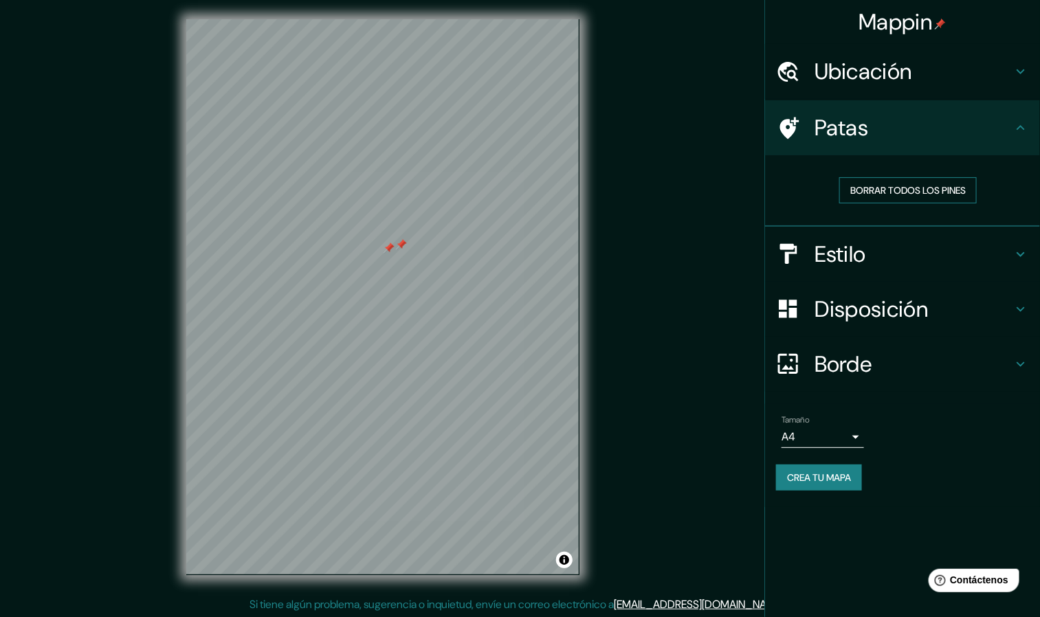
click at [874, 192] on font "Borrar todos los pines" at bounding box center [907, 190] width 115 height 12
drag, startPoint x: 848, startPoint y: 469, endPoint x: 838, endPoint y: 474, distance: 11.7
click at [838, 474] on font "Crea tu mapa" at bounding box center [819, 477] width 64 height 12
click at [798, 469] on font "Crea tu mapa" at bounding box center [819, 478] width 64 height 18
